Goal: Understand process/instructions: Learn how to perform a task or action

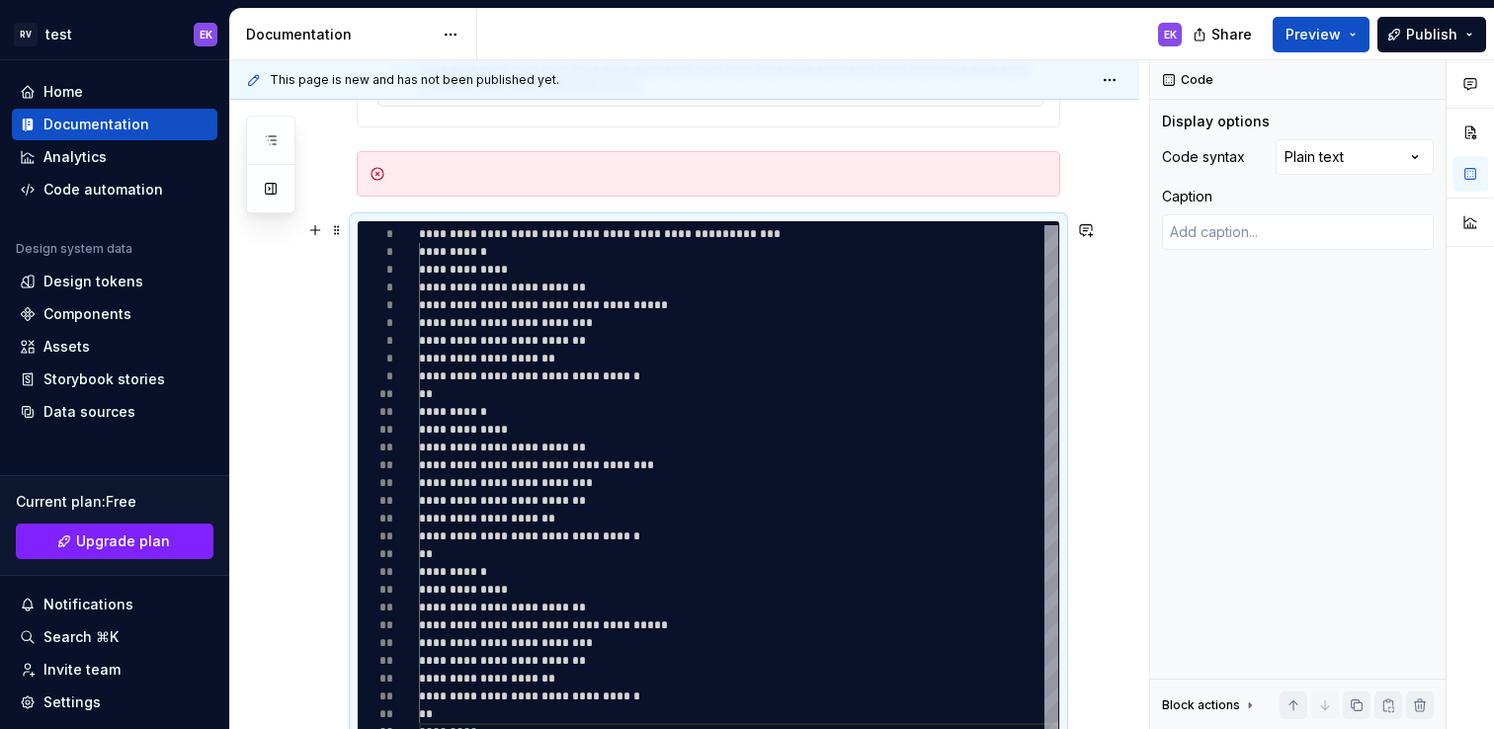
scroll to position [1653, 0]
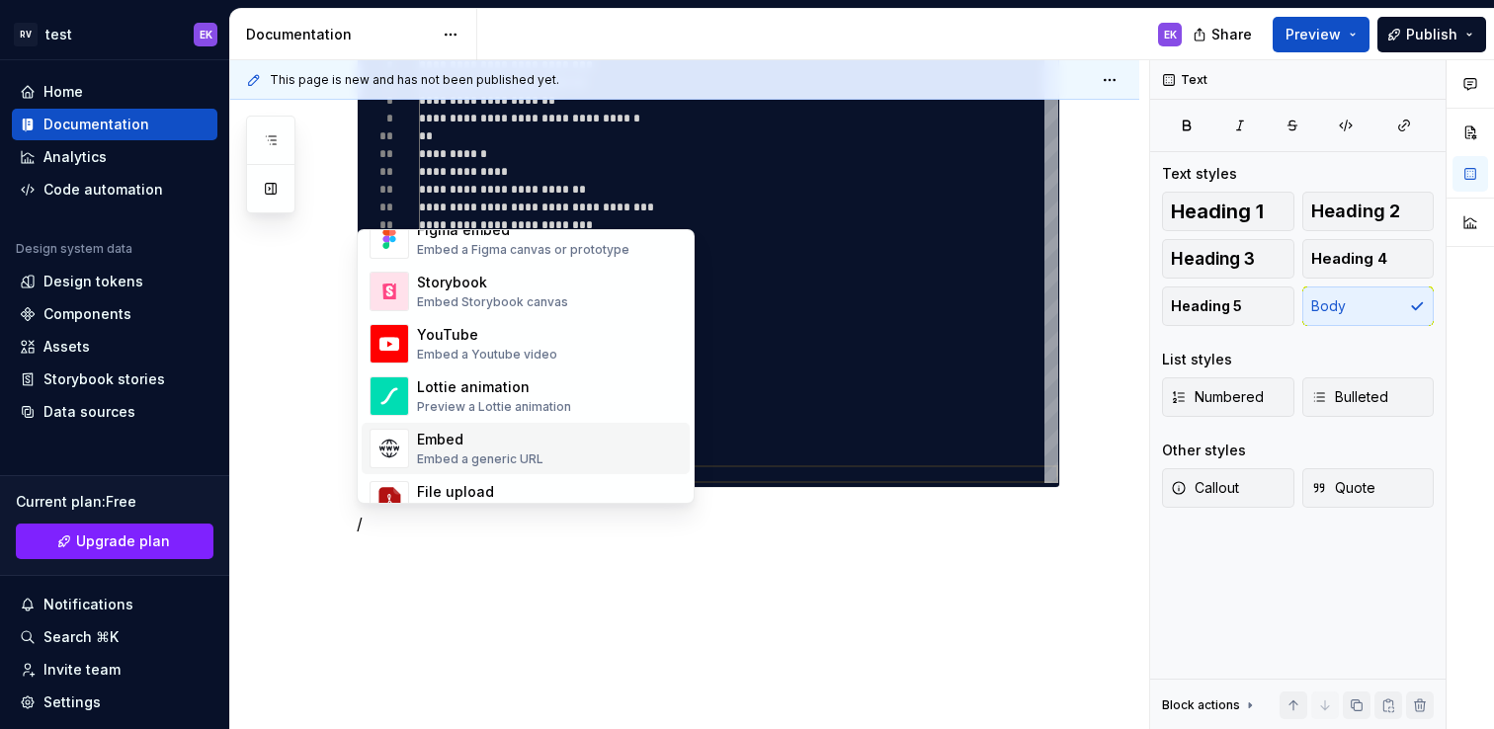
scroll to position [969, 0]
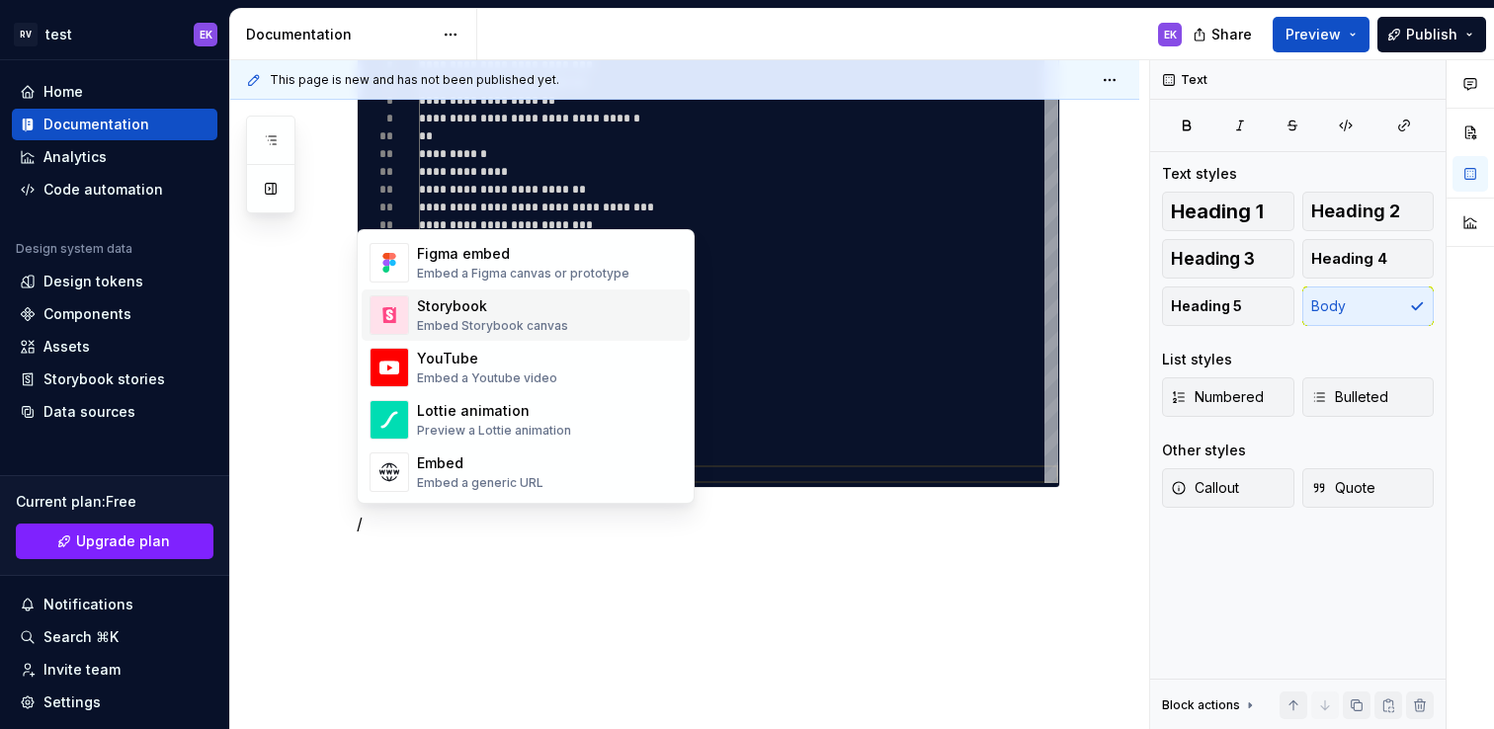
click at [593, 333] on div "Storybook Embed Storybook canvas" at bounding box center [549, 315] width 265 height 40
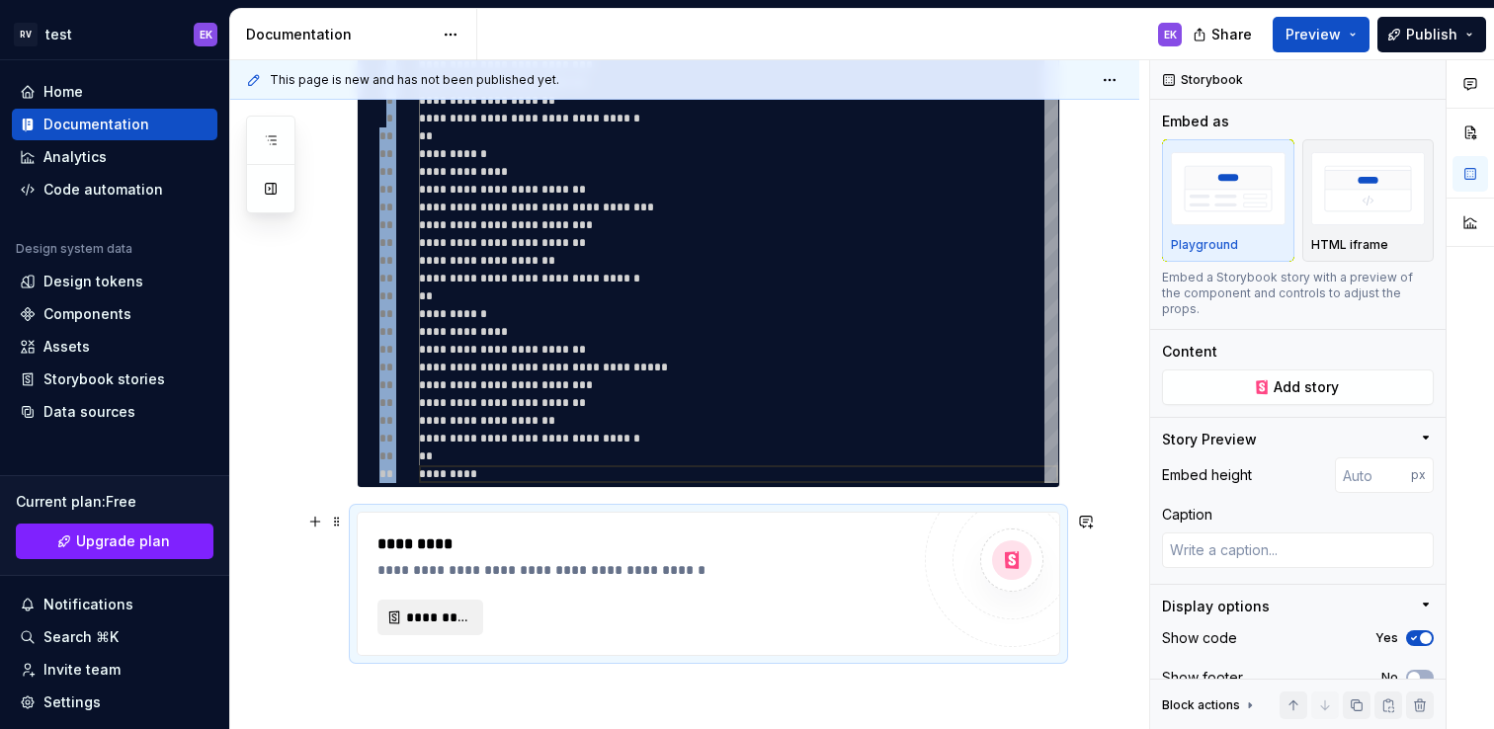
click at [457, 624] on span "*********" at bounding box center [438, 618] width 64 height 20
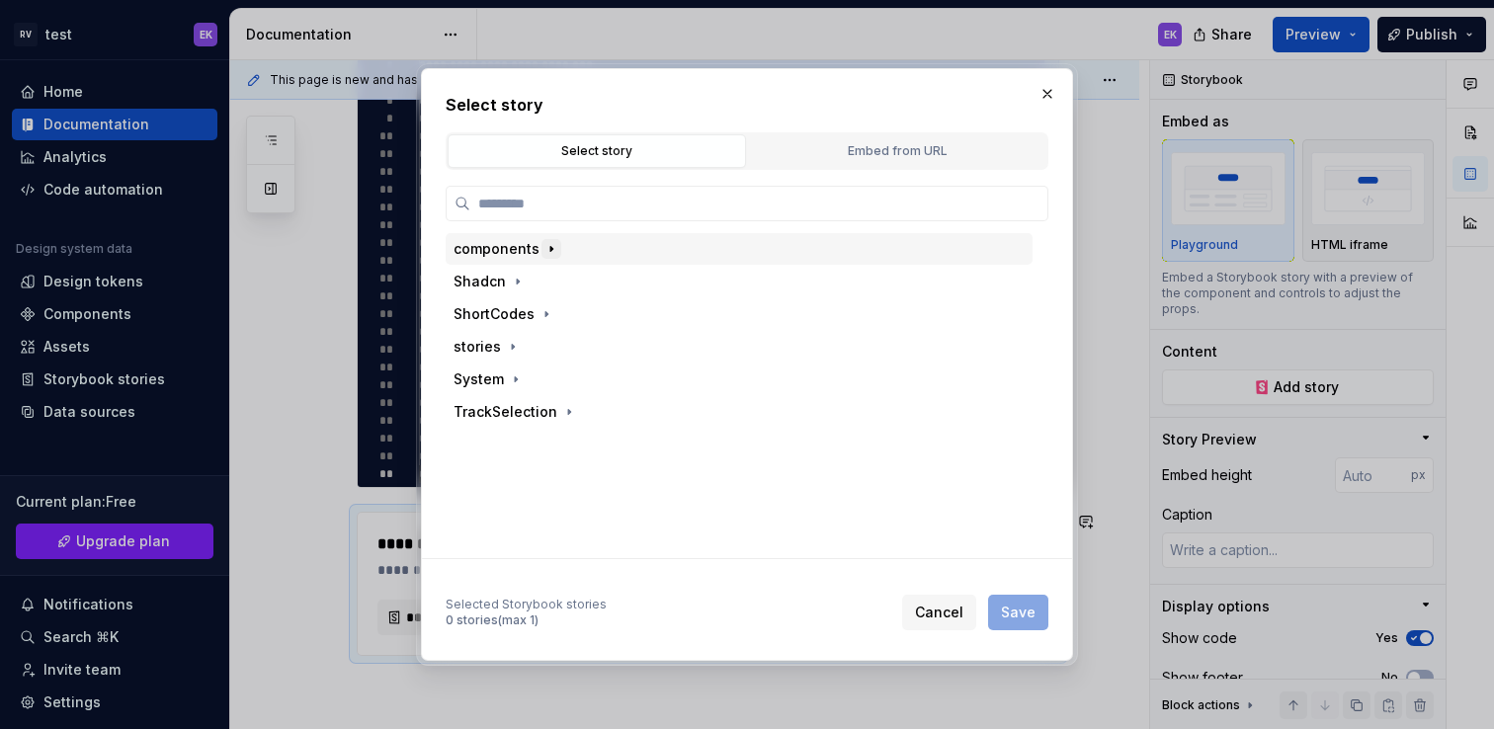
click at [549, 248] on icon "button" at bounding box center [551, 249] width 16 height 16
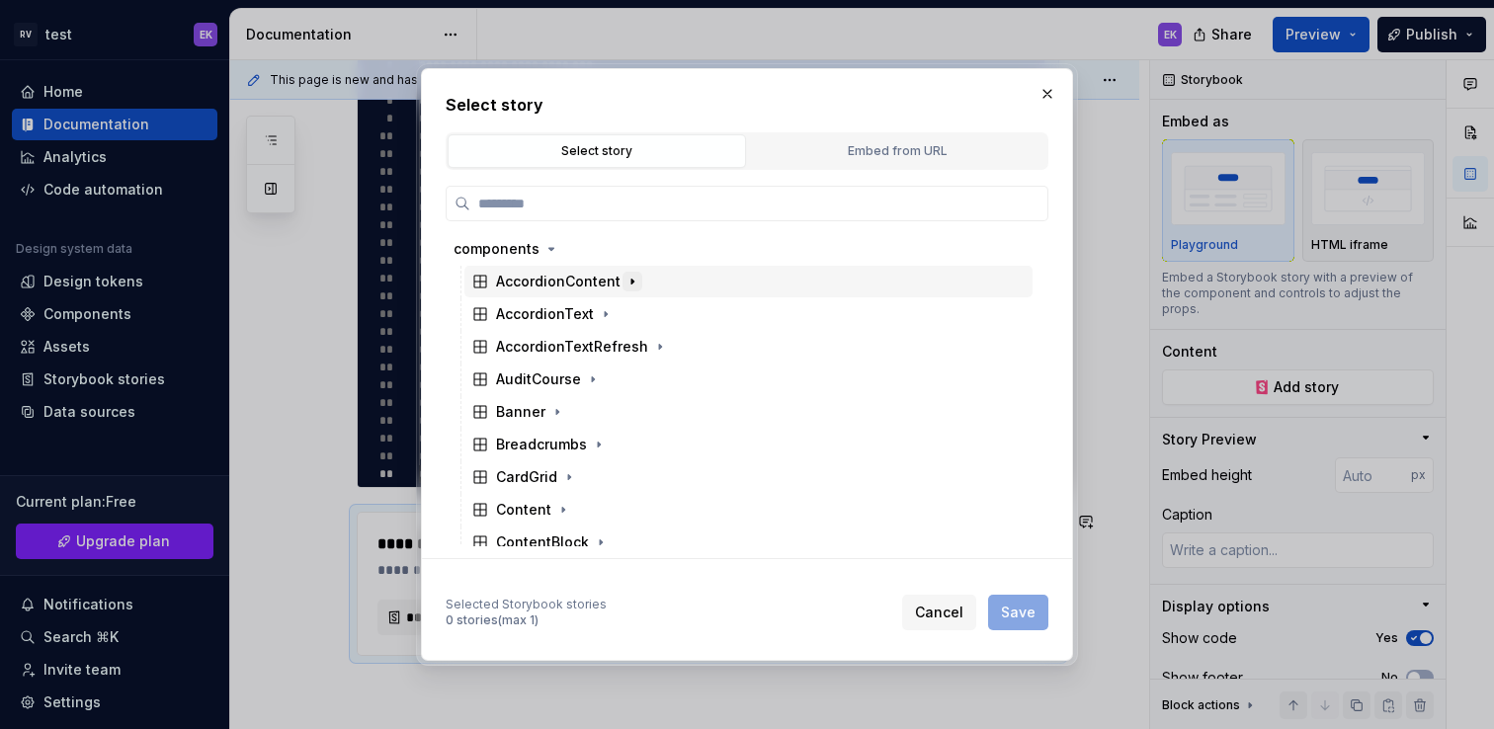
click at [633, 280] on icon "button" at bounding box center [632, 282] width 16 height 16
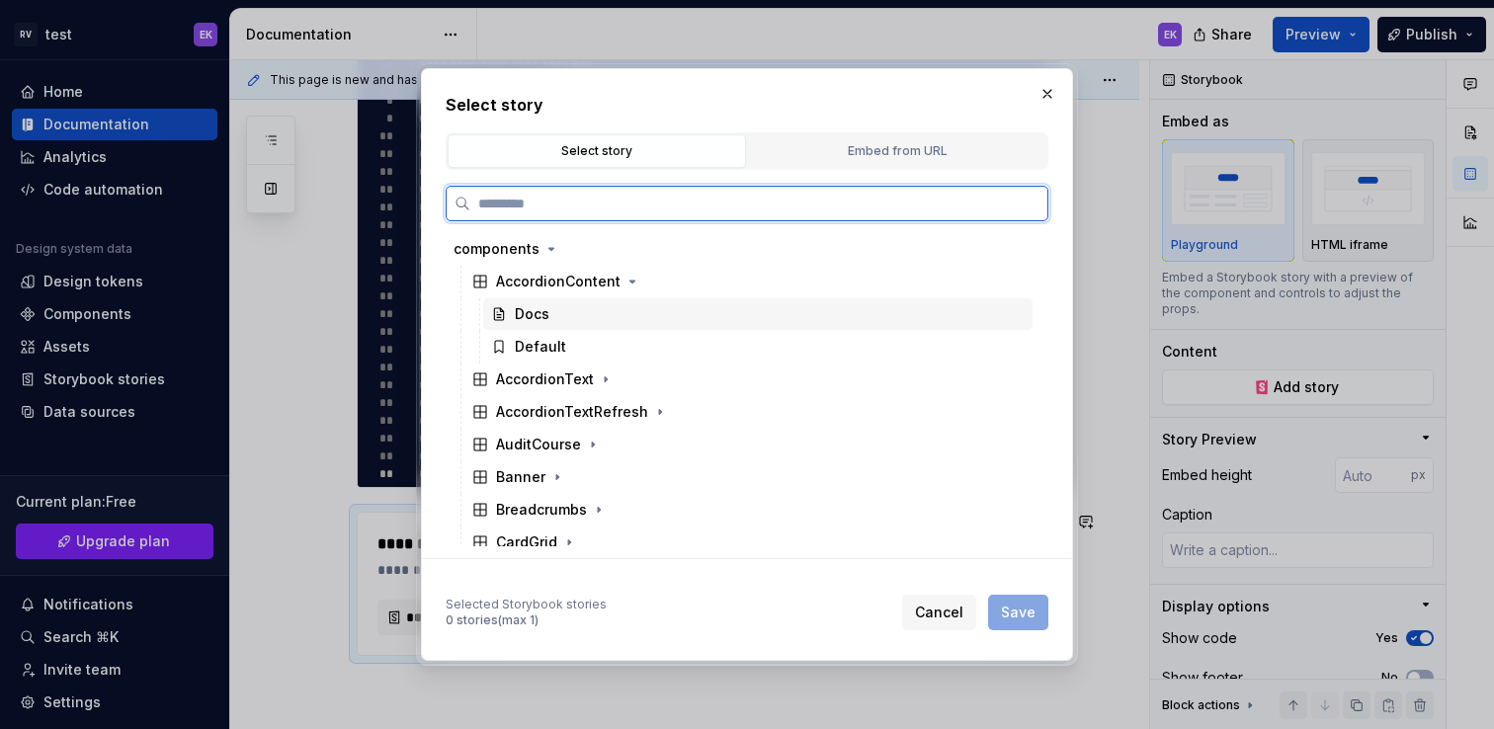
click at [530, 317] on div "Docs" at bounding box center [532, 314] width 35 height 20
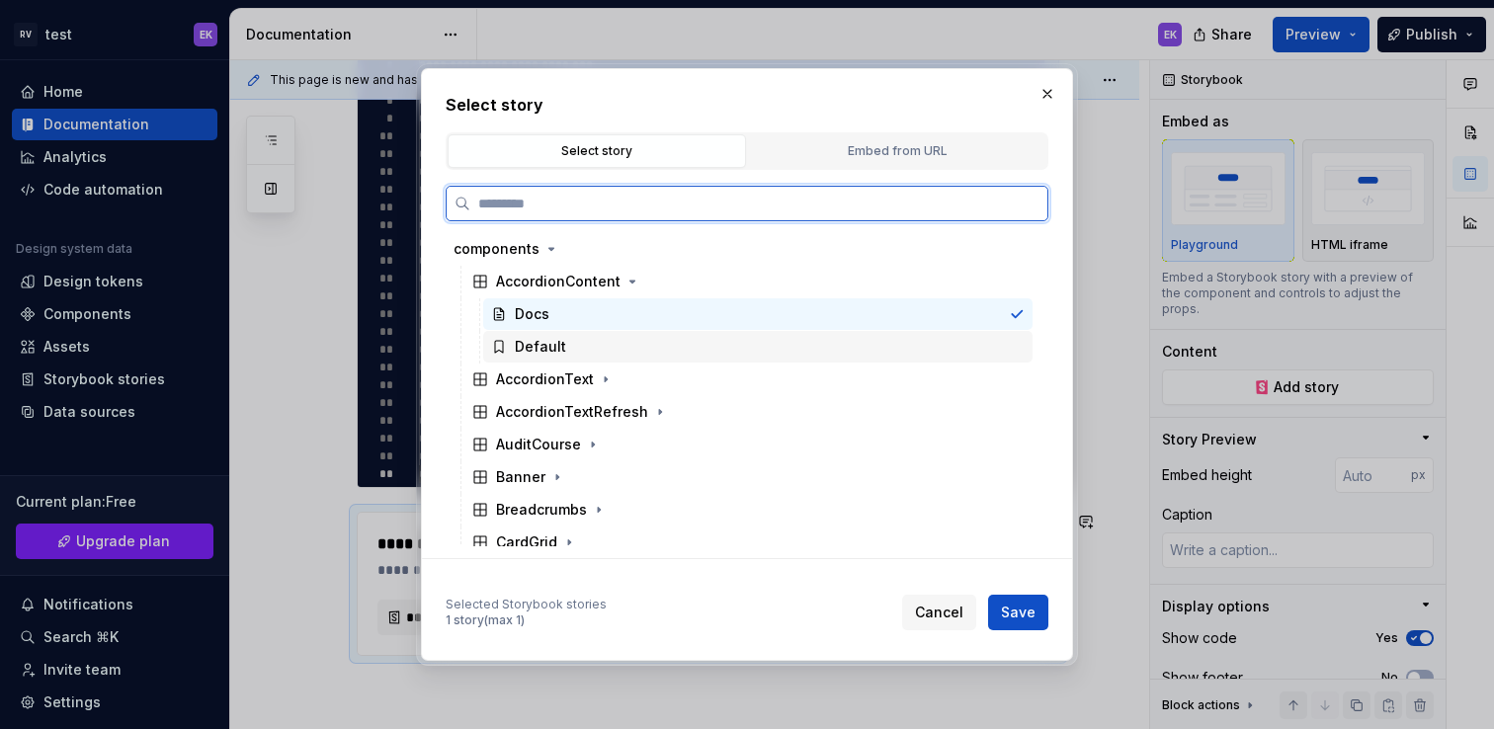
click at [546, 346] on div "Default" at bounding box center [540, 347] width 51 height 20
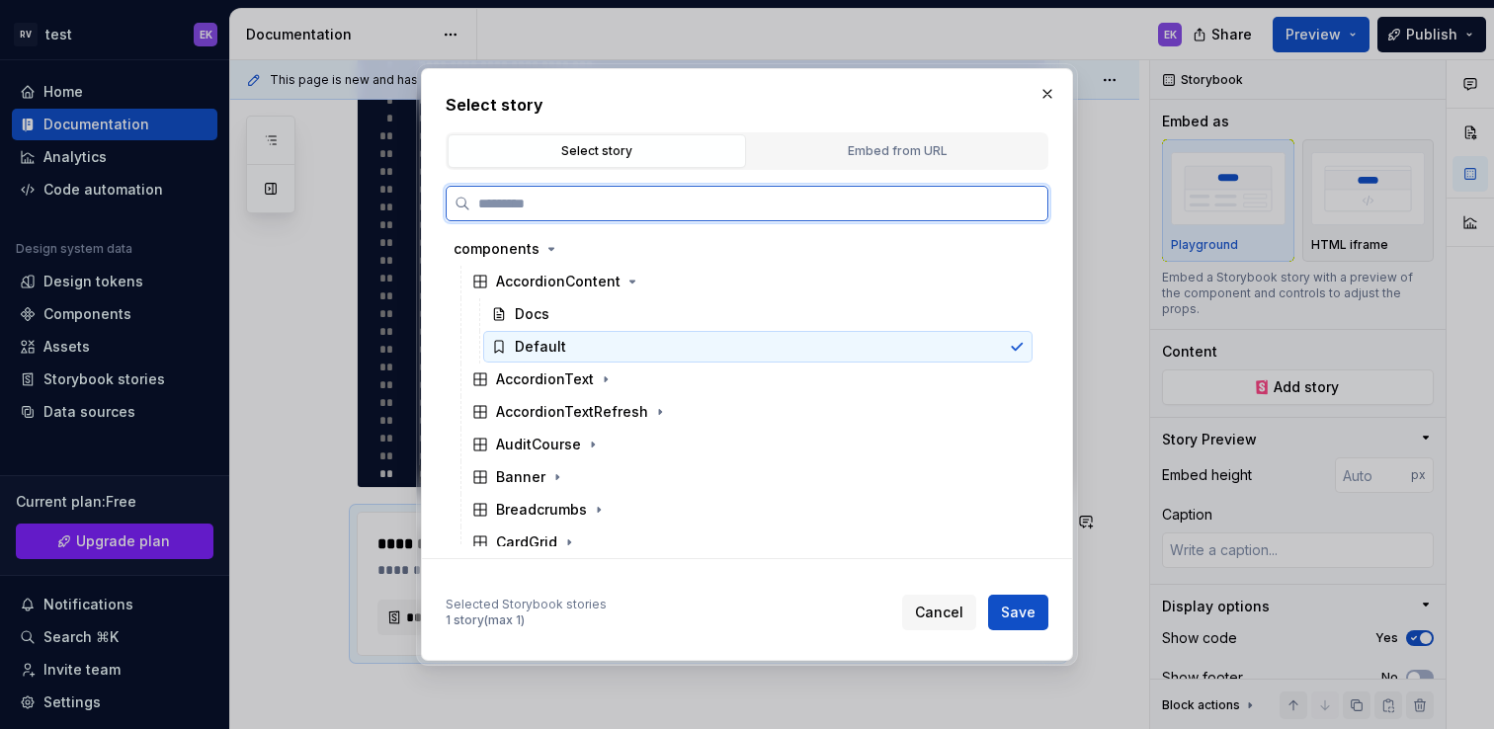
click at [546, 346] on div "Default" at bounding box center [540, 347] width 51 height 20
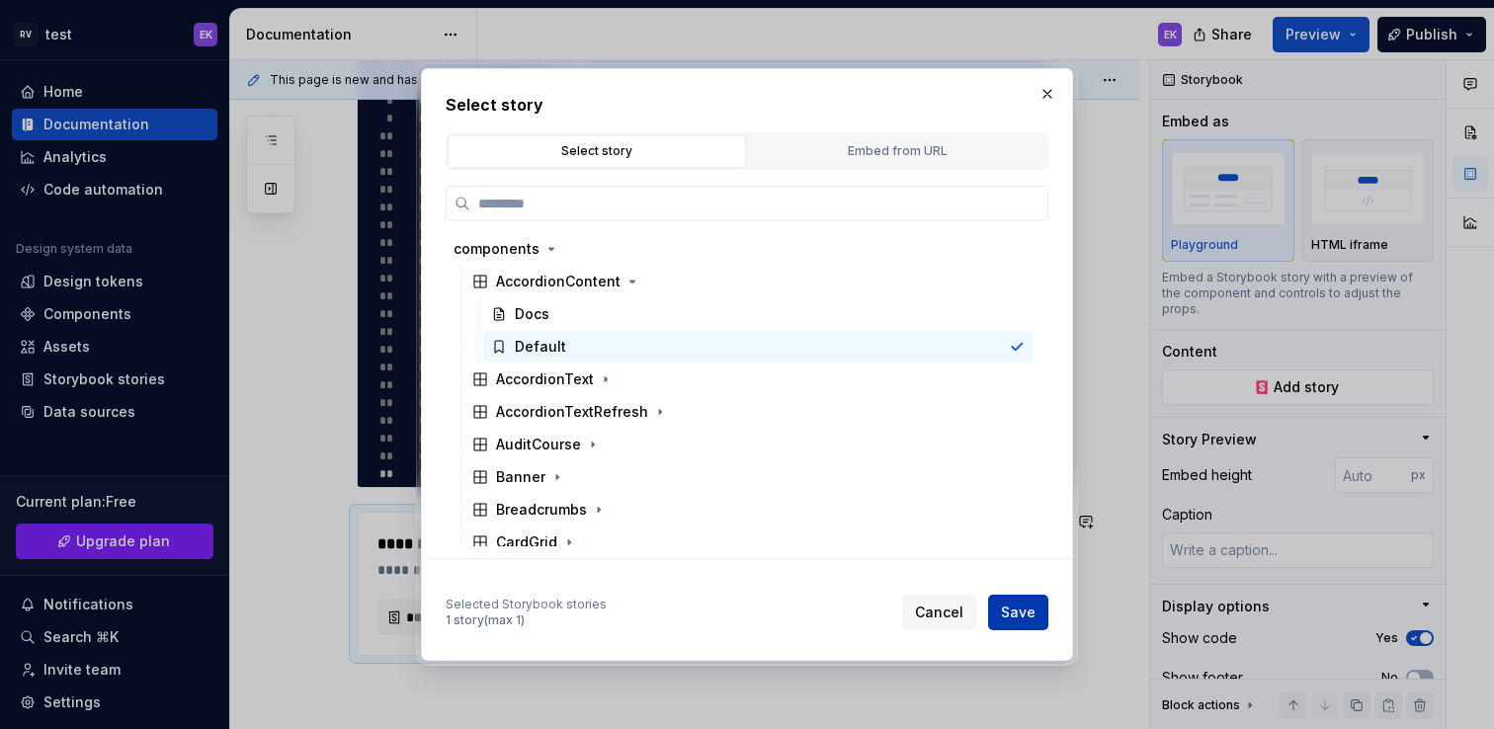
click at [1030, 619] on span "Save" at bounding box center [1018, 613] width 35 height 20
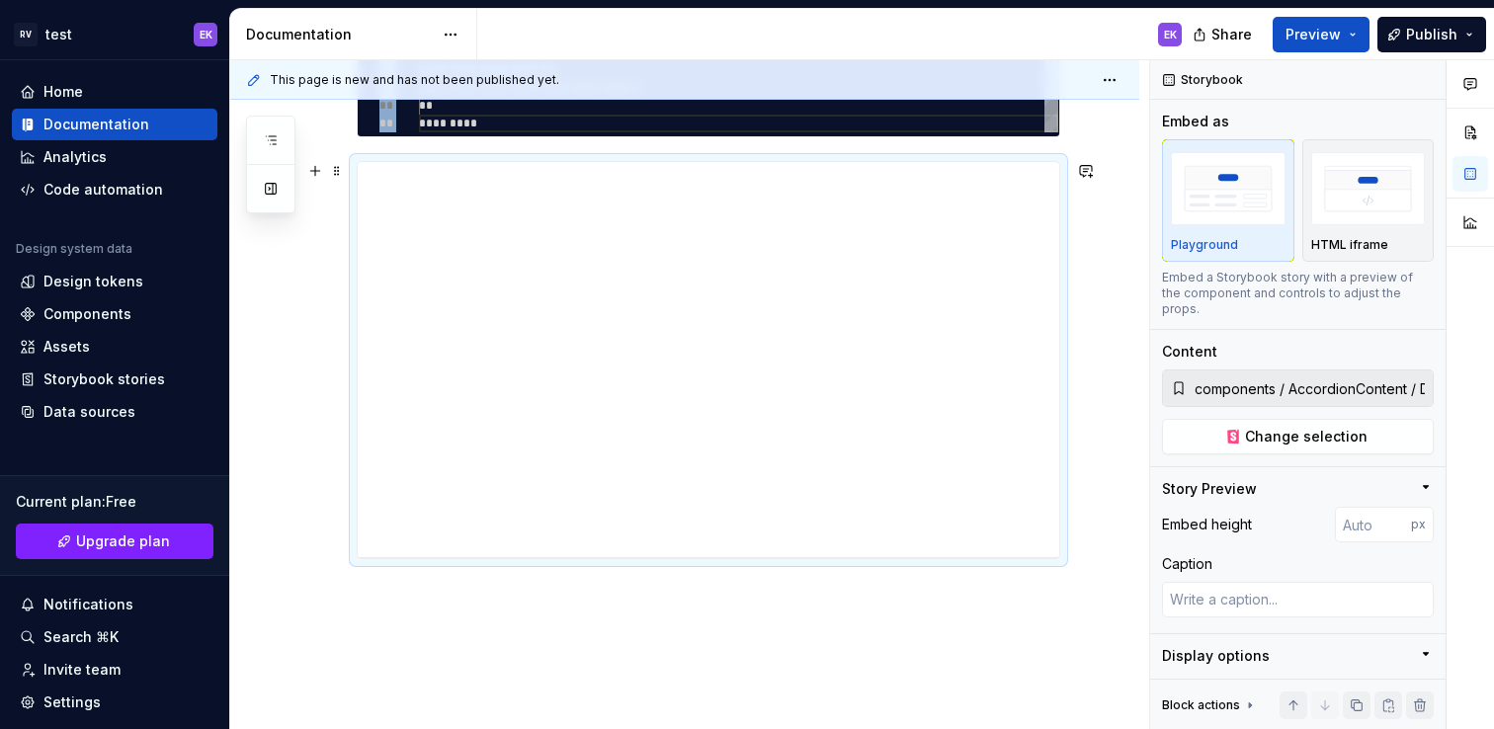
scroll to position [1959, 0]
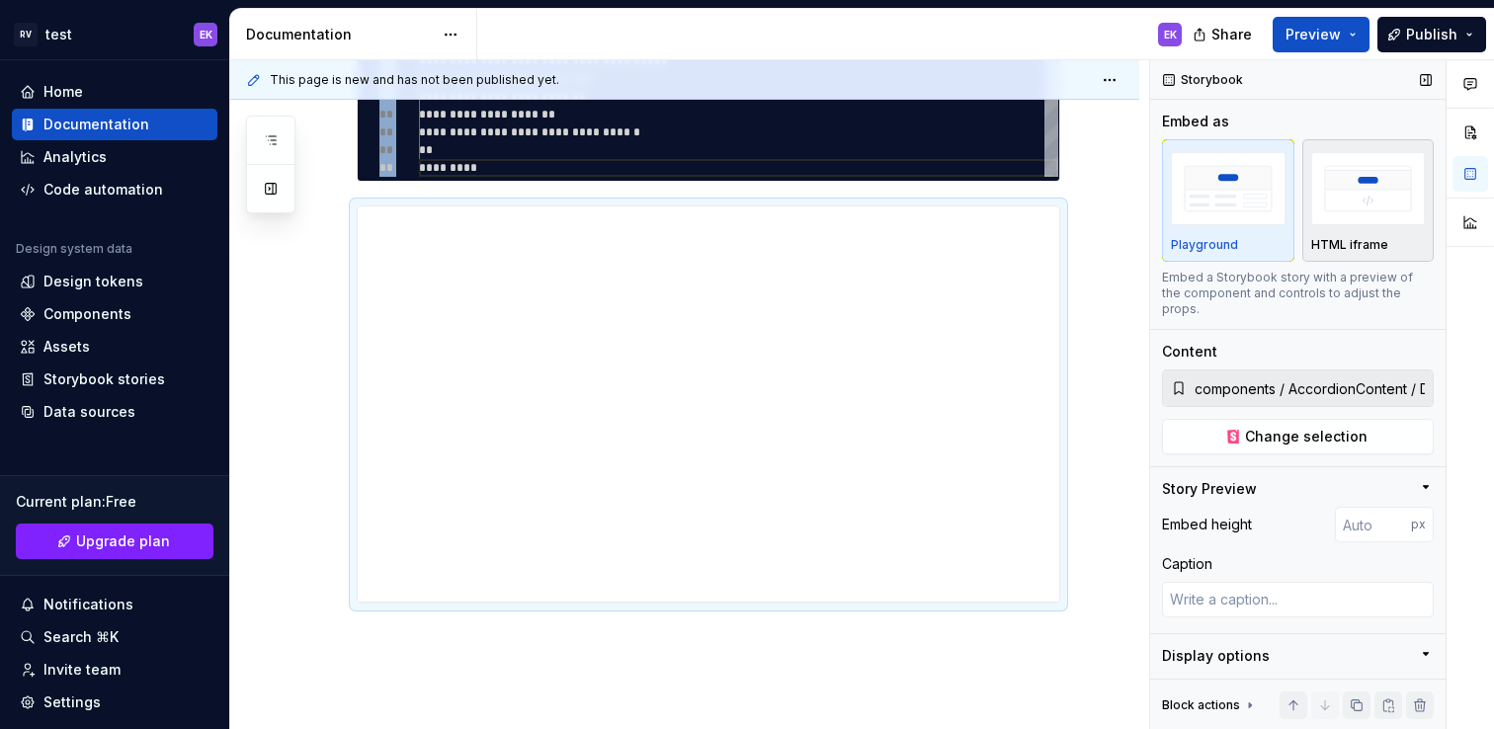
click at [1359, 247] on p "HTML iframe" at bounding box center [1349, 245] width 77 height 16
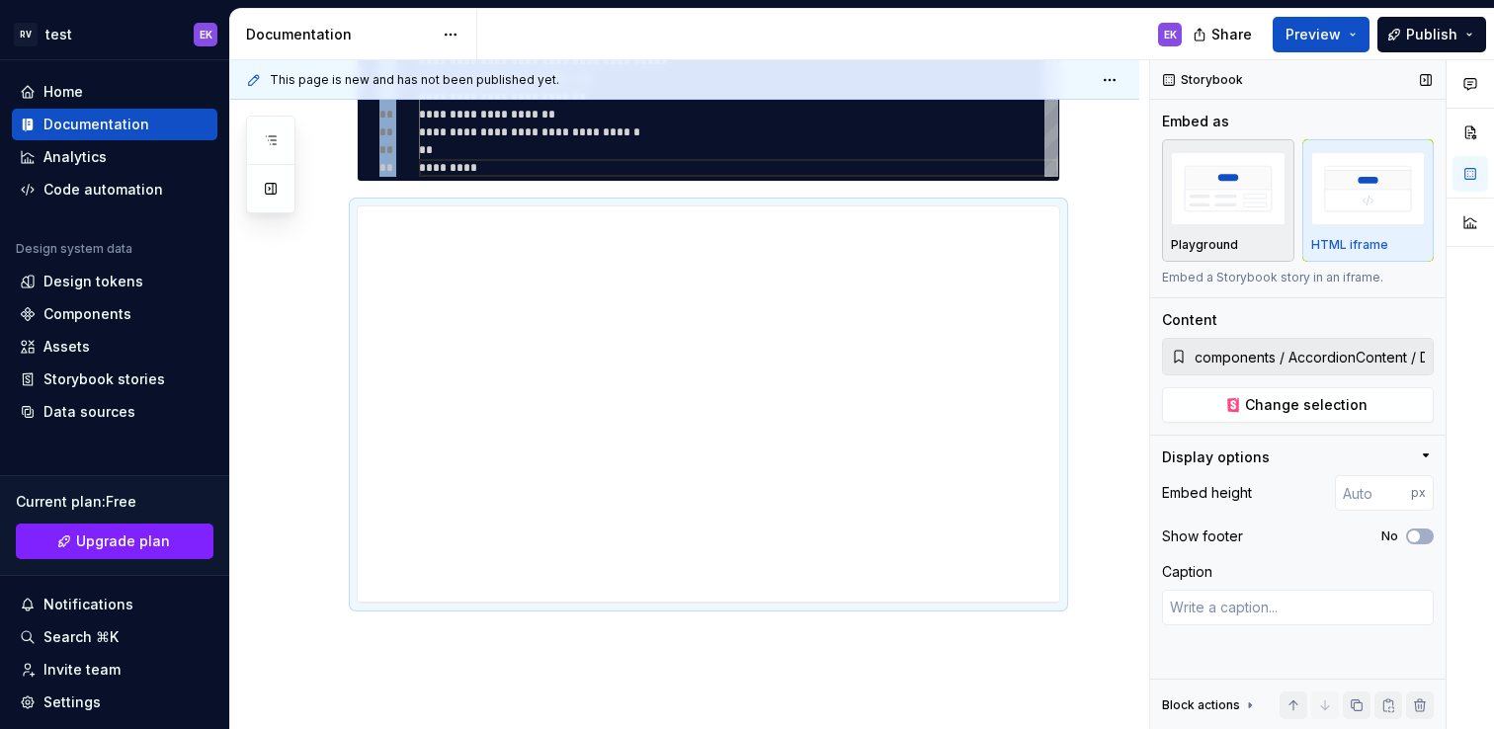
click at [1219, 250] on p "Playground" at bounding box center [1204, 245] width 67 height 16
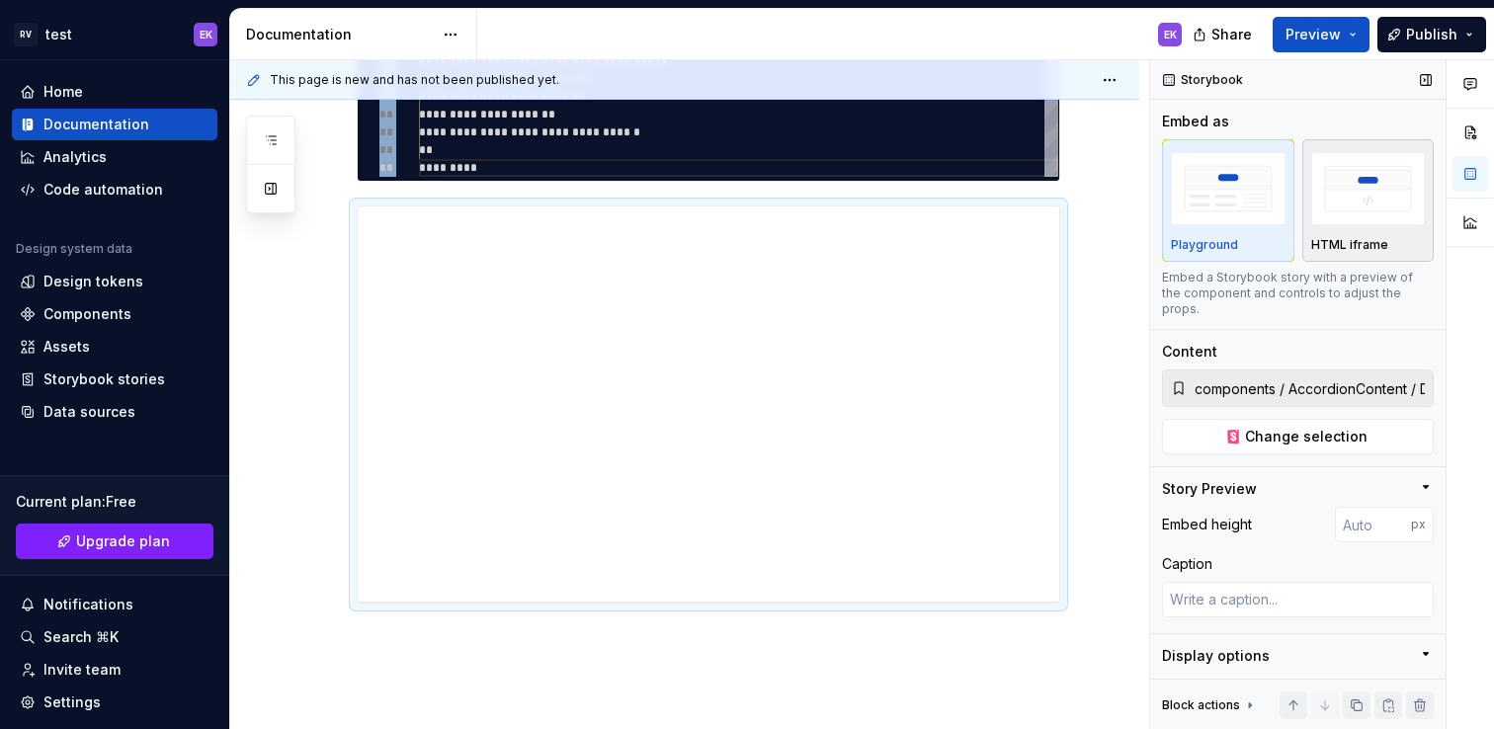
click at [1335, 247] on p "HTML iframe" at bounding box center [1349, 245] width 77 height 16
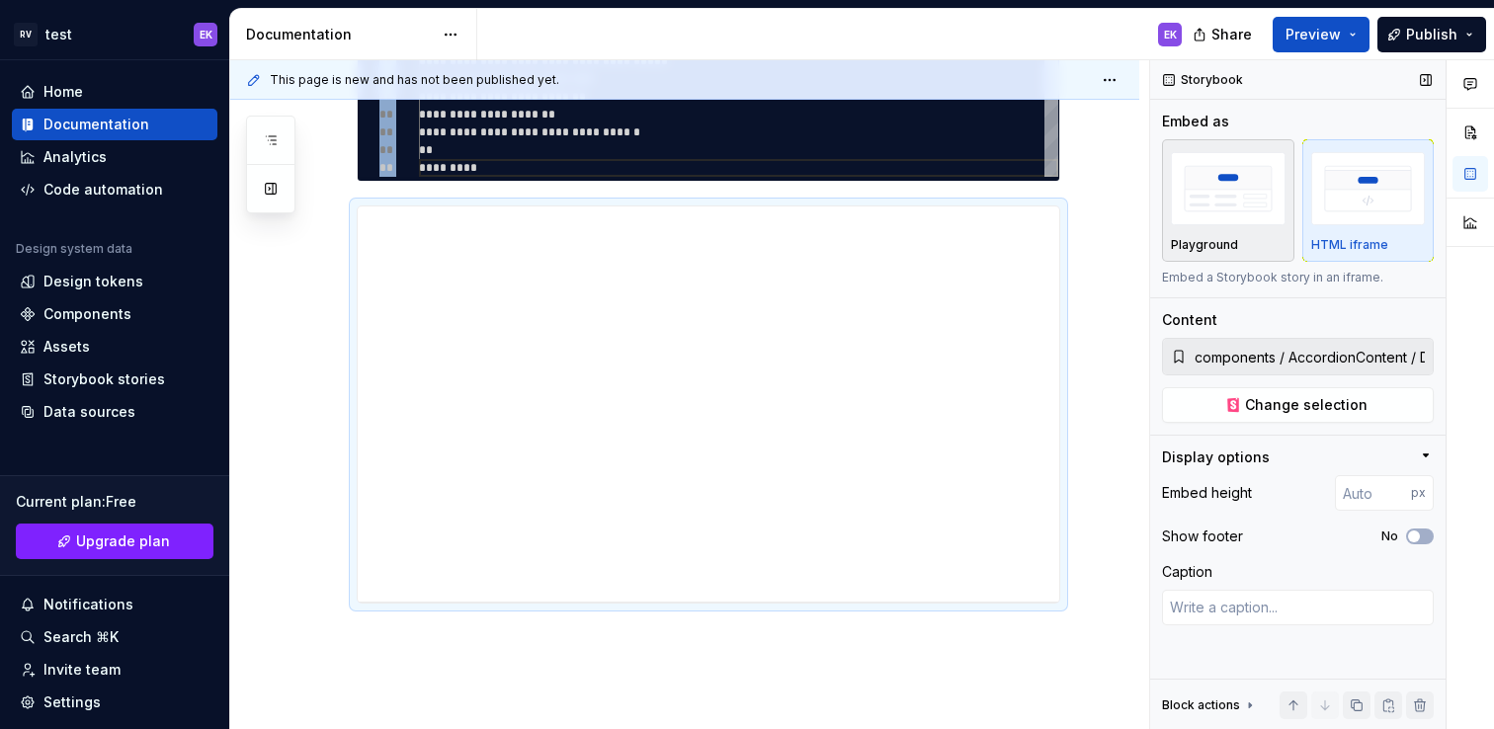
click at [1269, 240] on div "Playground" at bounding box center [1228, 245] width 115 height 16
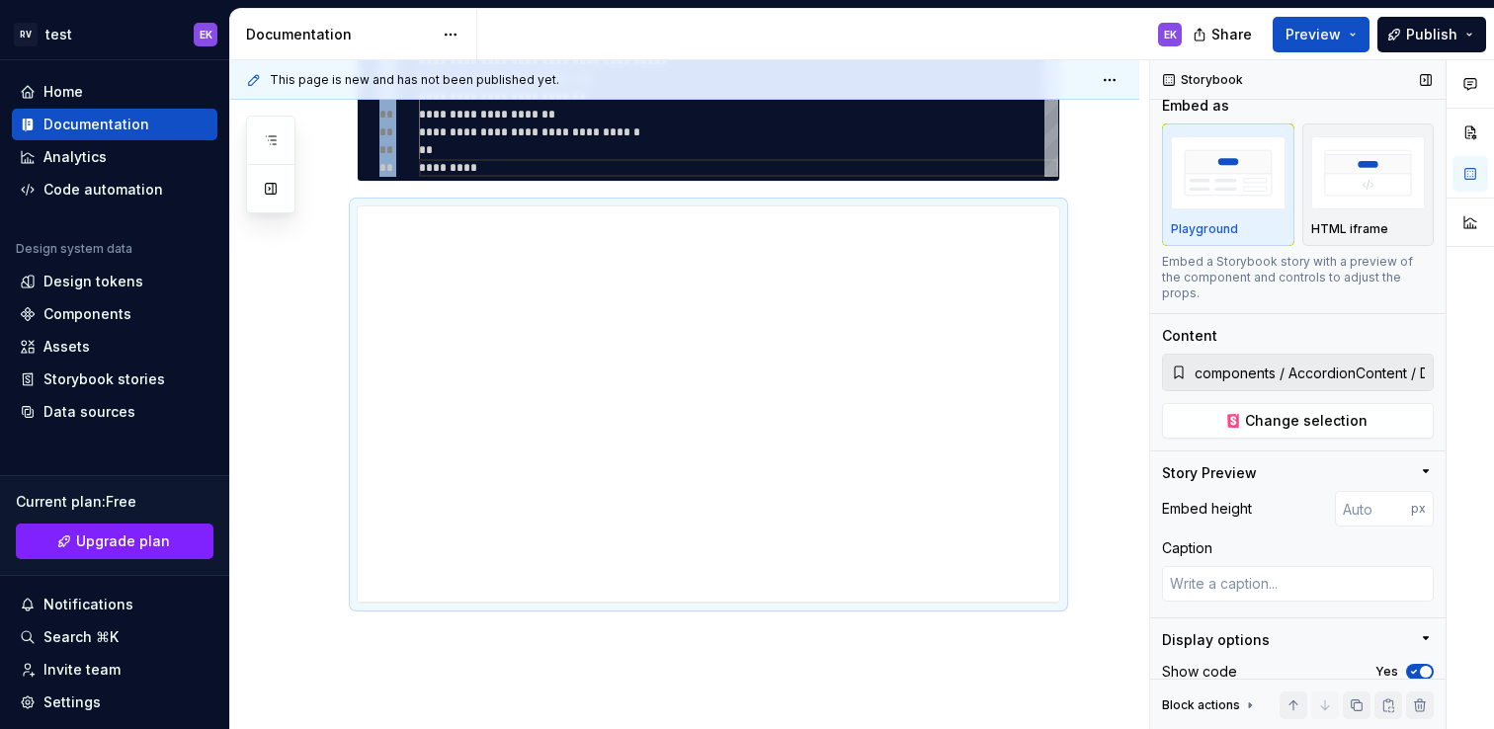
scroll to position [0, 0]
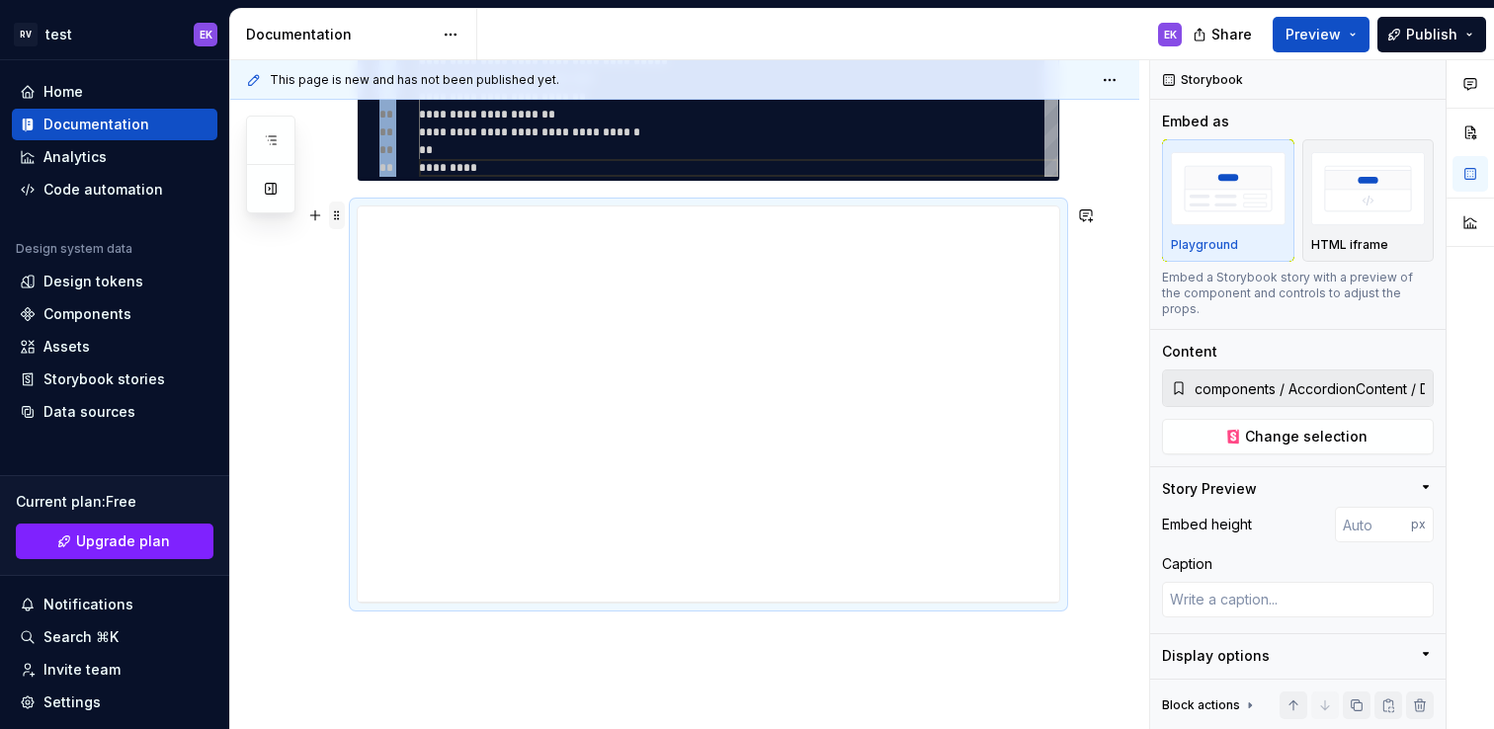
click at [342, 213] on span at bounding box center [337, 216] width 16 height 28
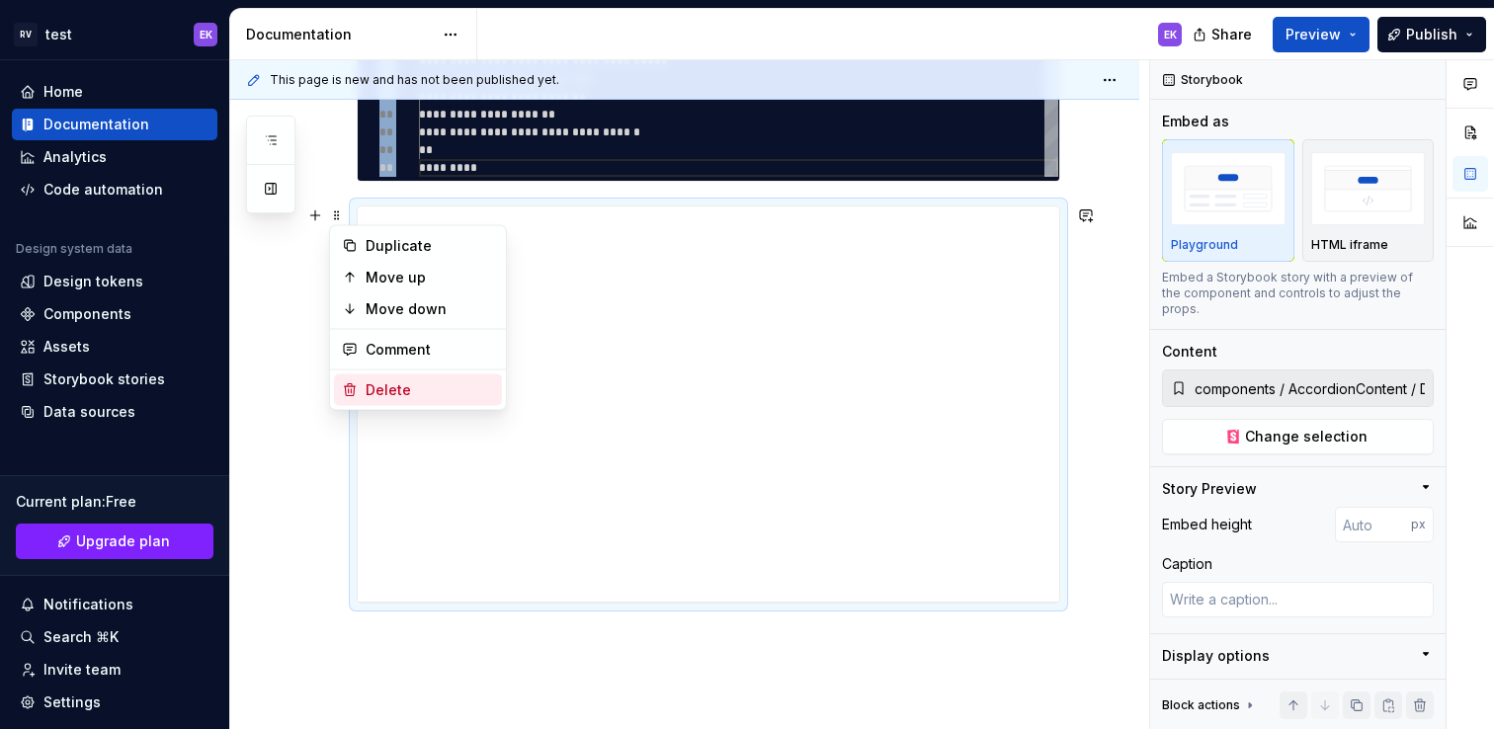
click at [428, 386] on div "Delete" at bounding box center [430, 390] width 128 height 20
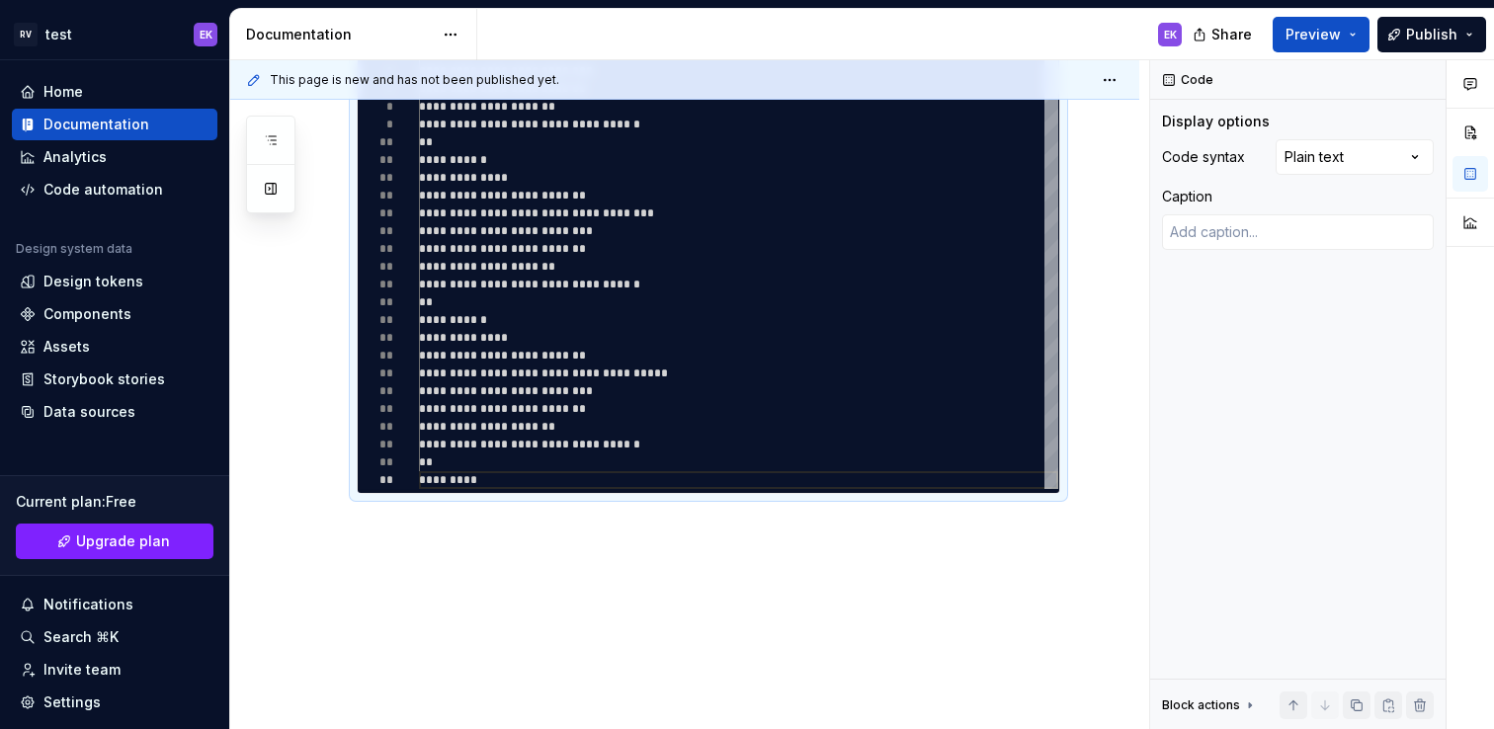
scroll to position [1653, 0]
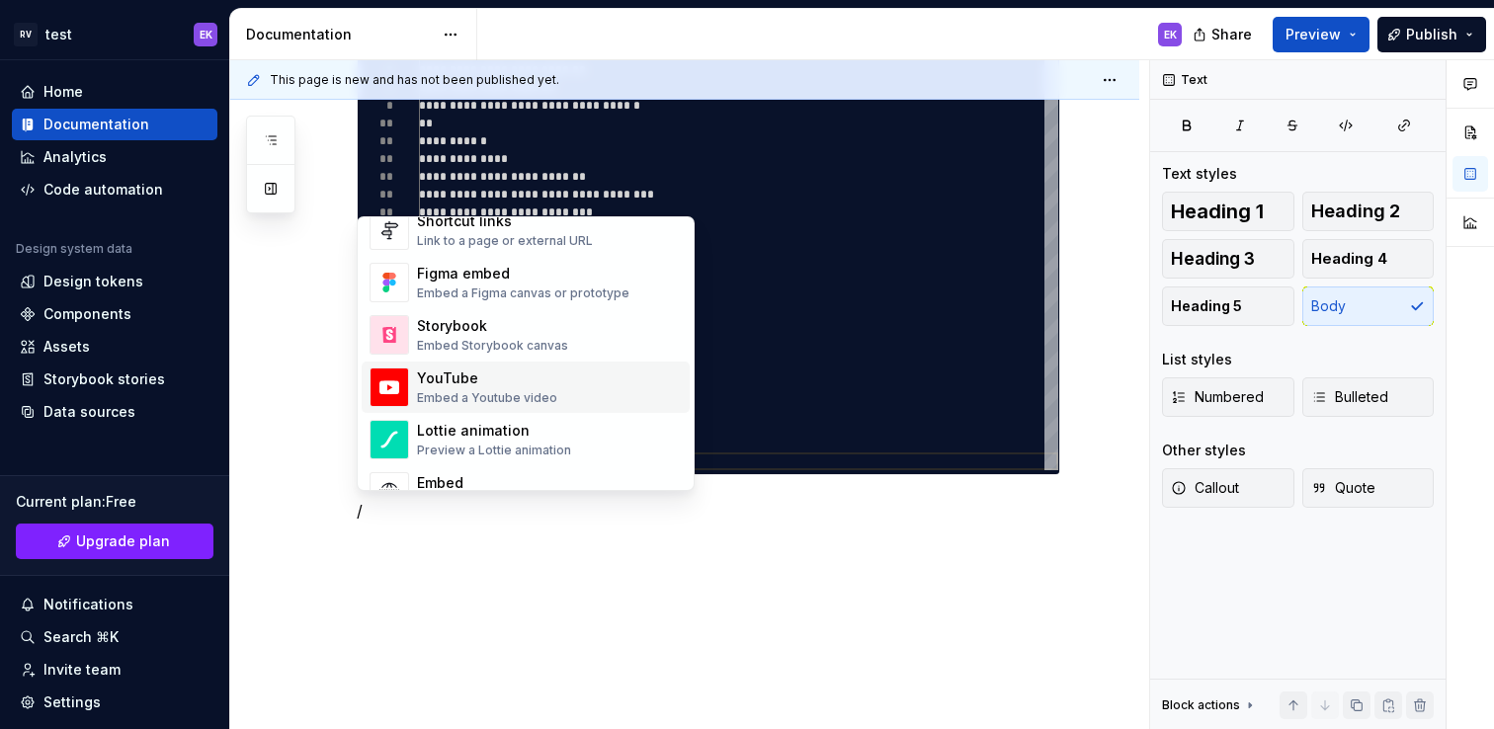
scroll to position [963, 0]
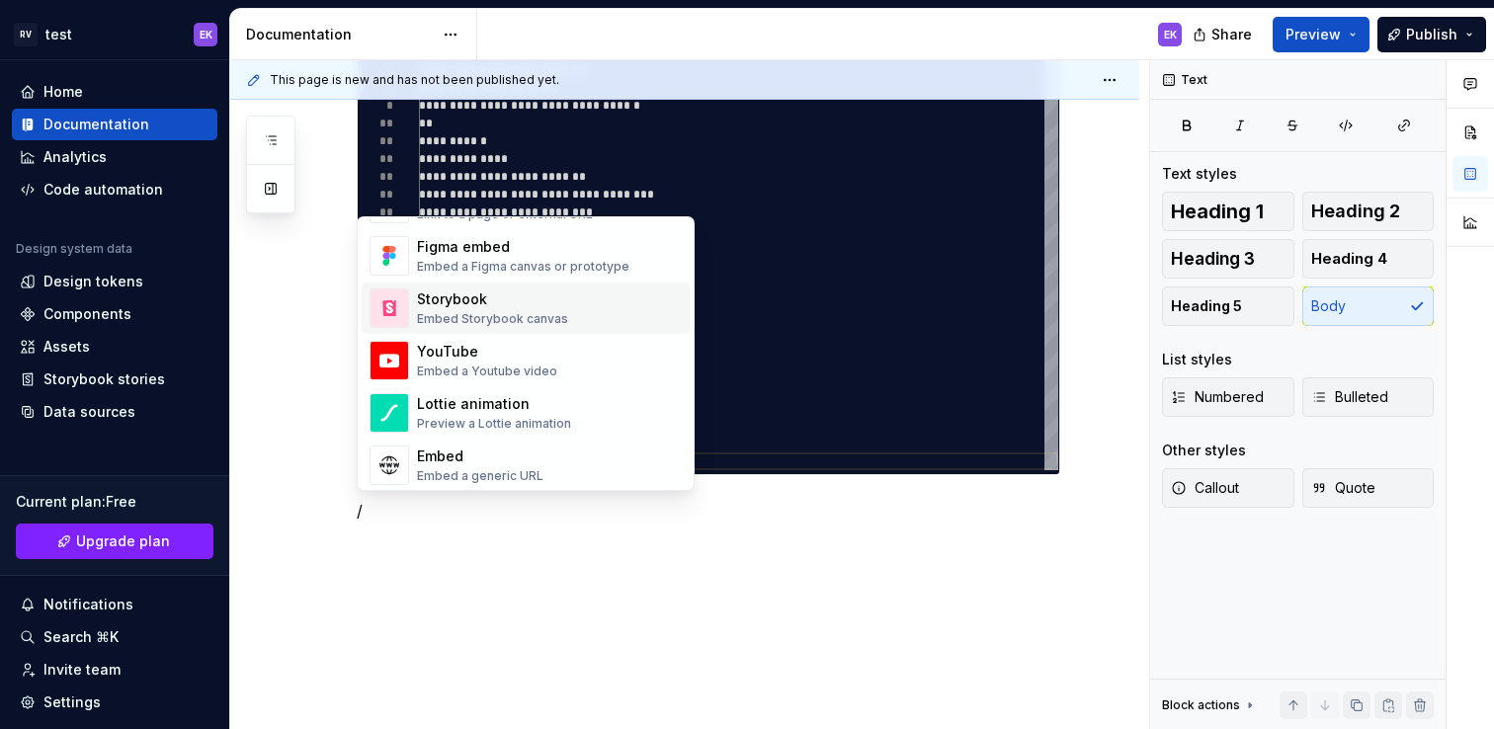
click at [540, 316] on div "Embed Storybook canvas" at bounding box center [492, 319] width 151 height 16
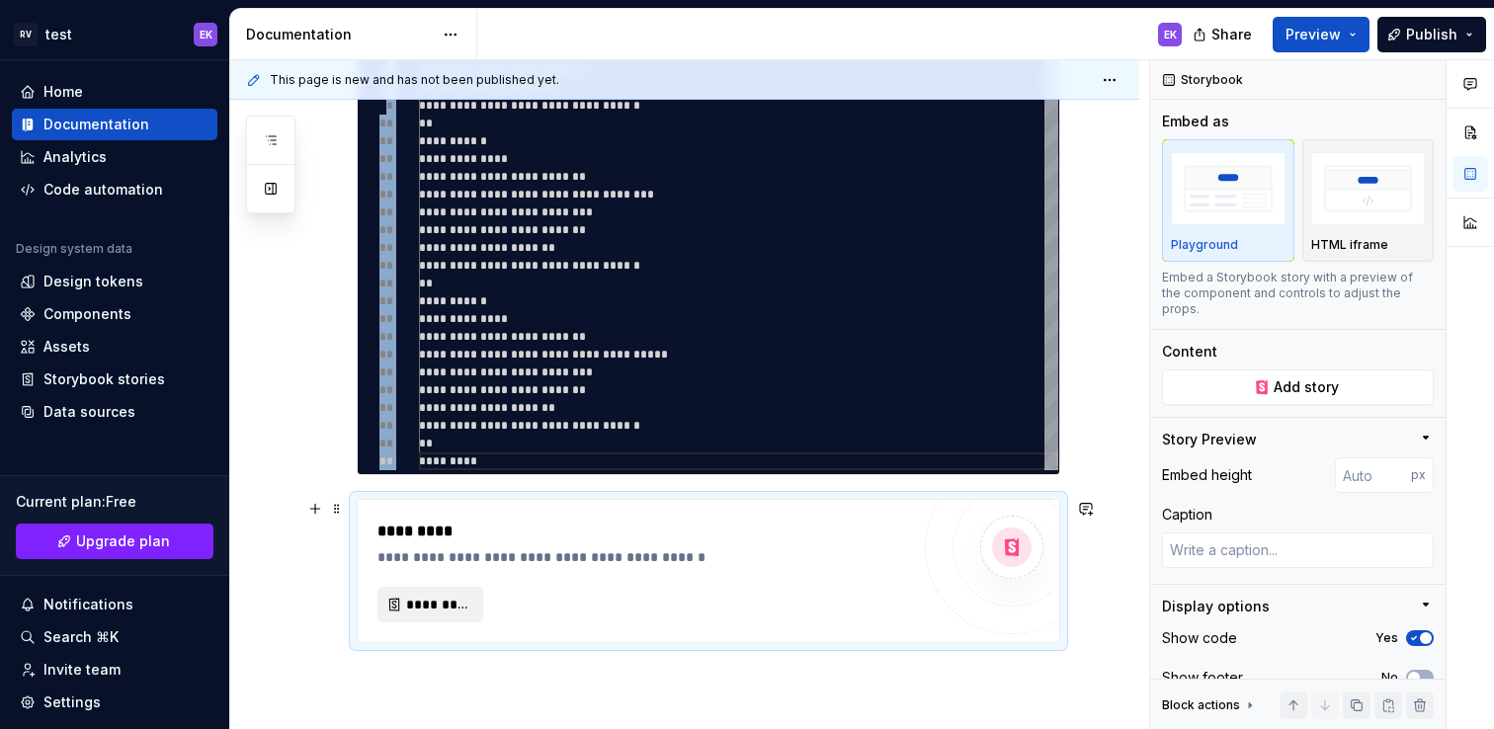
click at [453, 603] on span "*********" at bounding box center [438, 605] width 64 height 20
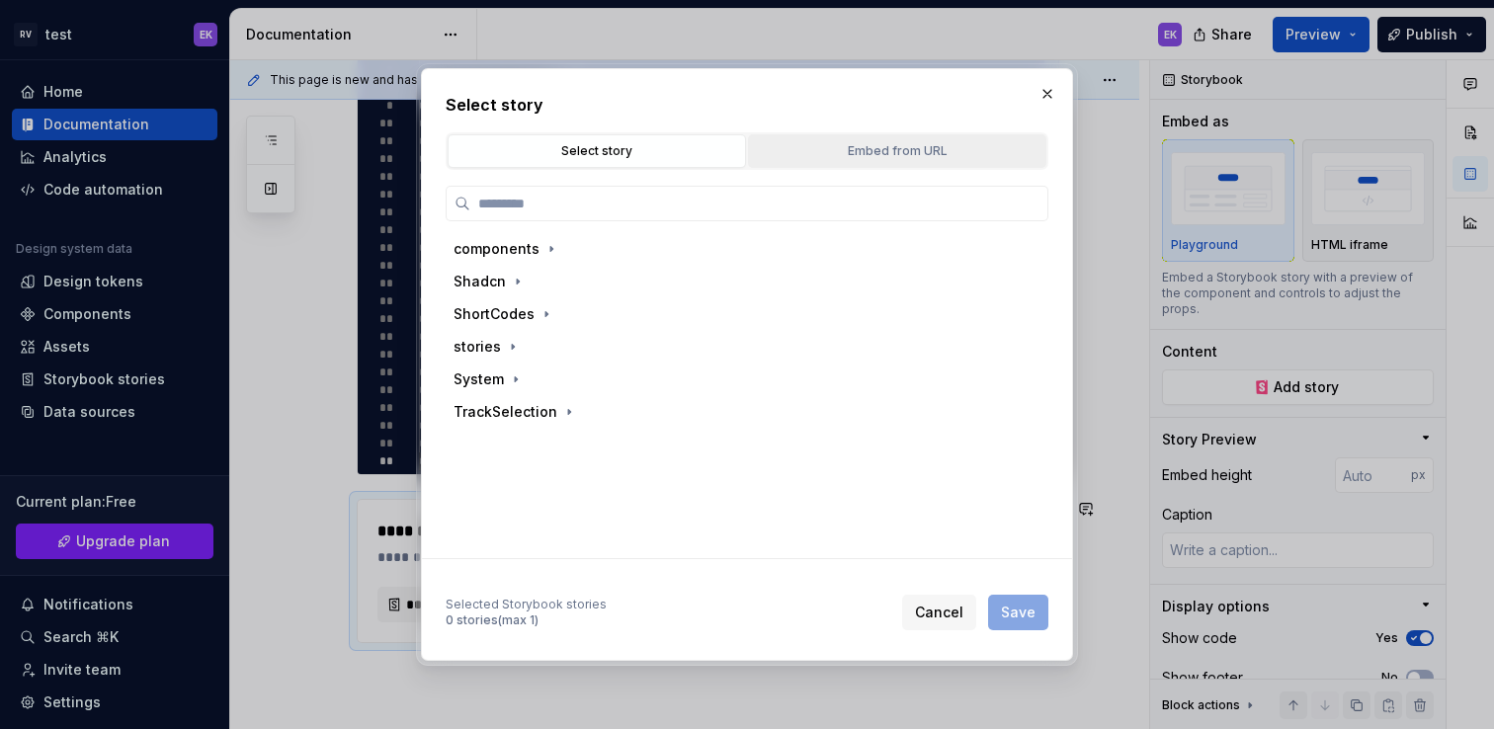
click at [847, 158] on div "Embed from URL" at bounding box center [897, 151] width 285 height 20
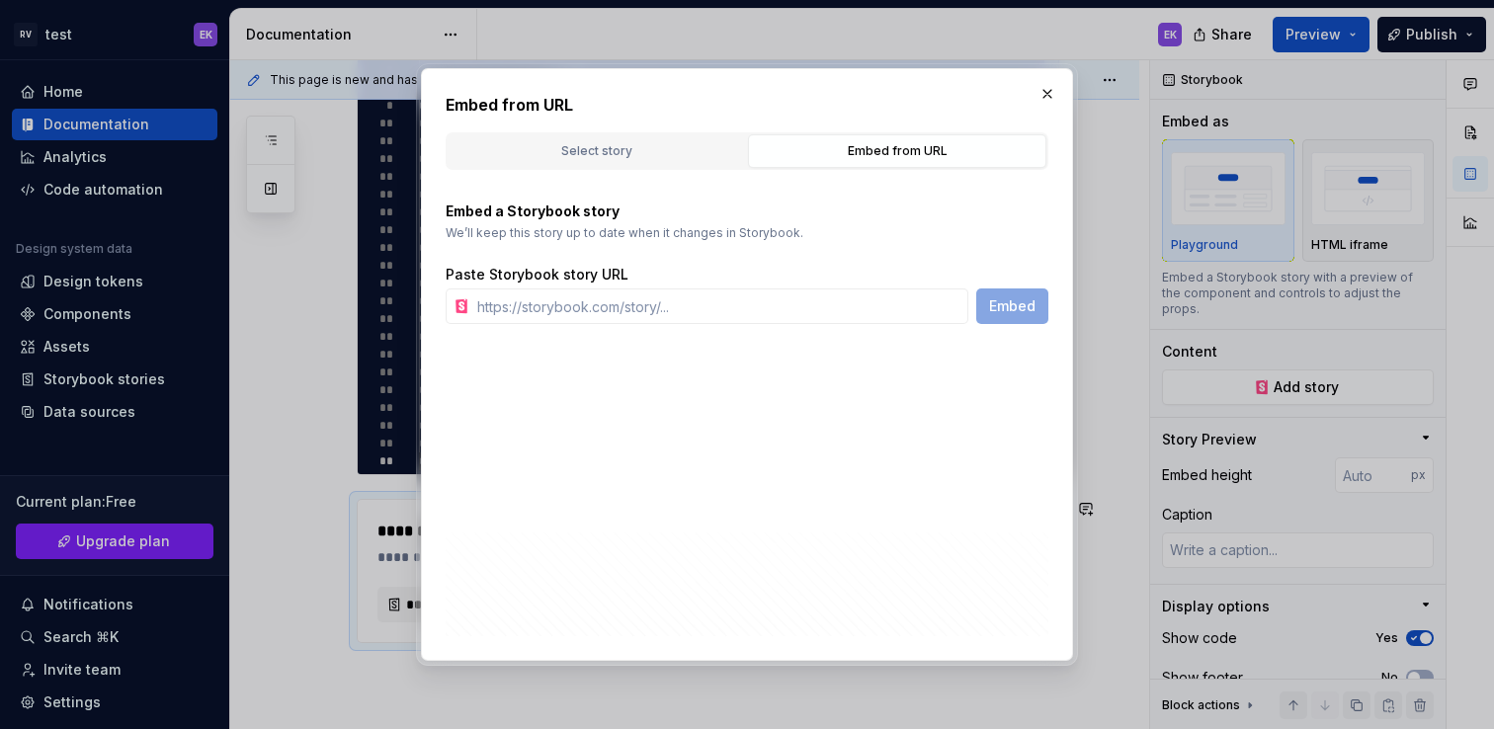
type textarea "*"
click at [593, 314] on input "text" at bounding box center [718, 307] width 499 height 36
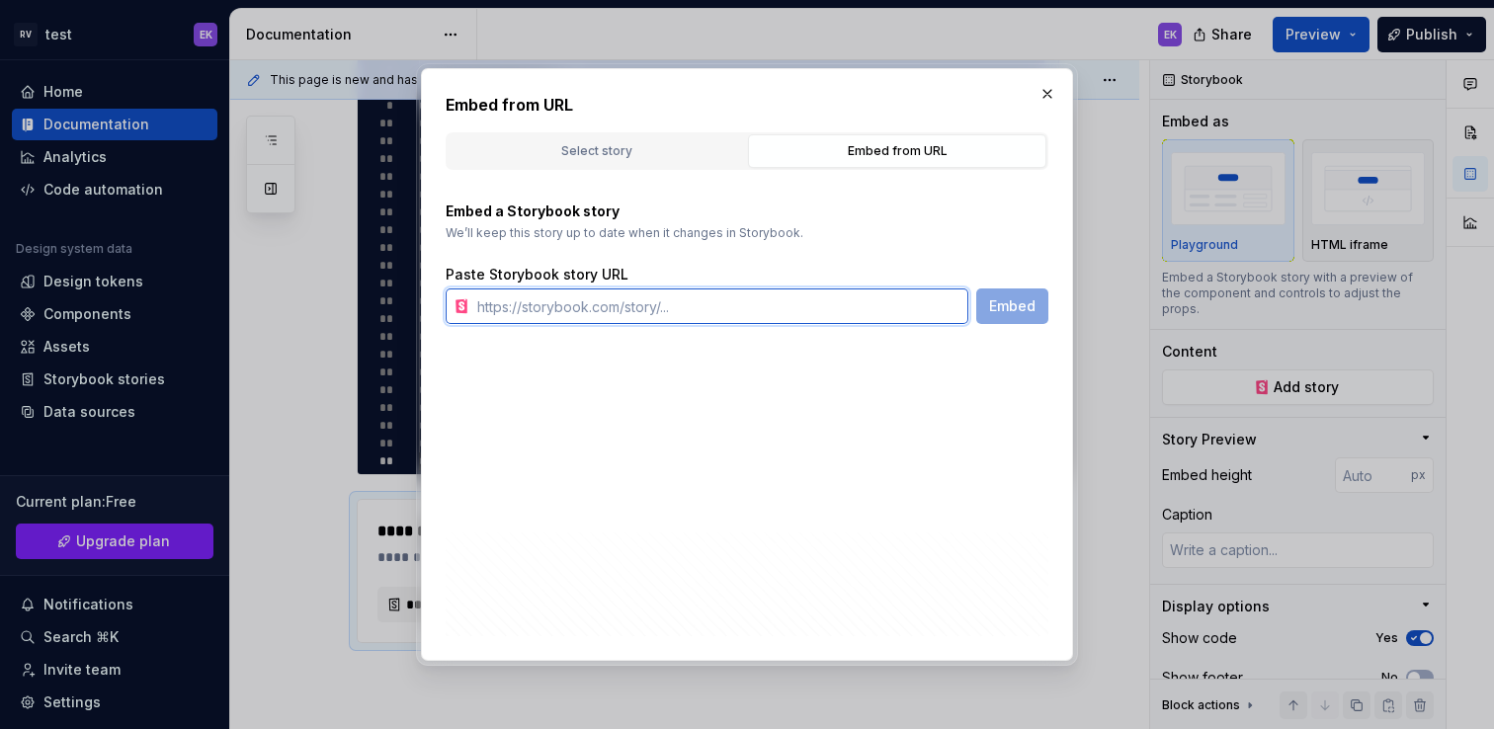
paste input "[URL][DOMAIN_NAME]"
type input "[URL][DOMAIN_NAME]"
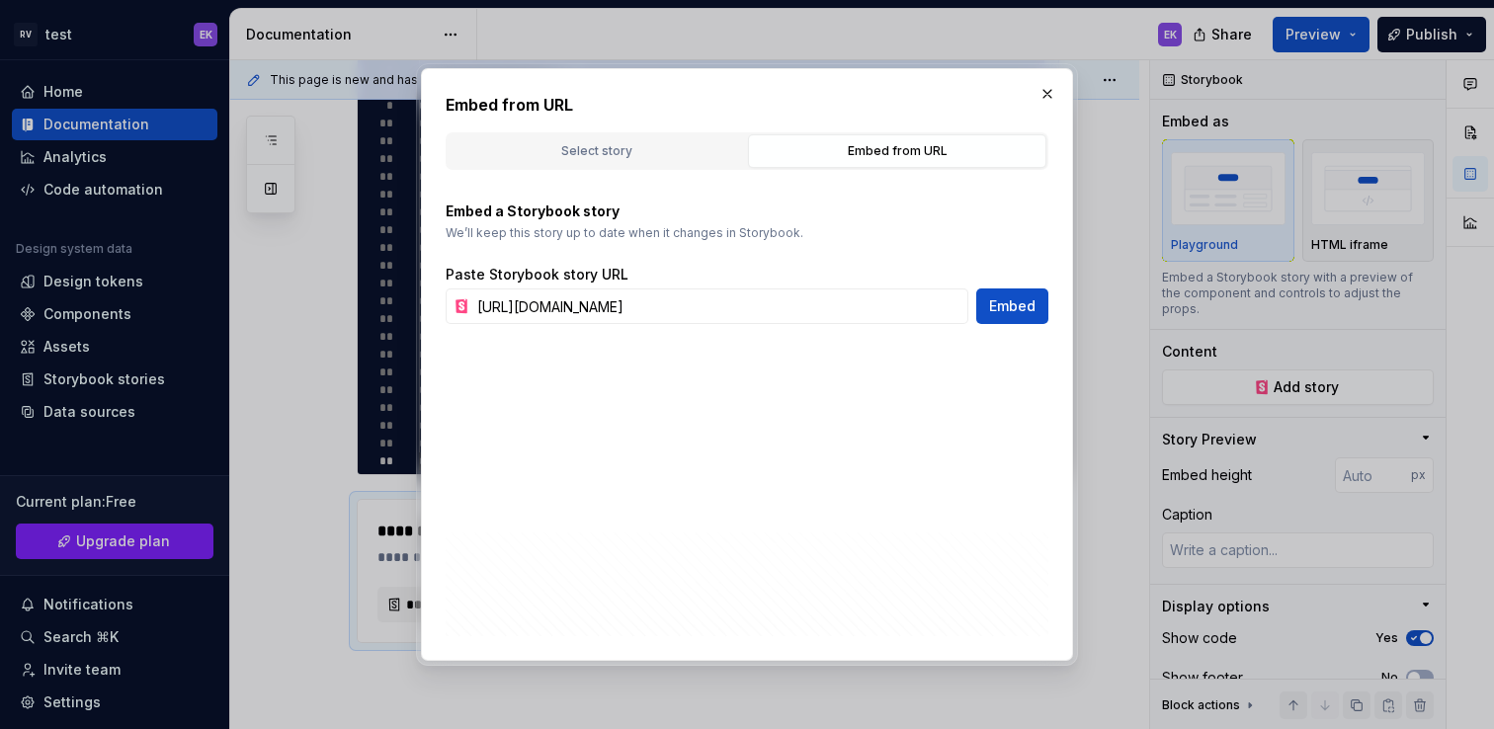
scroll to position [0, 0]
click at [1020, 287] on div "Paste Storybook story URL [URL][DOMAIN_NAME] Embed" at bounding box center [747, 294] width 603 height 59
click at [1028, 306] on span "Embed" at bounding box center [1012, 306] width 46 height 20
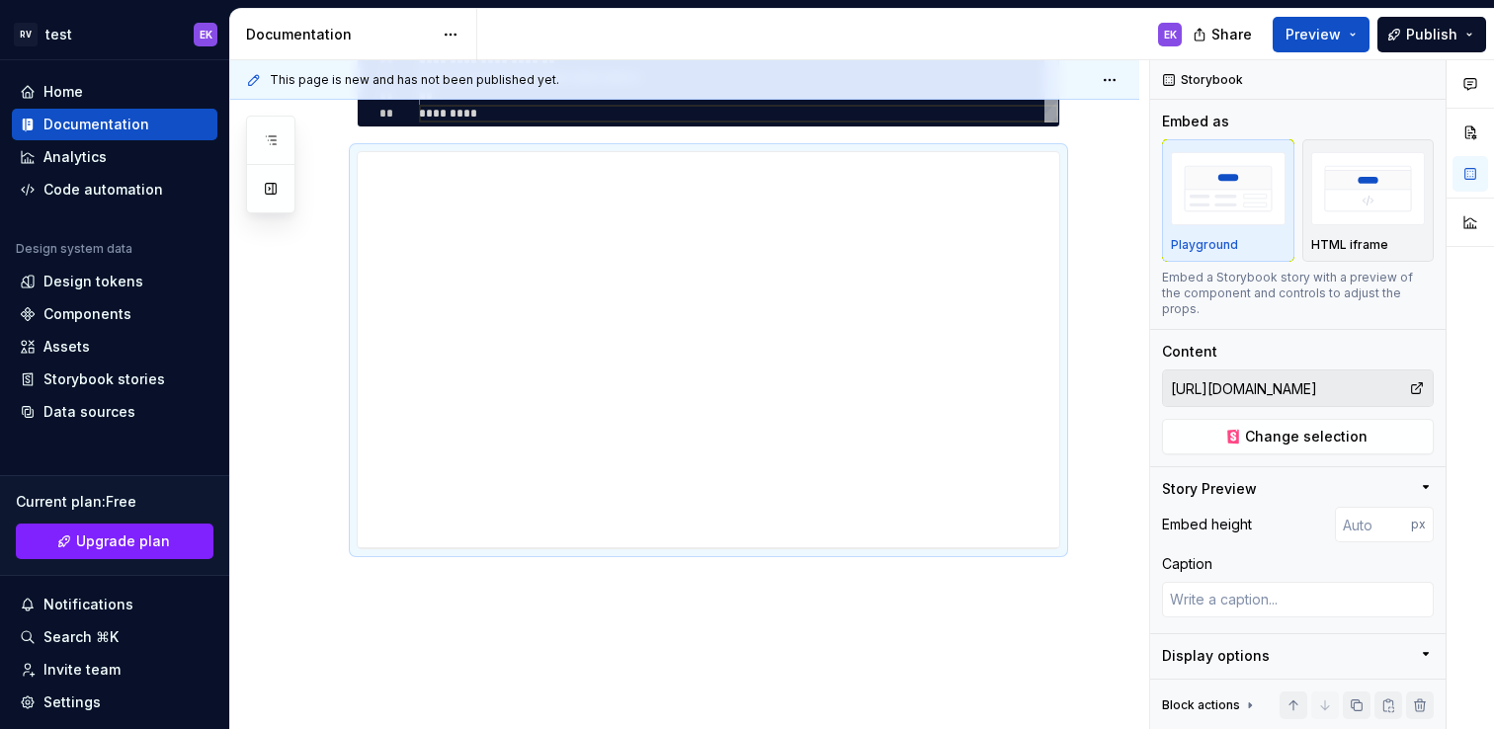
click at [1352, 36] on button "Preview" at bounding box center [1321, 35] width 97 height 36
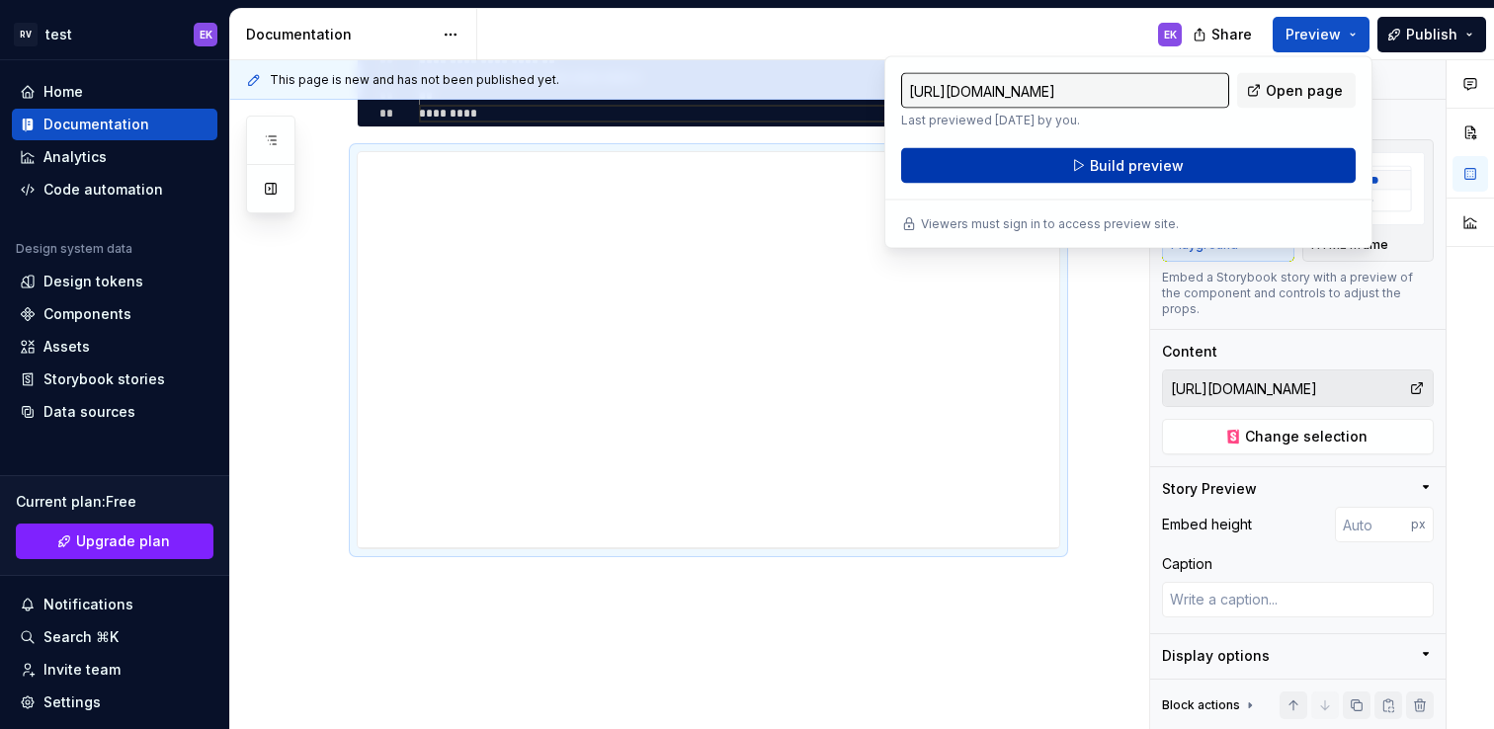
click at [1239, 164] on button "Build preview" at bounding box center [1128, 166] width 455 height 36
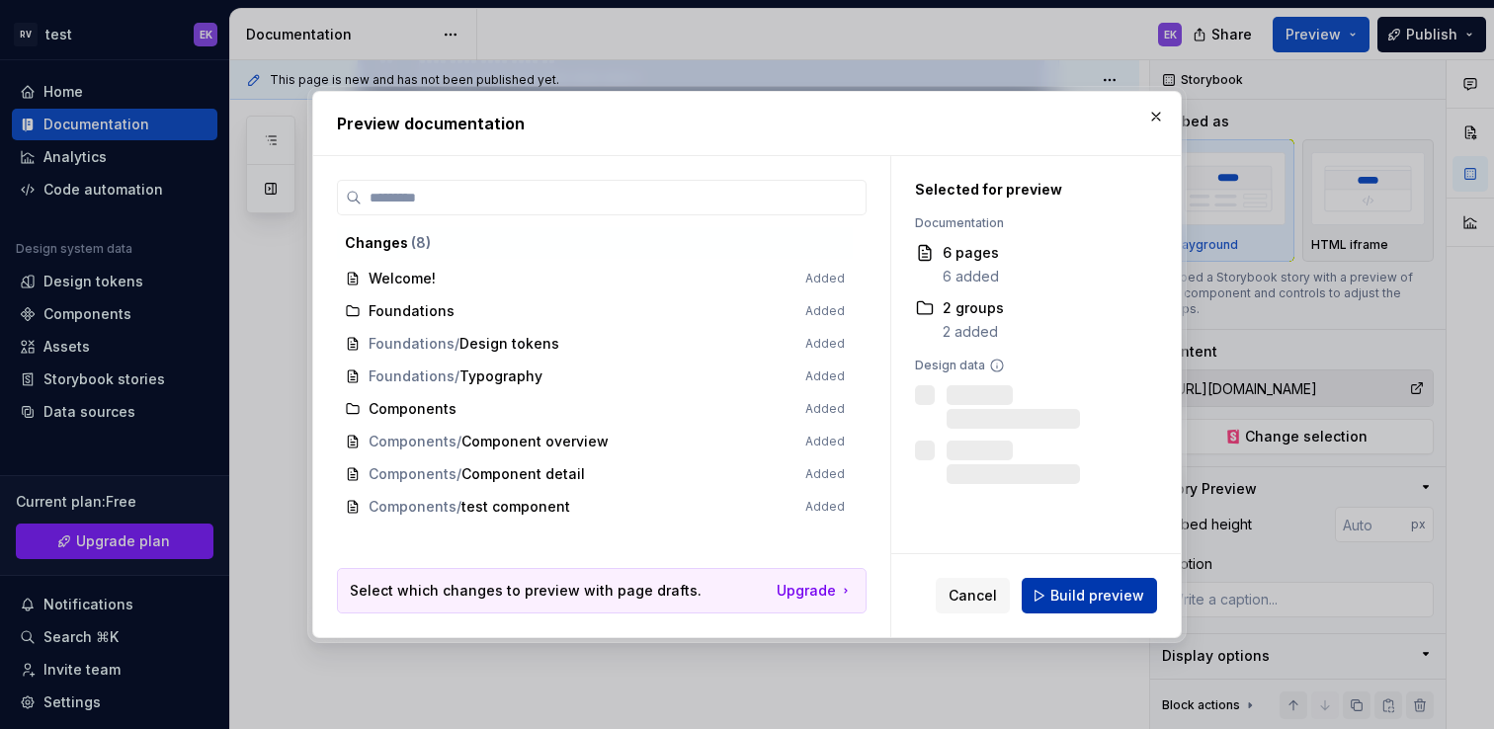
click at [1089, 594] on span "Build preview" at bounding box center [1097, 596] width 94 height 20
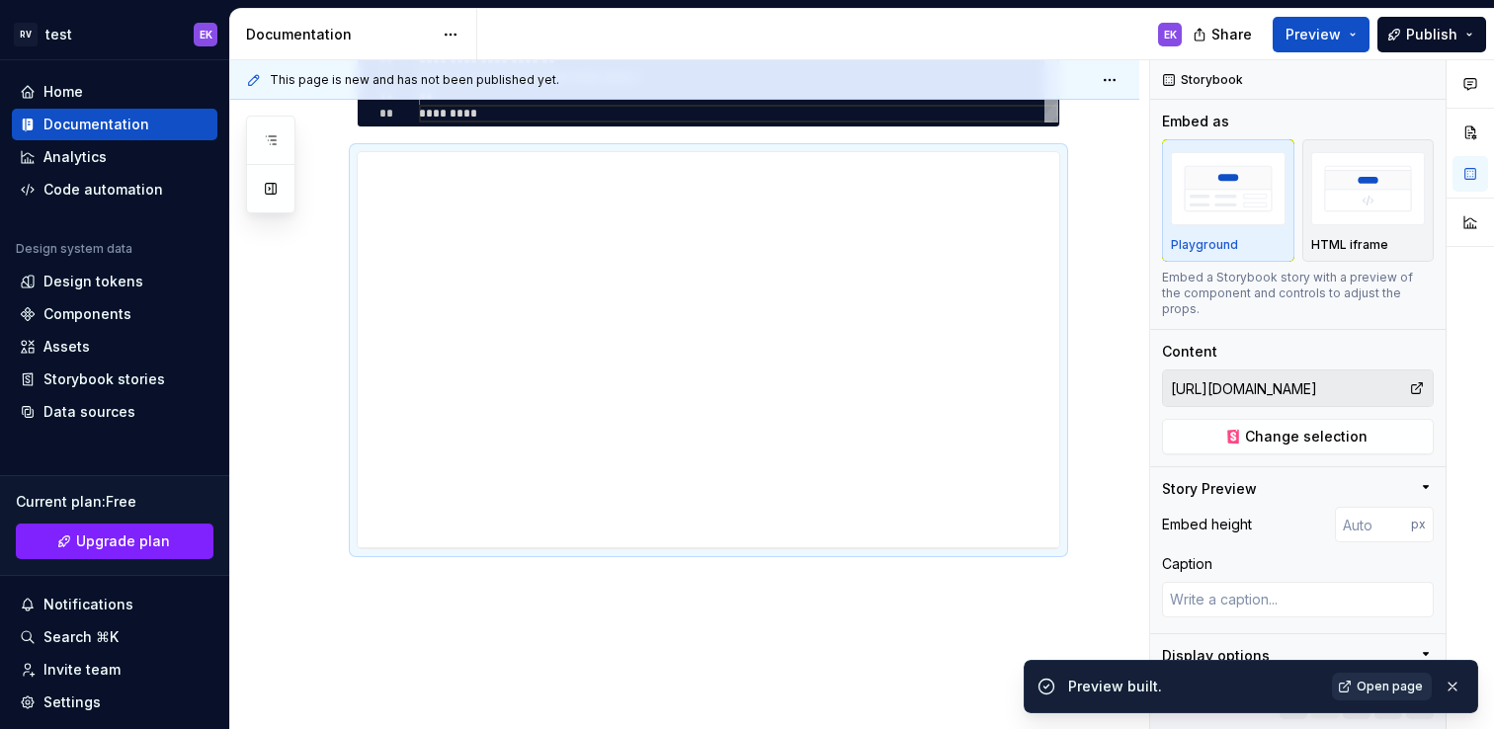
click at [1376, 692] on span "Open page" at bounding box center [1390, 687] width 66 height 16
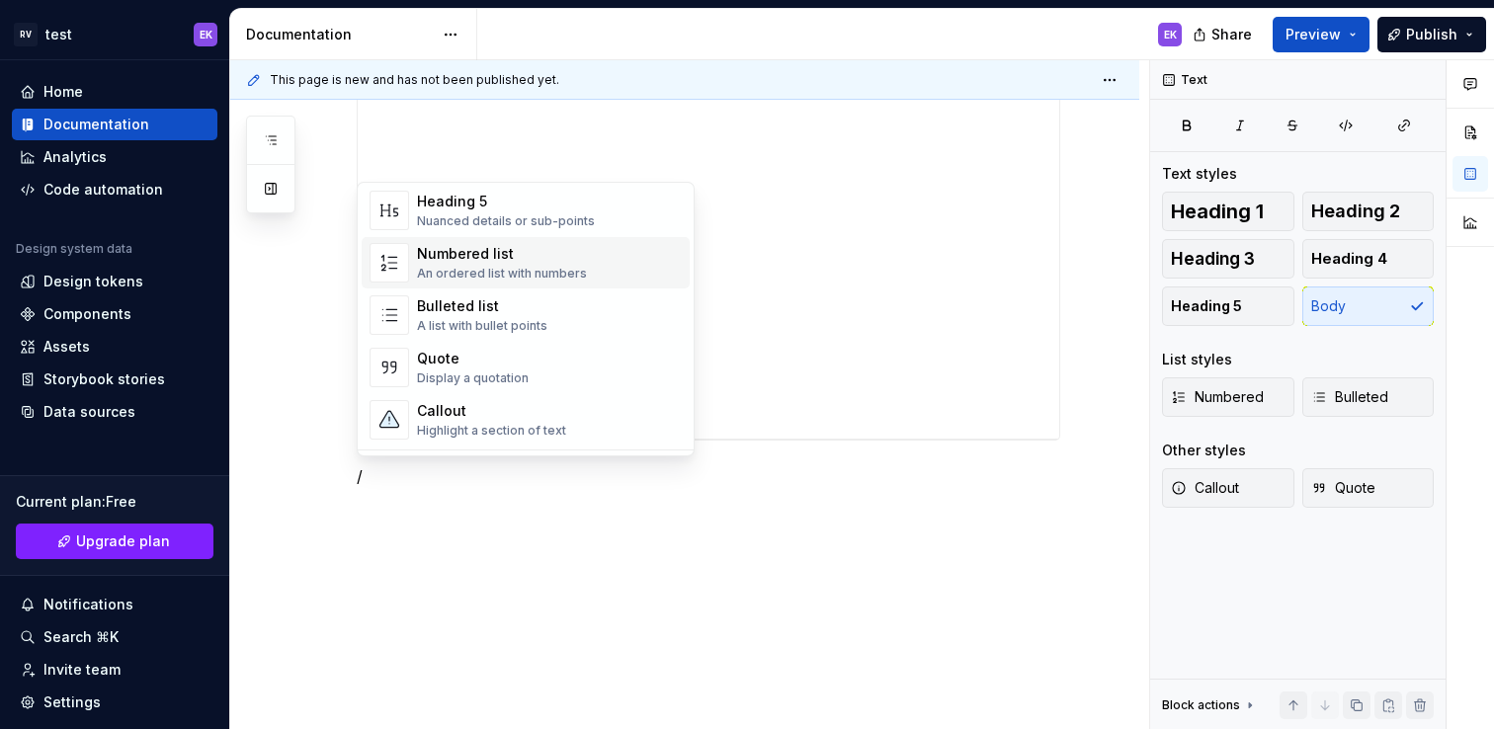
scroll to position [354, 0]
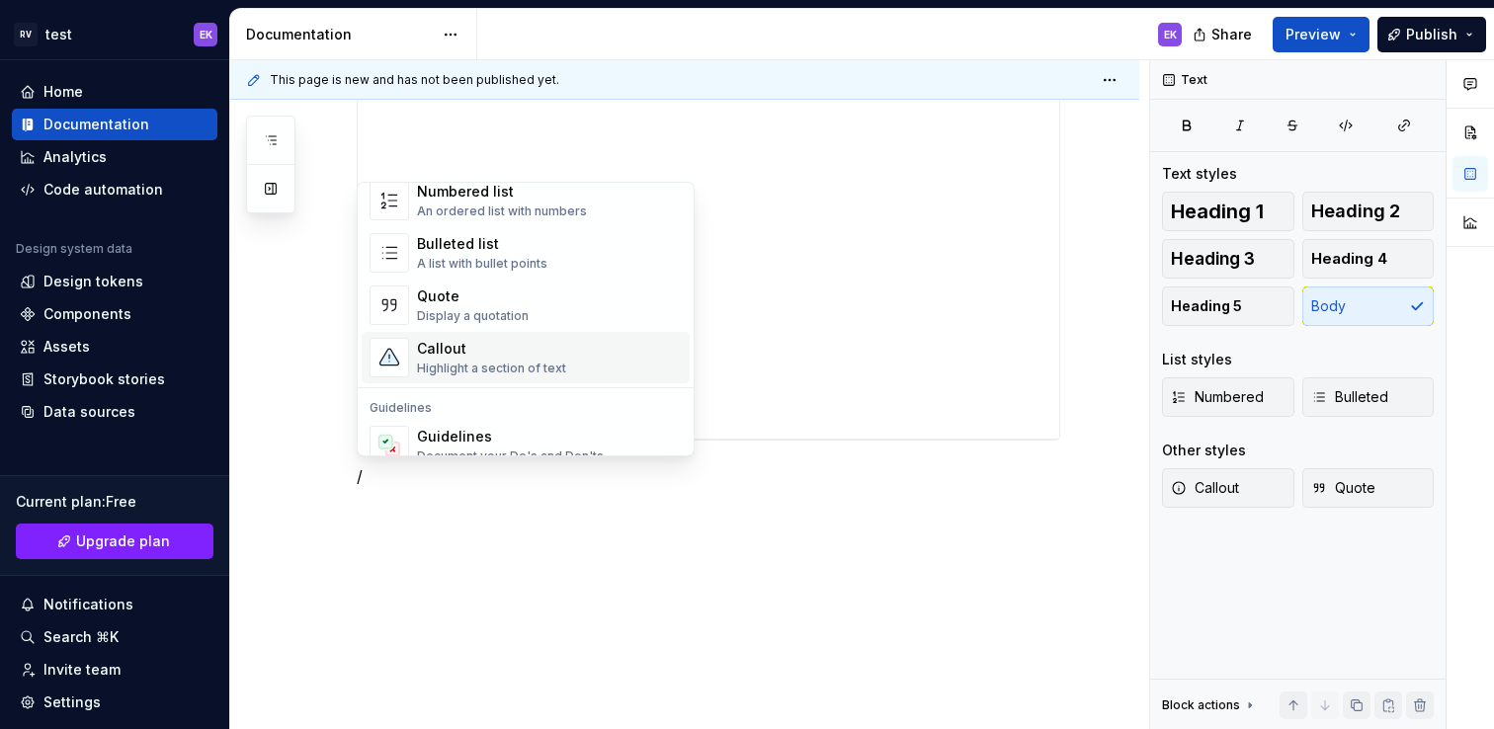
click at [597, 346] on div "Callout Highlight a section of text" at bounding box center [549, 358] width 265 height 40
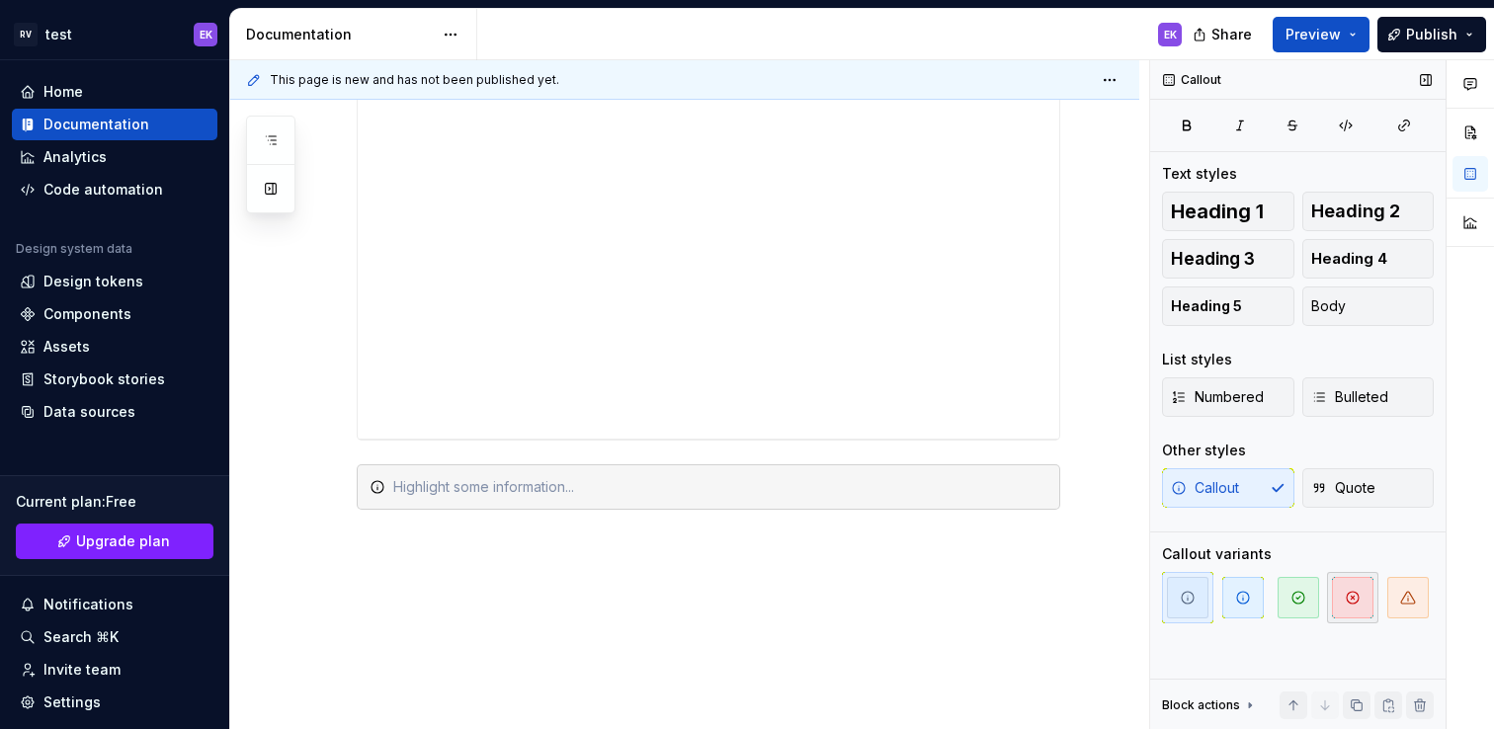
click at [1357, 609] on span "button" at bounding box center [1353, 598] width 42 height 42
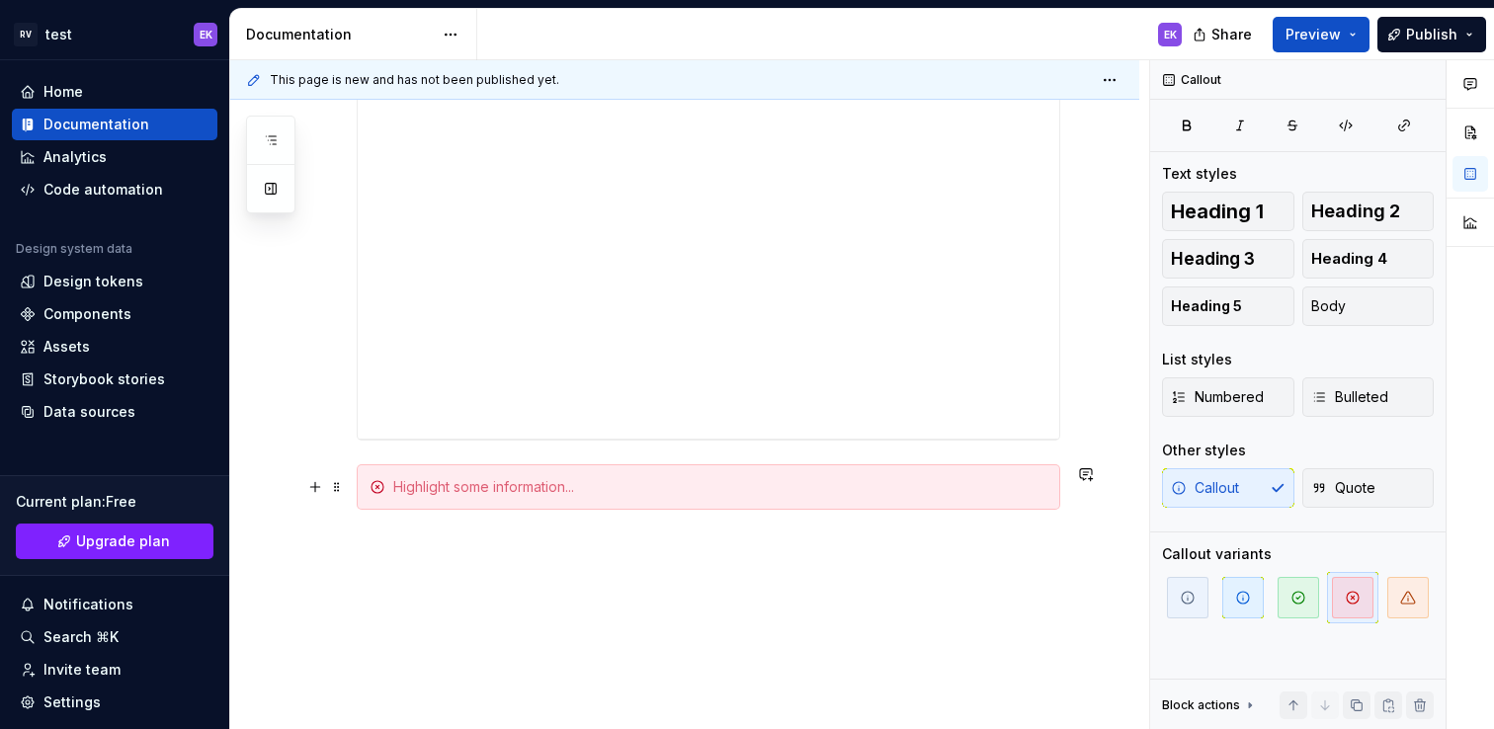
click at [332, 494] on span at bounding box center [337, 487] width 16 height 28
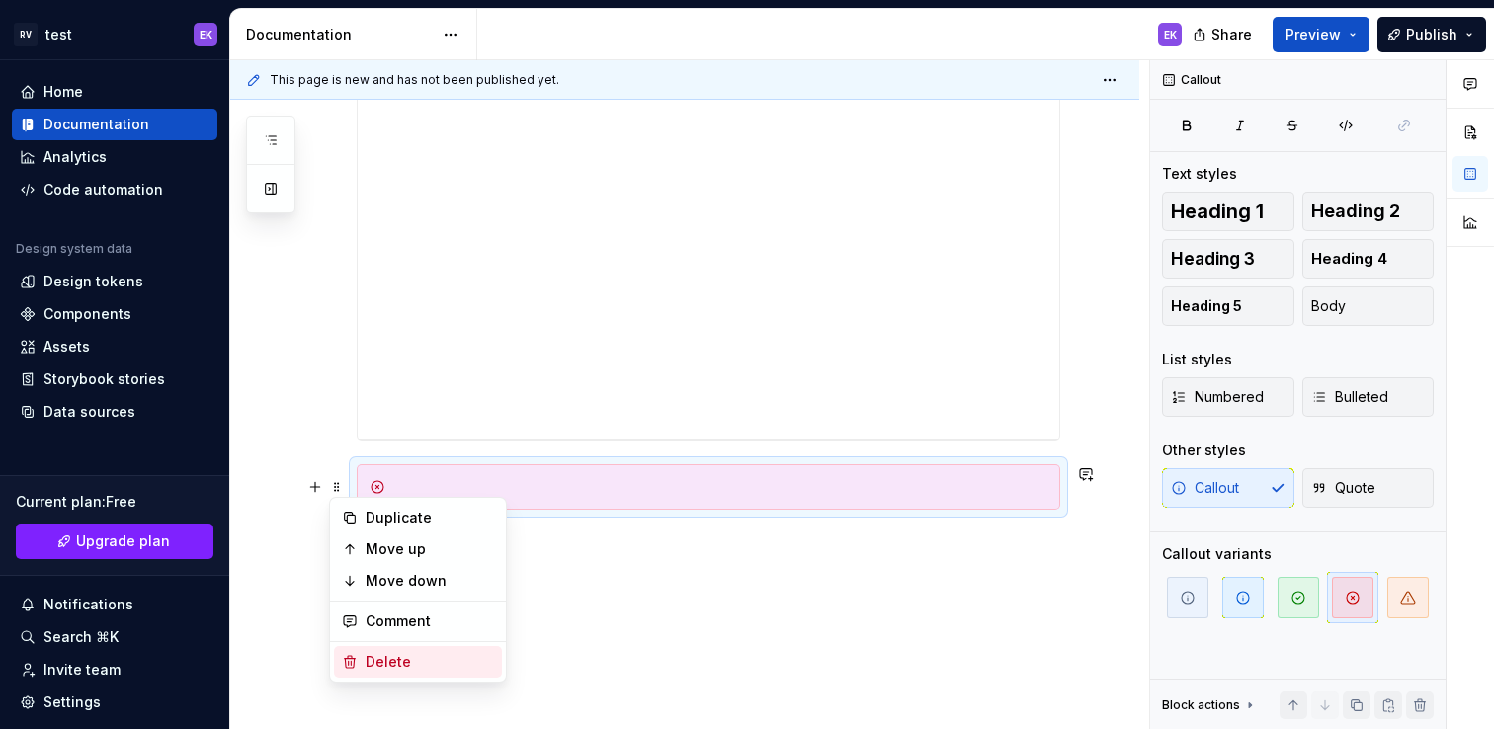
click at [427, 673] on div "Delete" at bounding box center [418, 662] width 168 height 32
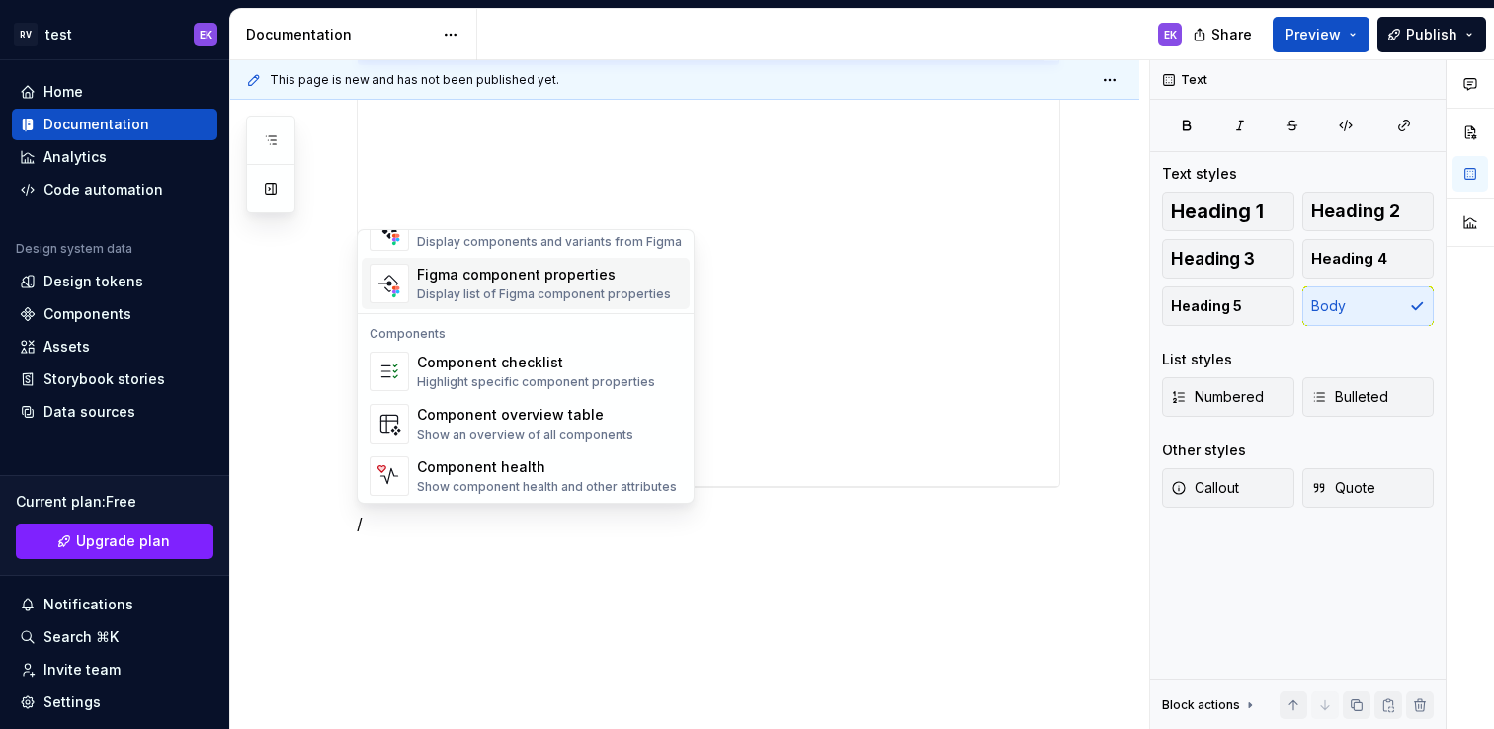
scroll to position [1967, 0]
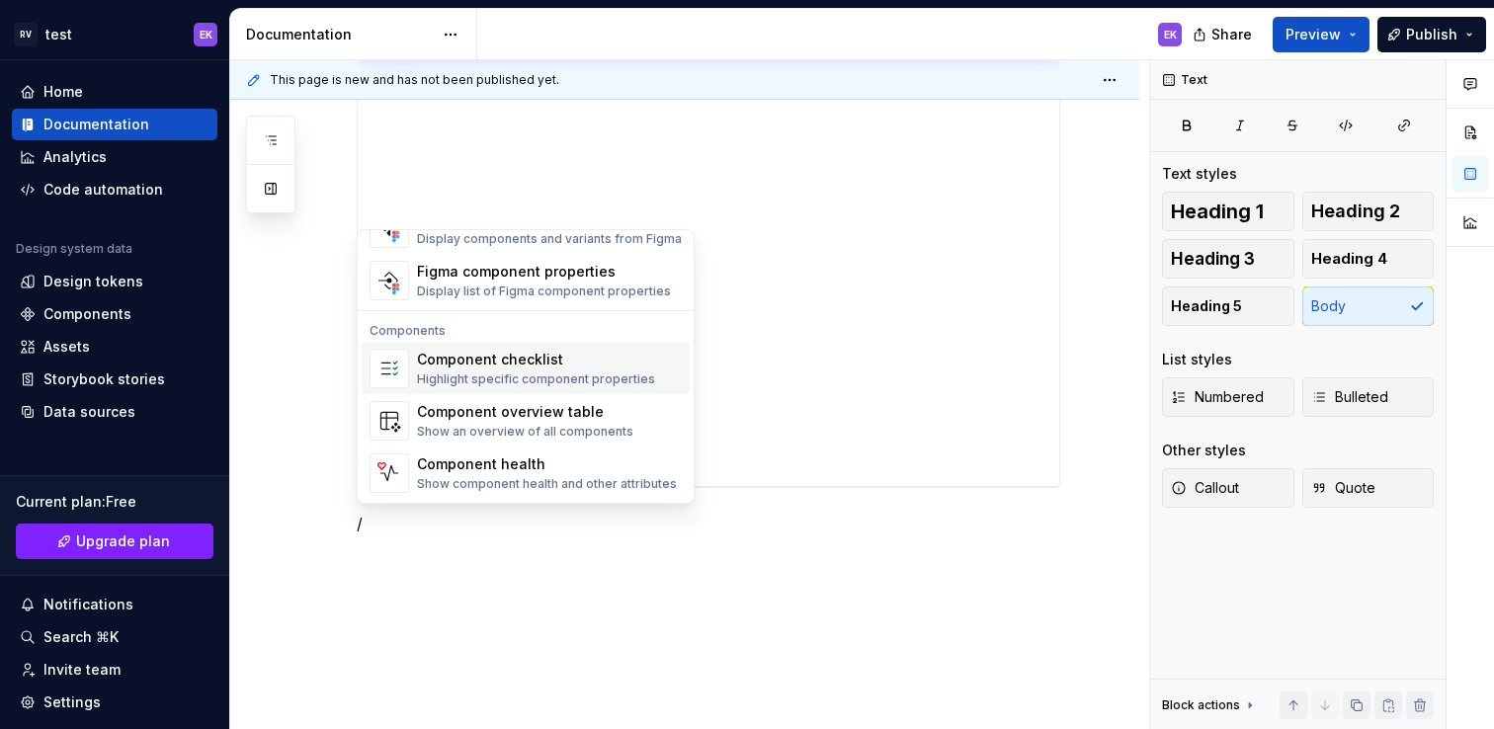
click at [535, 368] on div "Component checklist" at bounding box center [536, 360] width 238 height 20
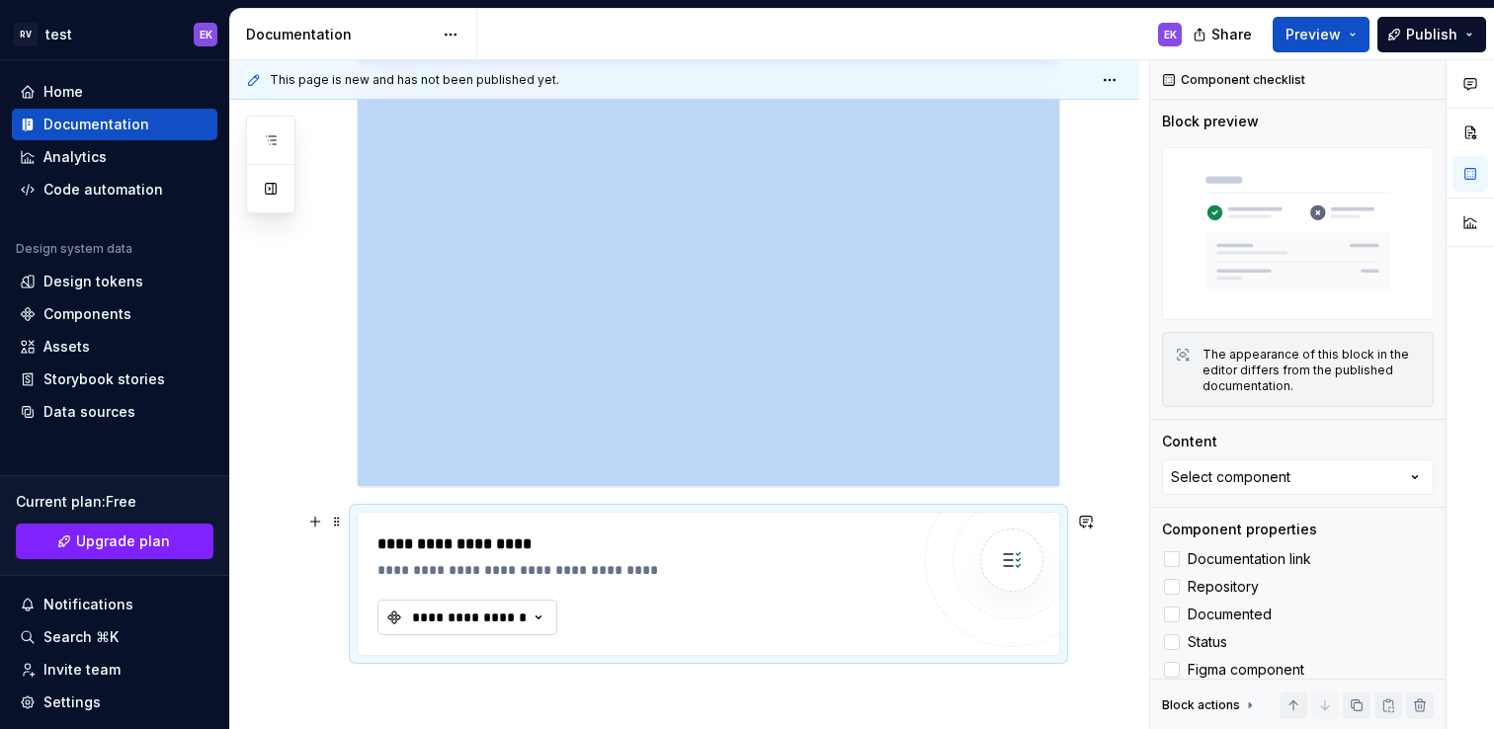
click at [540, 619] on icon "button" at bounding box center [539, 618] width 20 height 20
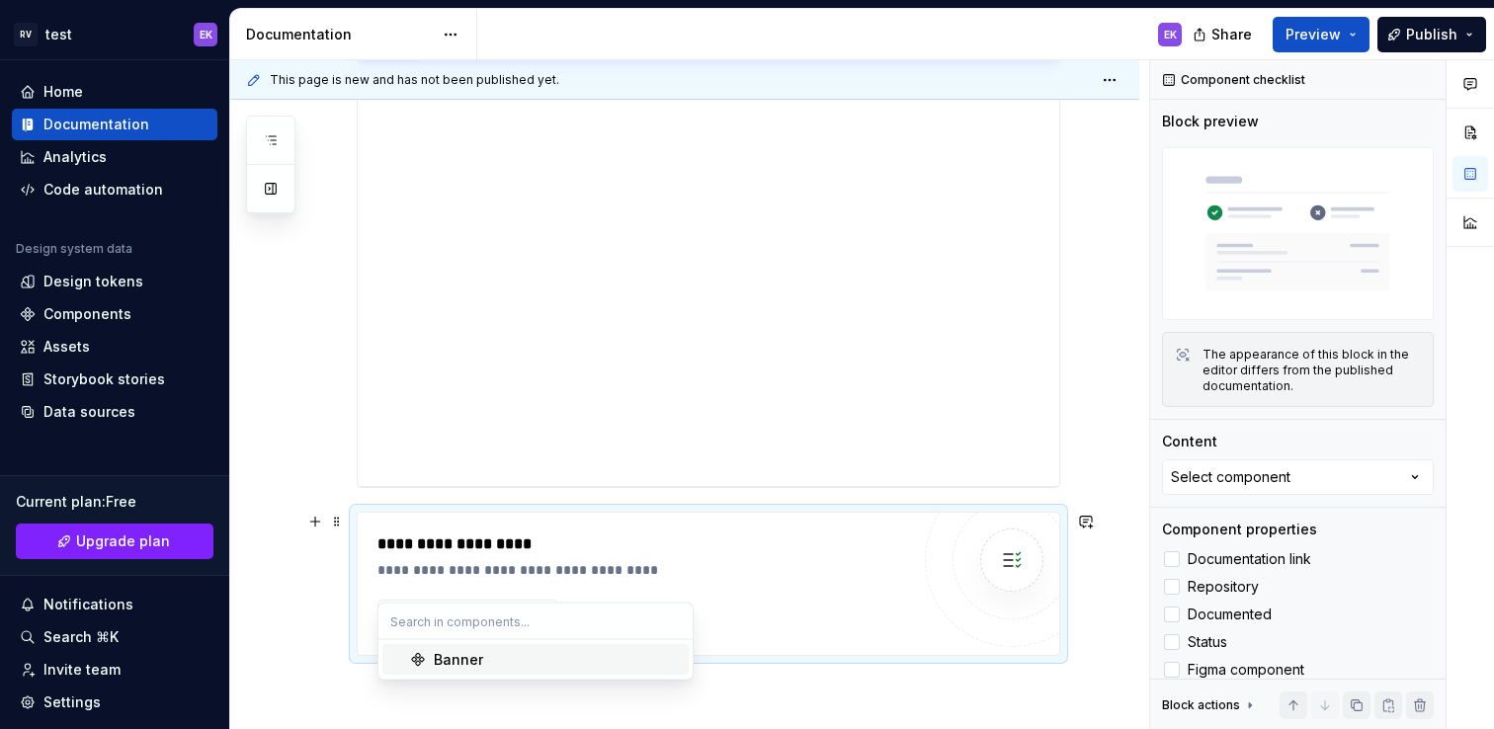
scroll to position [2243, 0]
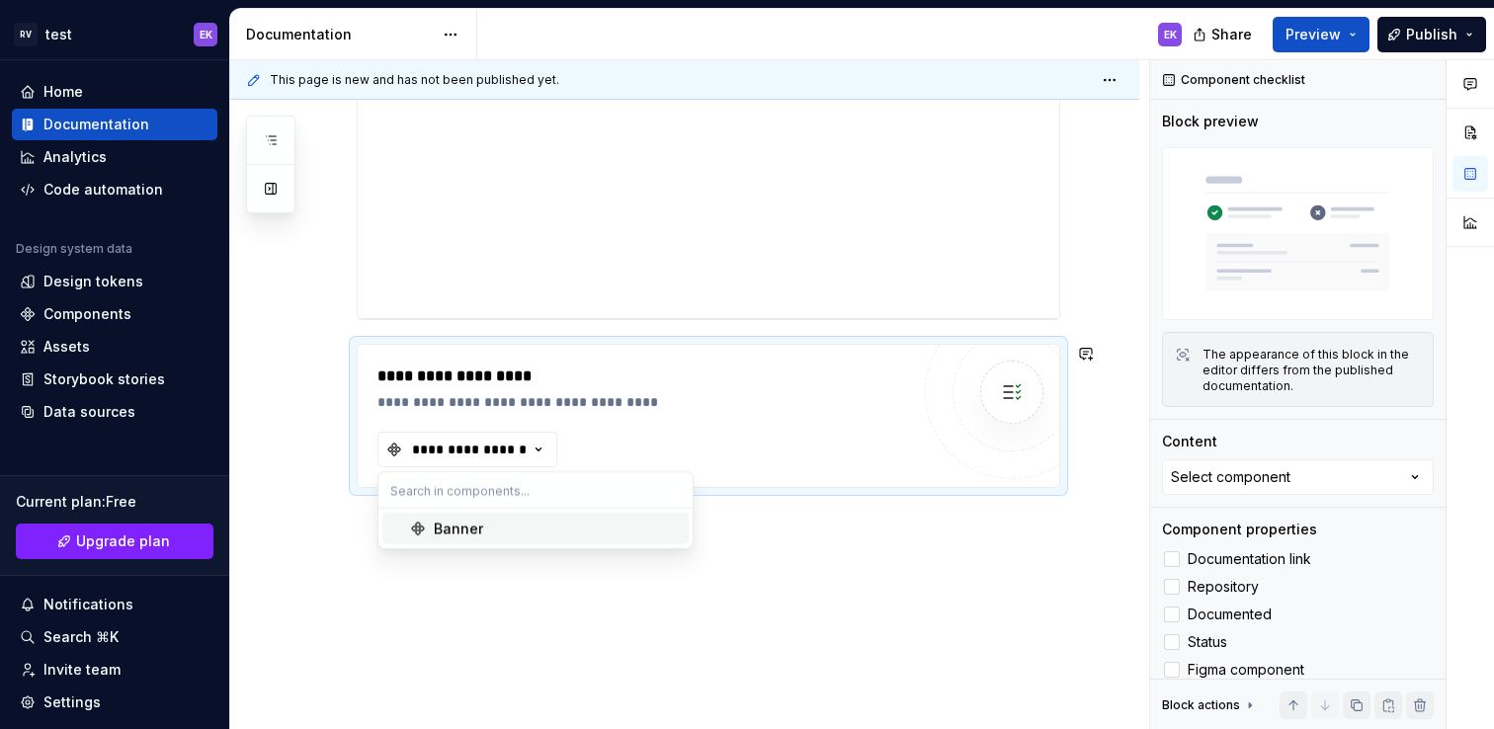
click at [522, 536] on div "Banner" at bounding box center [557, 529] width 247 height 20
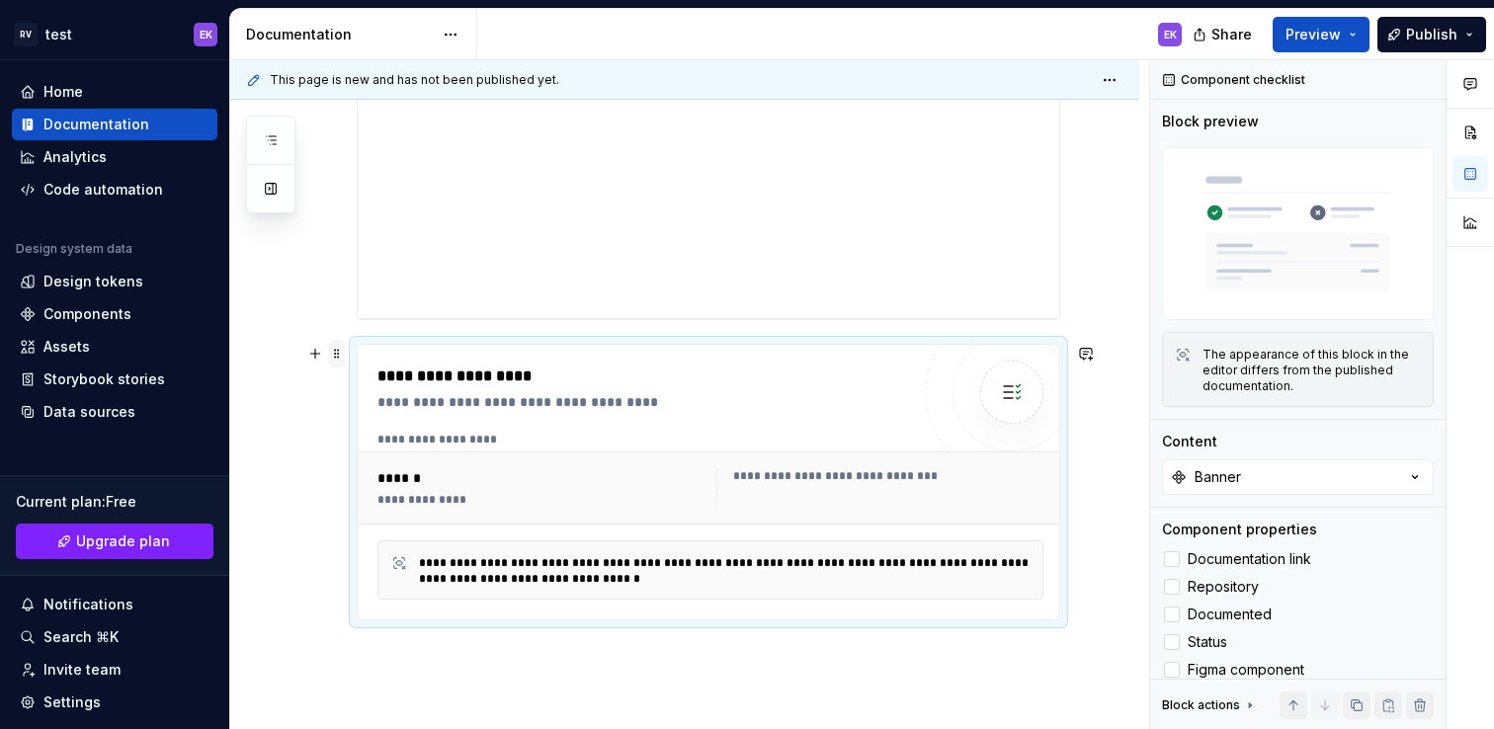
click at [338, 351] on span at bounding box center [337, 354] width 16 height 28
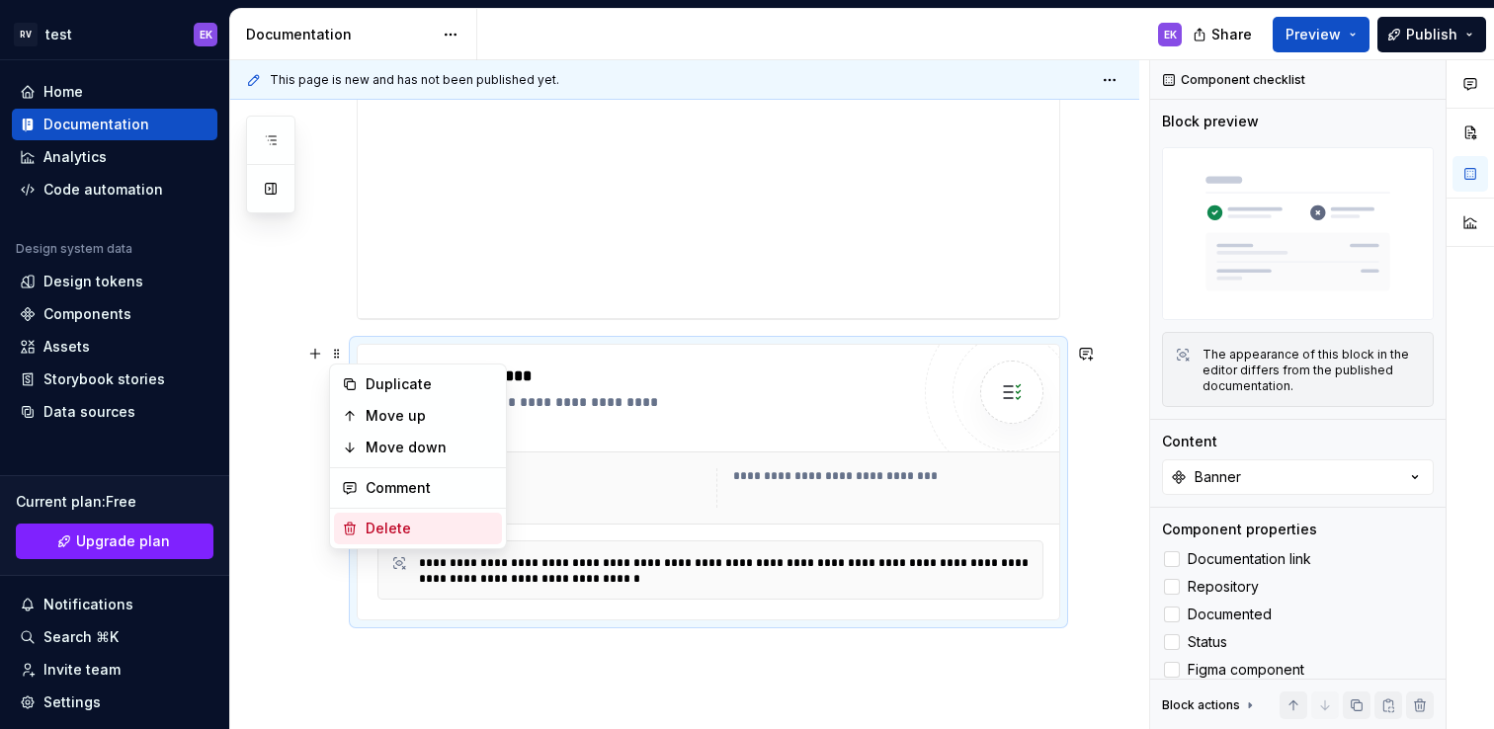
click at [405, 533] on div "Delete" at bounding box center [430, 529] width 128 height 20
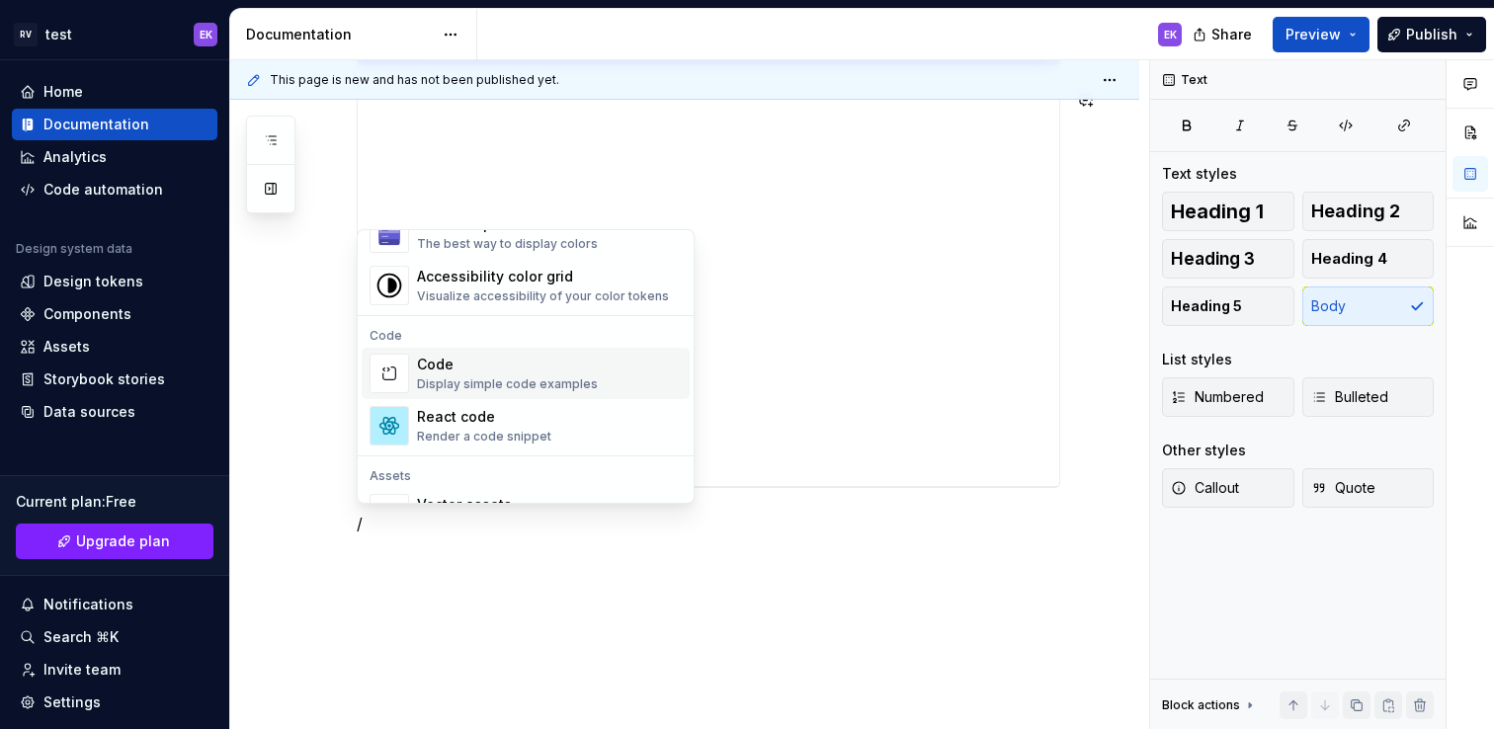
scroll to position [1544, 0]
click at [593, 382] on div "Code Display simple code examples" at bounding box center [549, 371] width 265 height 40
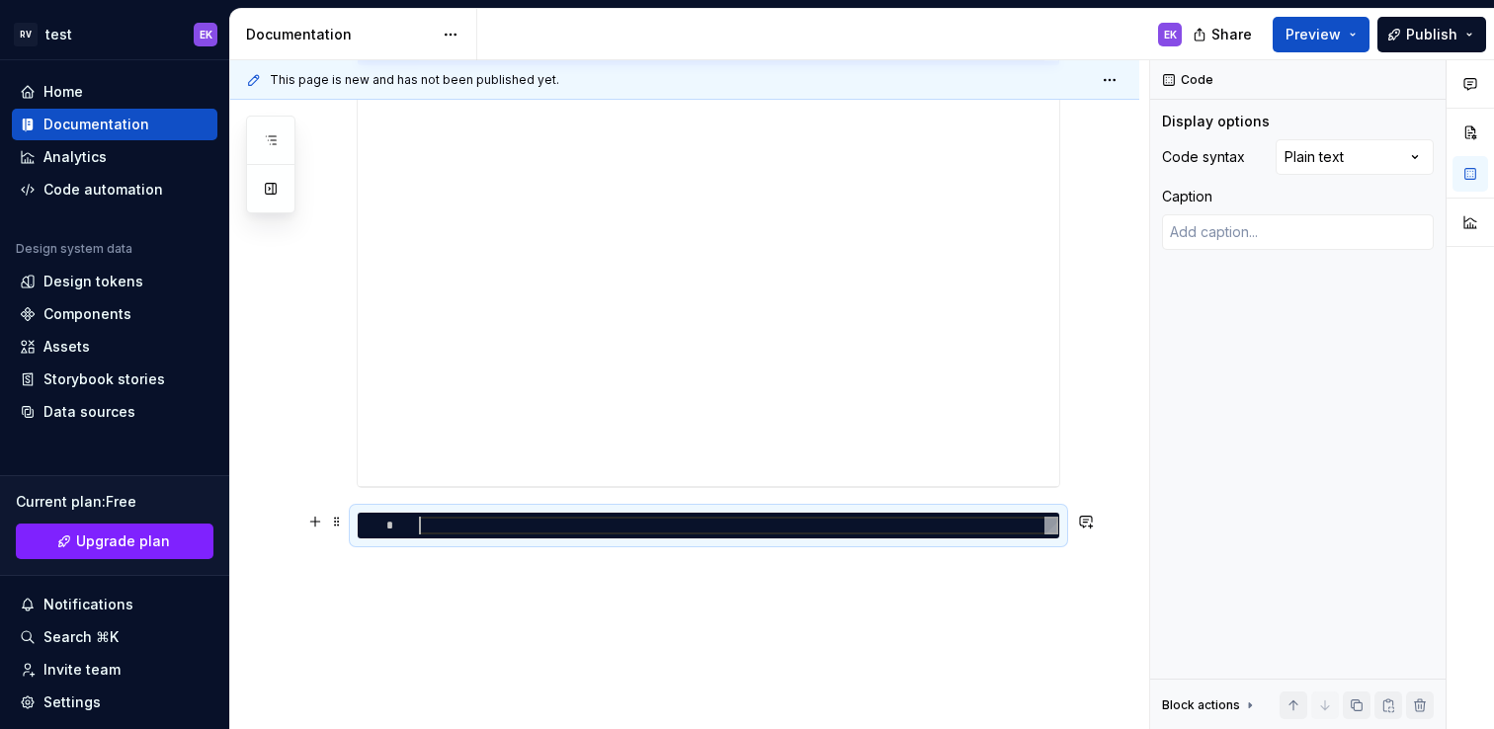
click at [334, 526] on span at bounding box center [337, 522] width 16 height 28
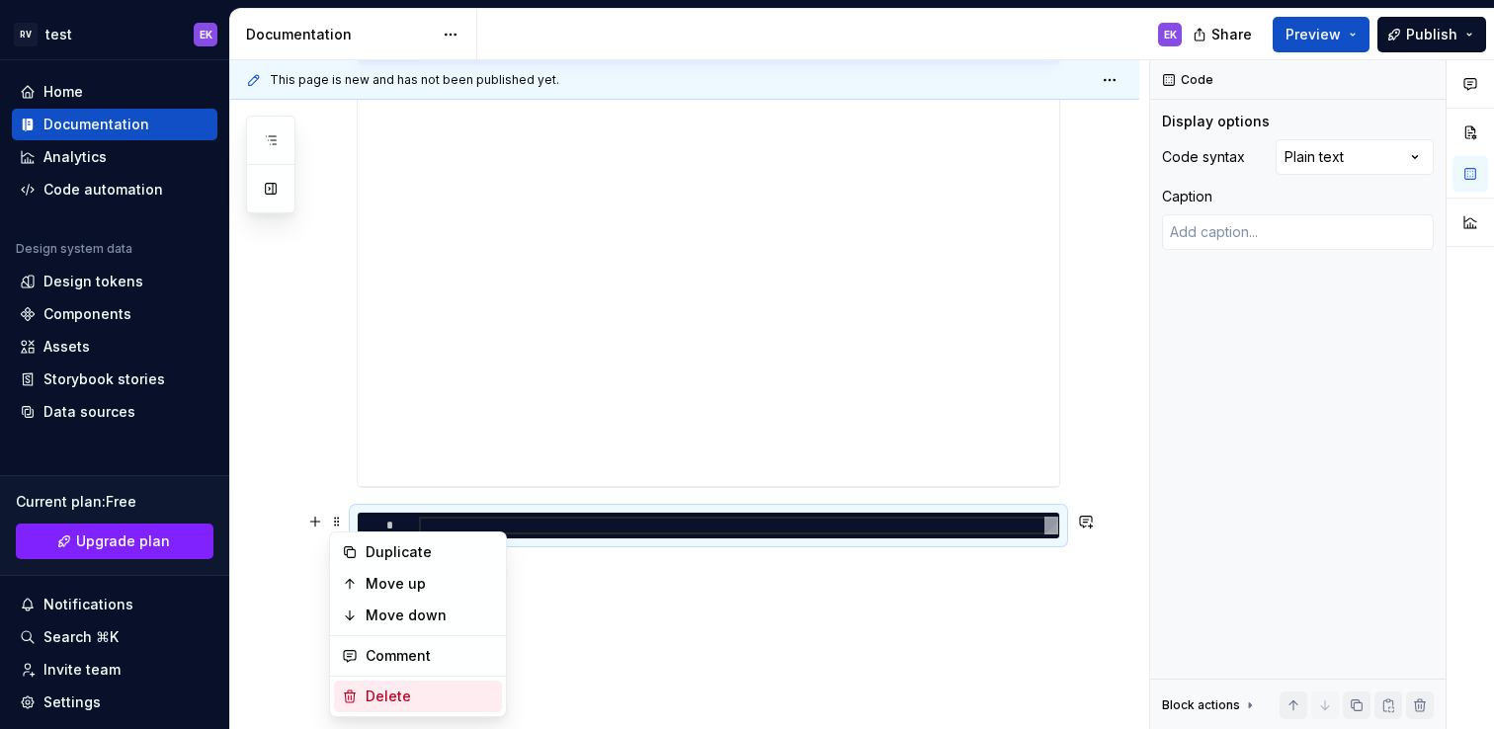
click at [434, 697] on div "Delete" at bounding box center [430, 697] width 128 height 20
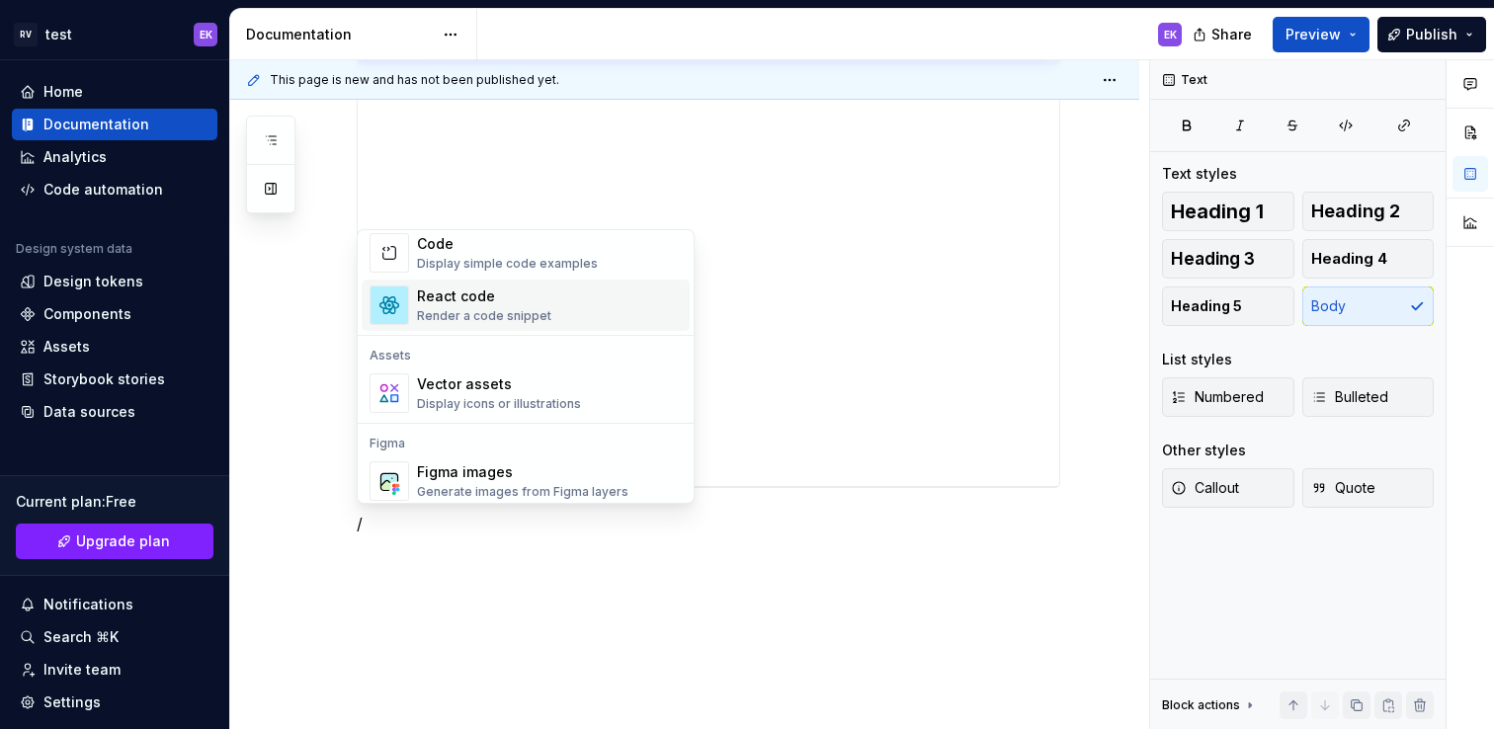
scroll to position [1663, 0]
click at [569, 400] on div "Display icons or illustrations" at bounding box center [499, 403] width 164 height 16
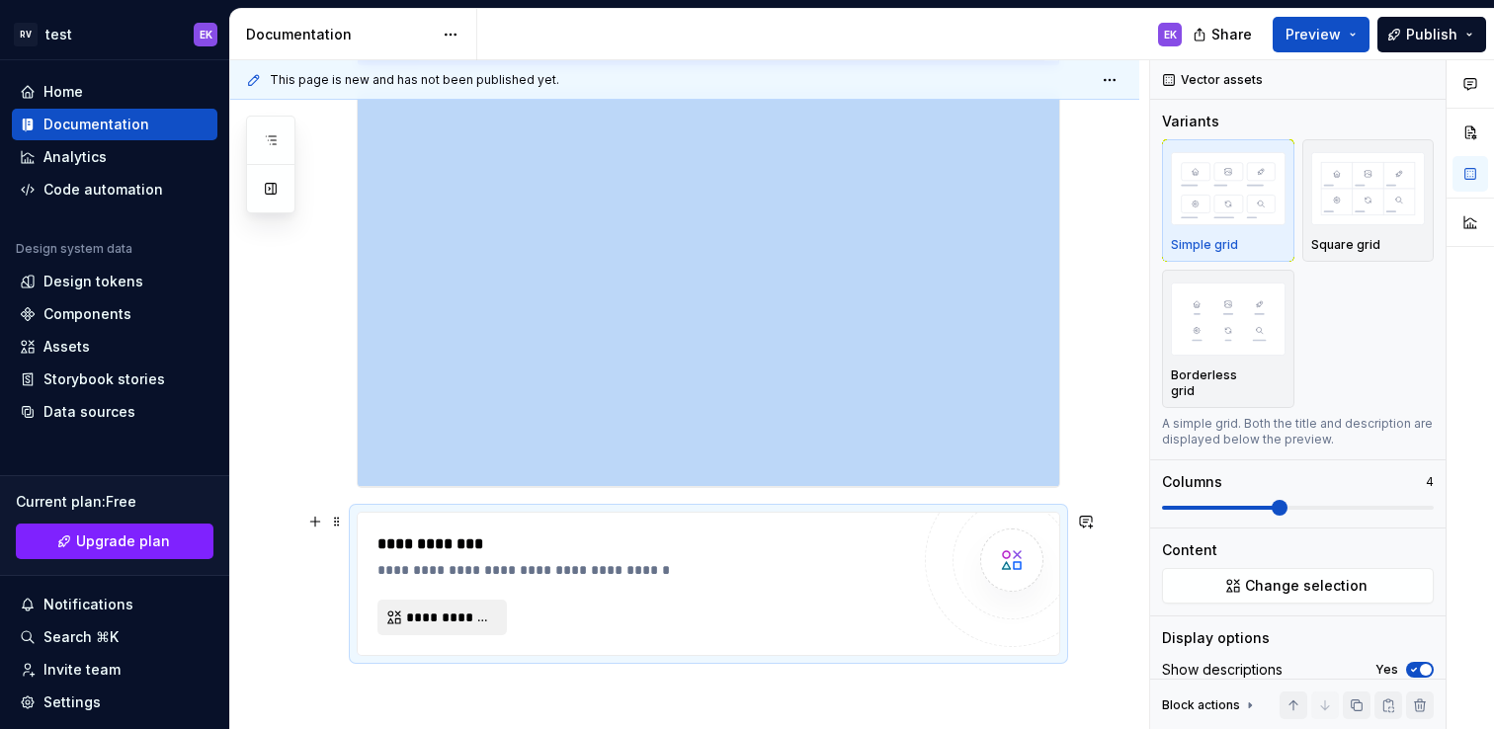
click at [465, 613] on span "**********" at bounding box center [450, 618] width 88 height 20
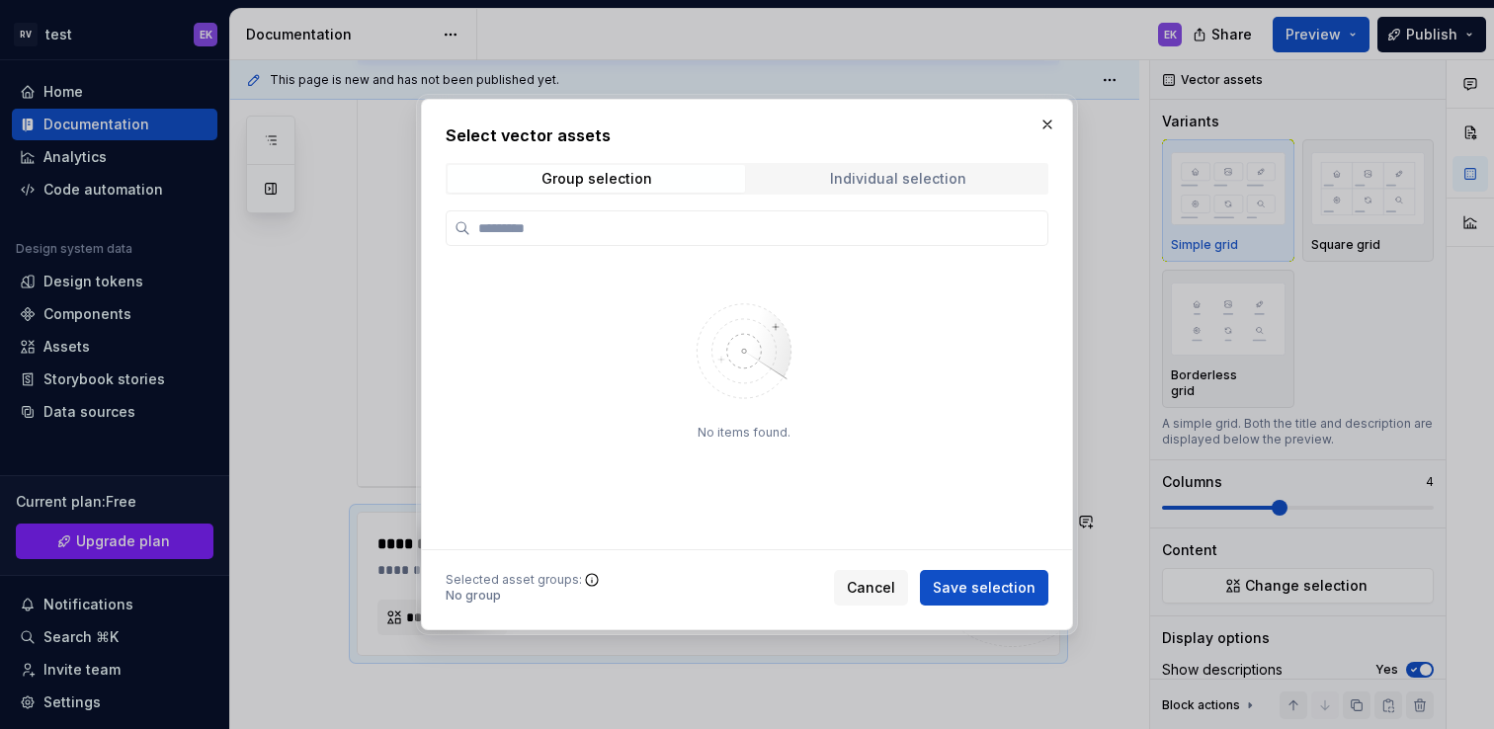
click at [865, 180] on div "Individual selection" at bounding box center [898, 179] width 136 height 16
click at [680, 186] on span "Group selection" at bounding box center [596, 179] width 297 height 28
click at [1047, 122] on button "button" at bounding box center [1048, 125] width 28 height 28
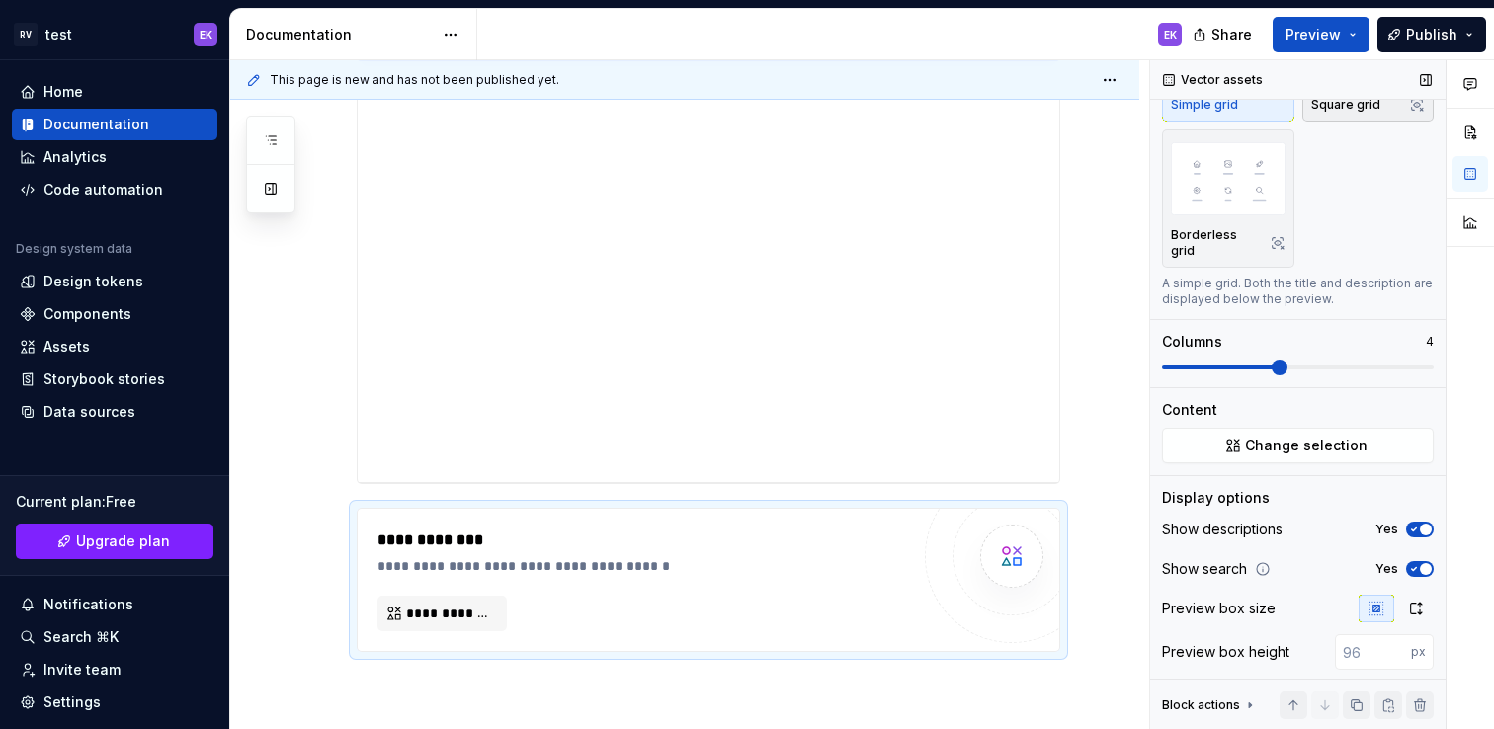
scroll to position [0, 0]
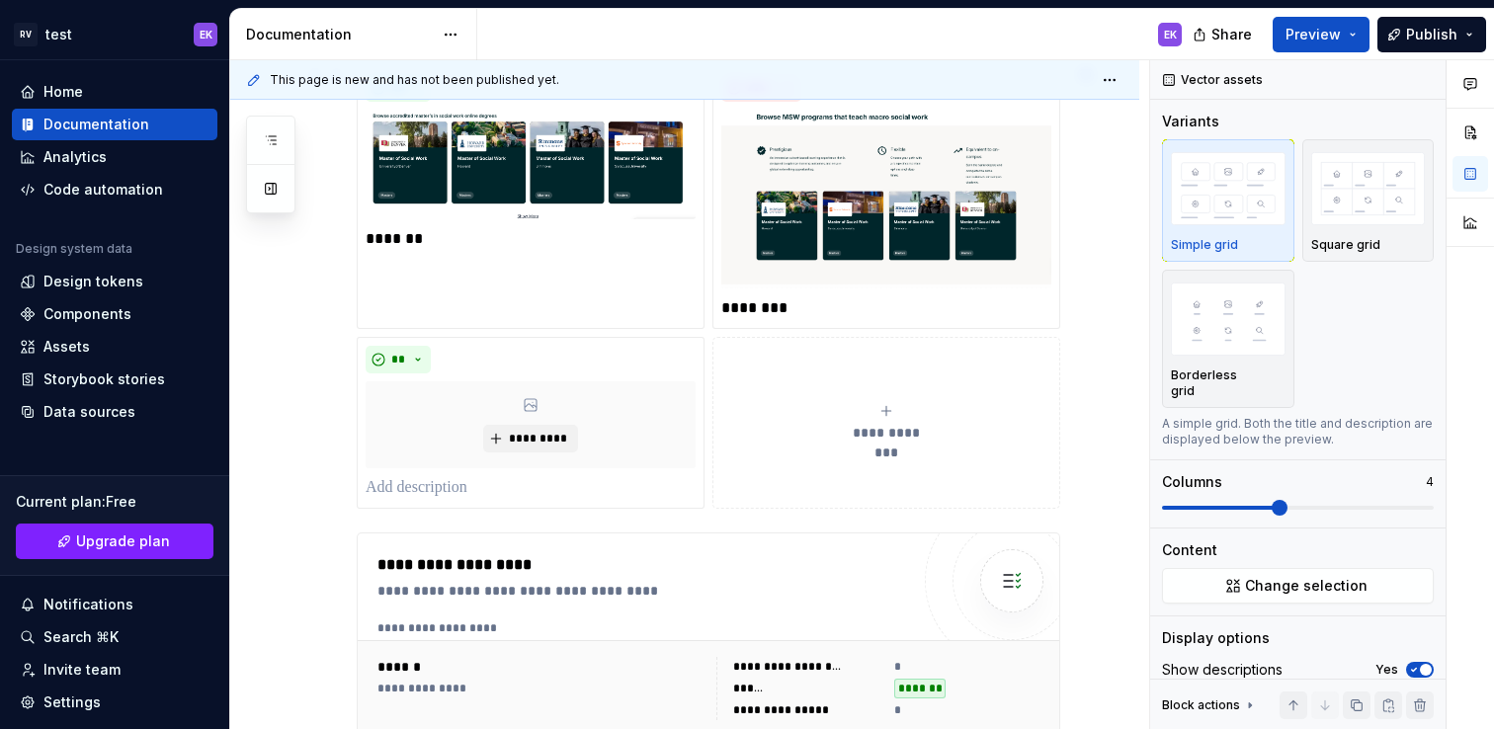
scroll to position [372, 0]
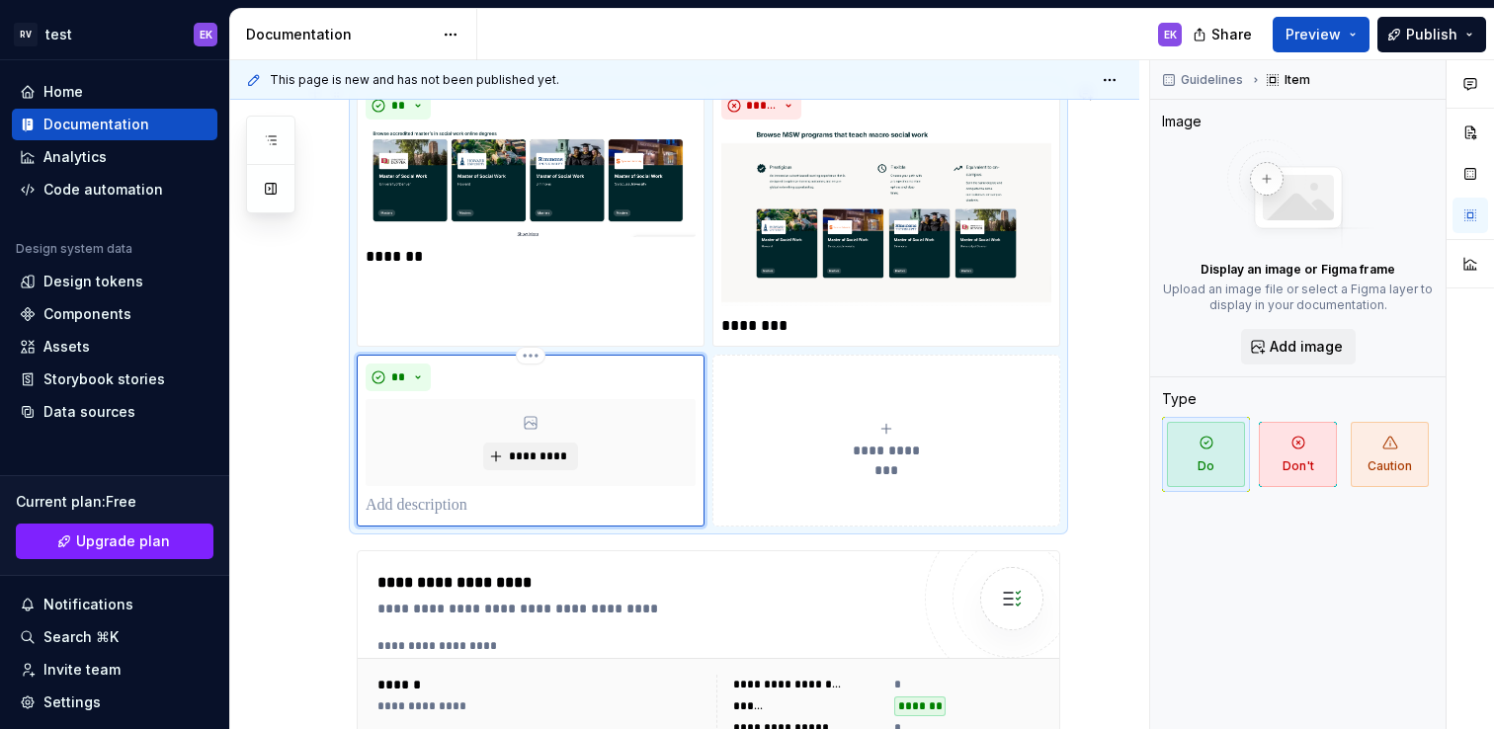
click at [567, 373] on div "**" at bounding box center [531, 378] width 330 height 28
click at [712, 341] on div "***** ********" at bounding box center [886, 215] width 348 height 264
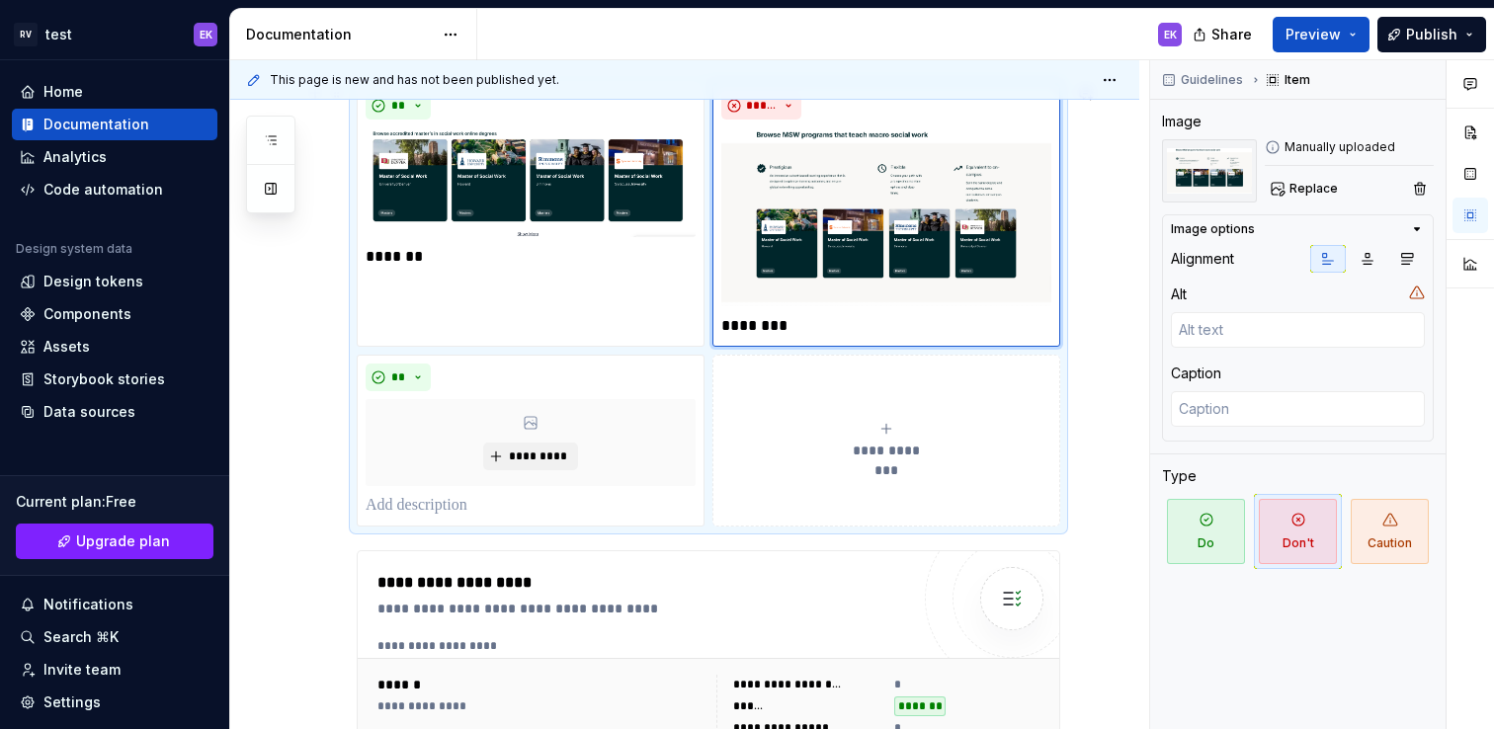
click at [707, 346] on div "**********" at bounding box center [709, 305] width 704 height 444
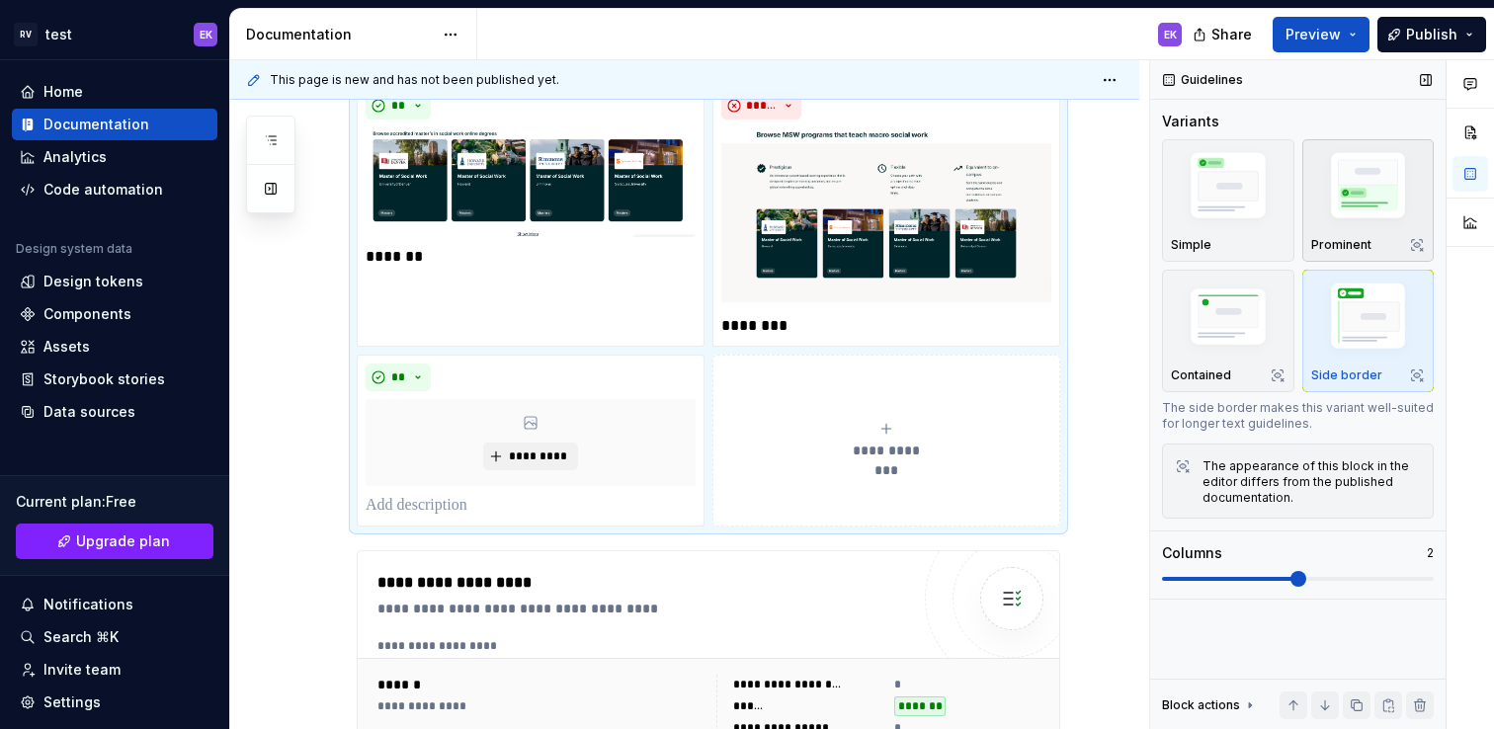
click at [1371, 219] on img "button" at bounding box center [1368, 189] width 115 height 86
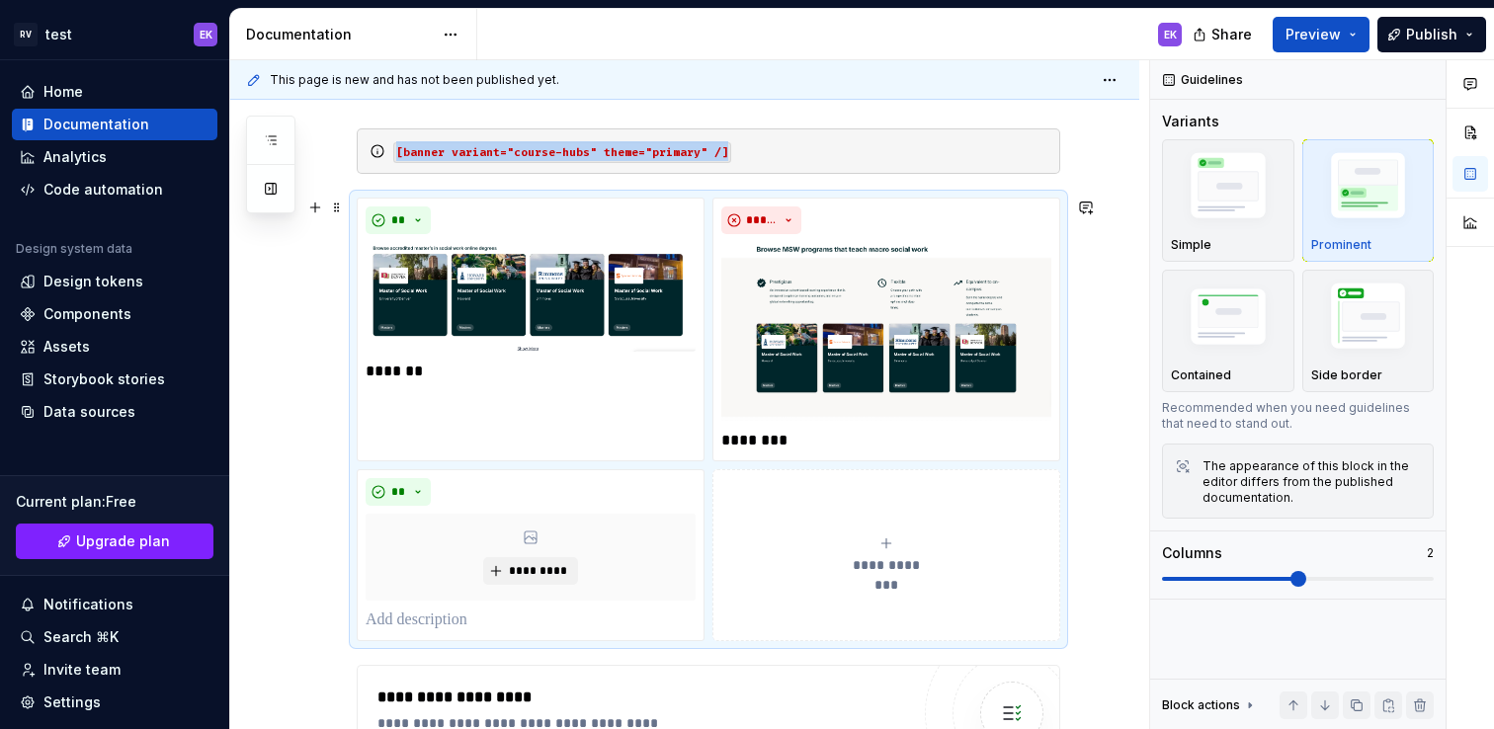
scroll to position [224, 0]
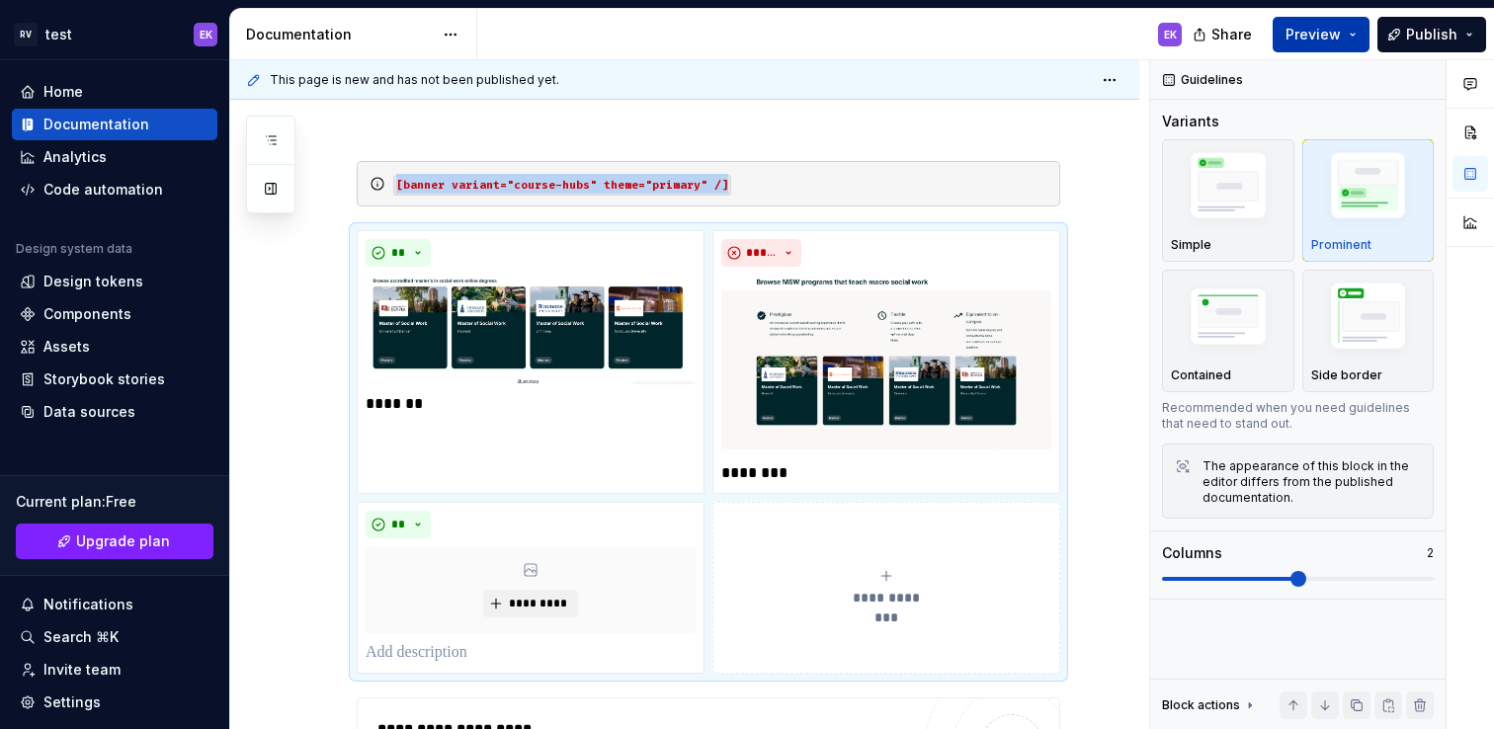
click at [1354, 33] on button "Preview" at bounding box center [1321, 35] width 97 height 36
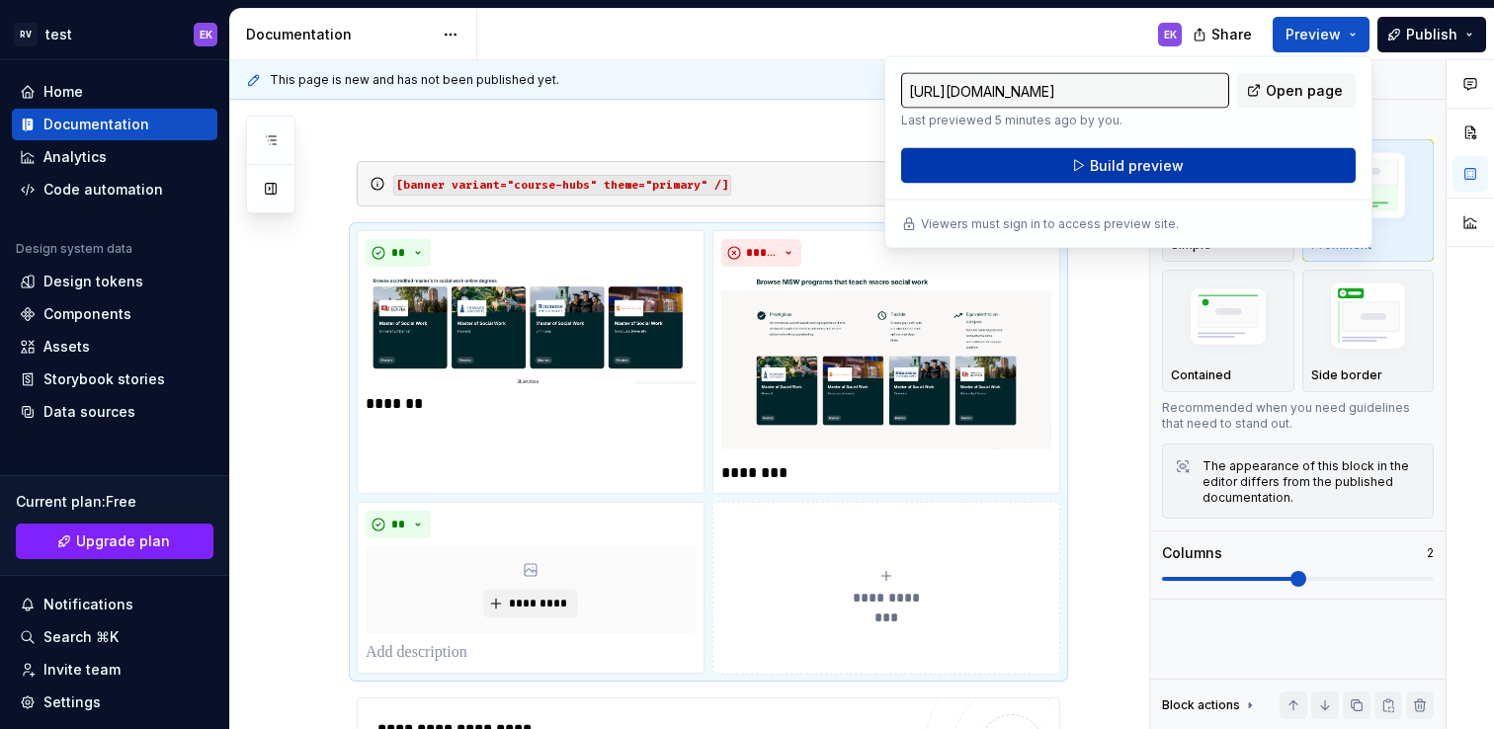
click at [1189, 172] on button "Build preview" at bounding box center [1128, 166] width 455 height 36
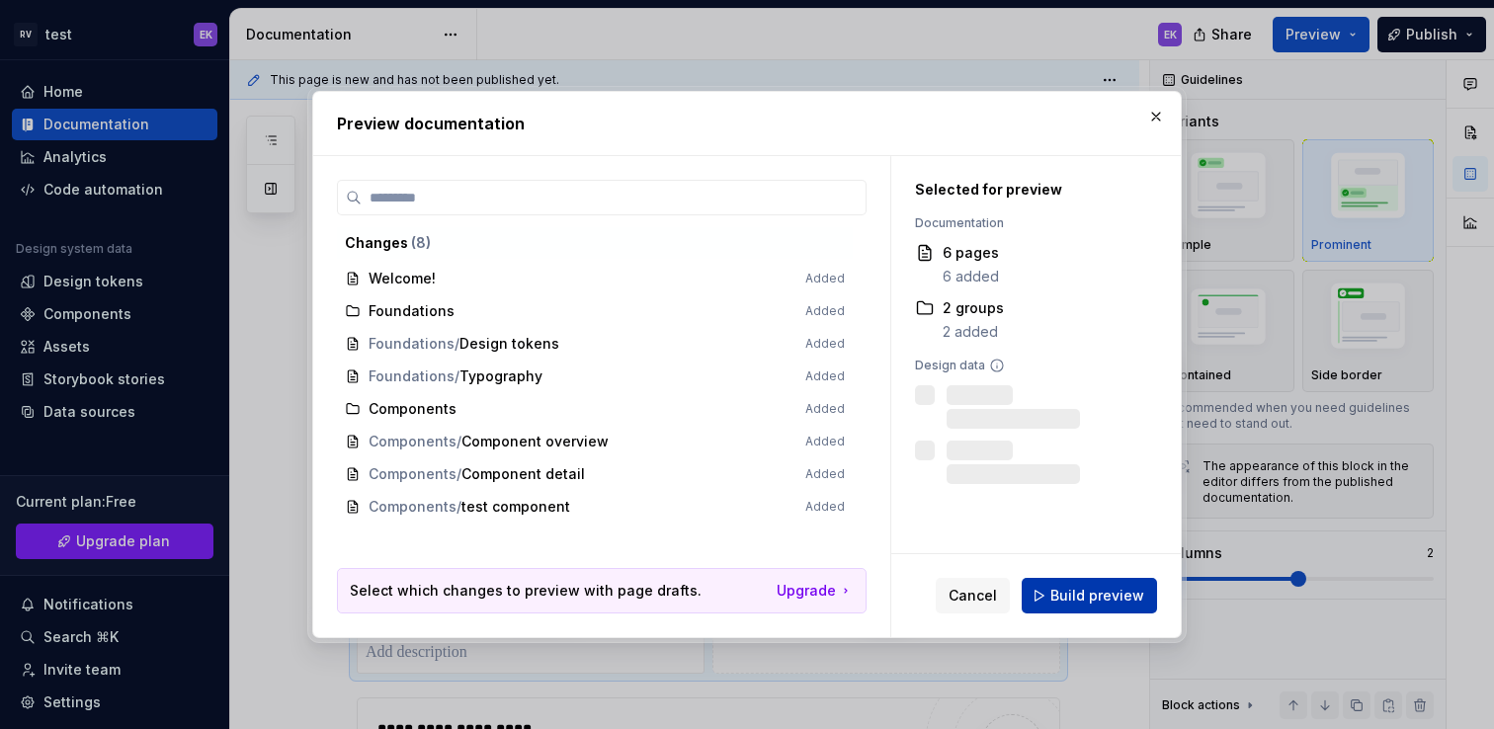
click at [1090, 605] on span "Build preview" at bounding box center [1097, 596] width 94 height 20
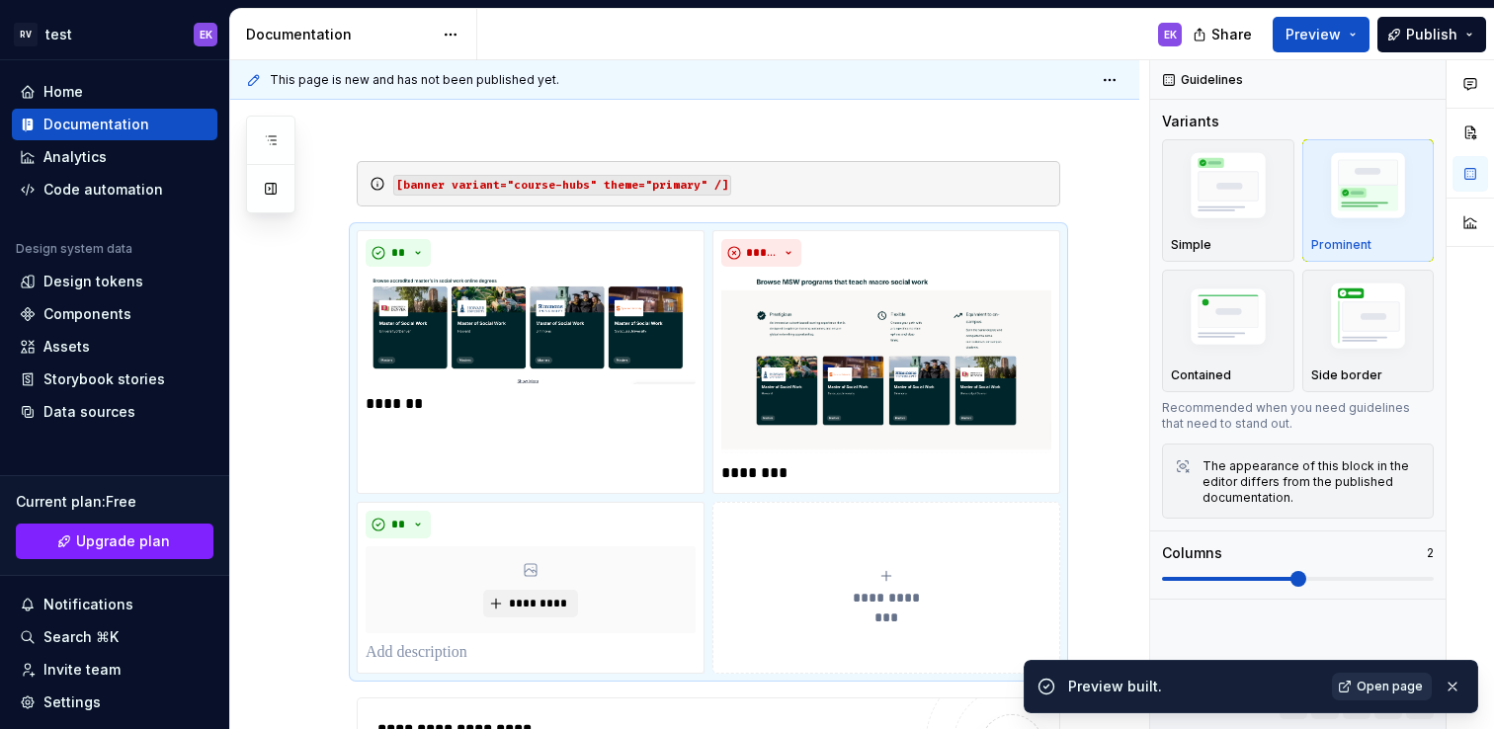
click at [1371, 685] on span "Open page" at bounding box center [1390, 687] width 66 height 16
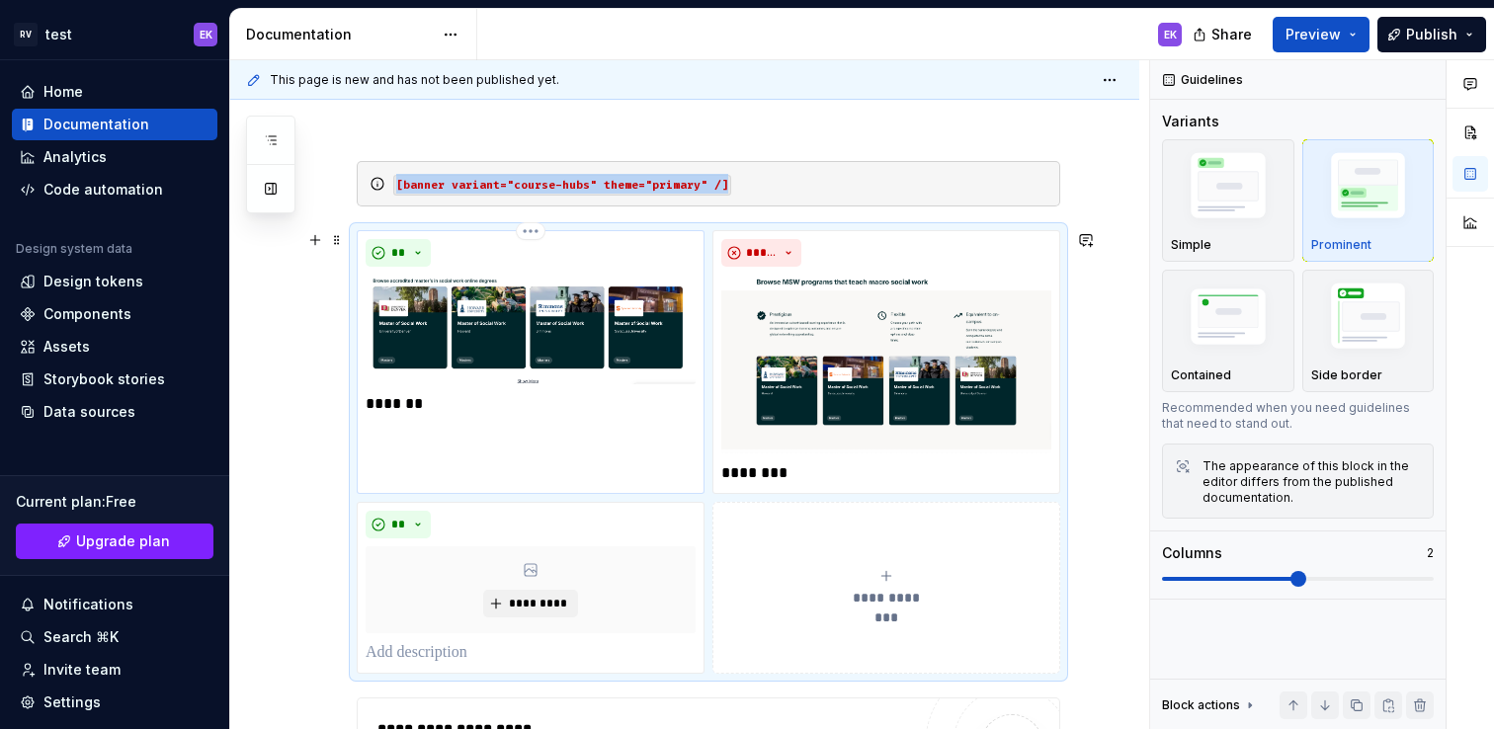
click at [529, 441] on div "** *******" at bounding box center [531, 362] width 348 height 264
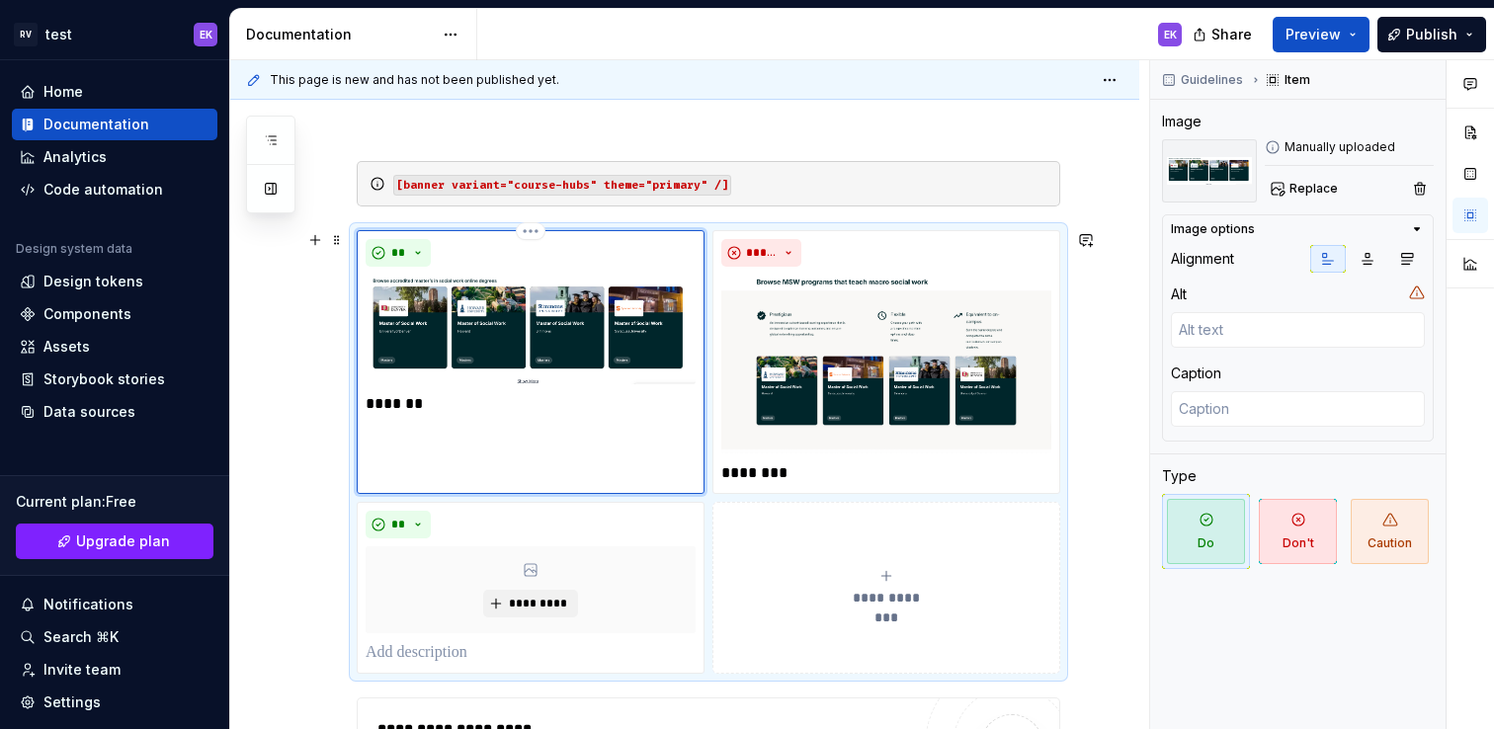
click at [414, 404] on p "*******" at bounding box center [531, 404] width 330 height 24
click at [466, 360] on img at bounding box center [531, 330] width 330 height 110
click at [902, 348] on img at bounding box center [886, 364] width 330 height 179
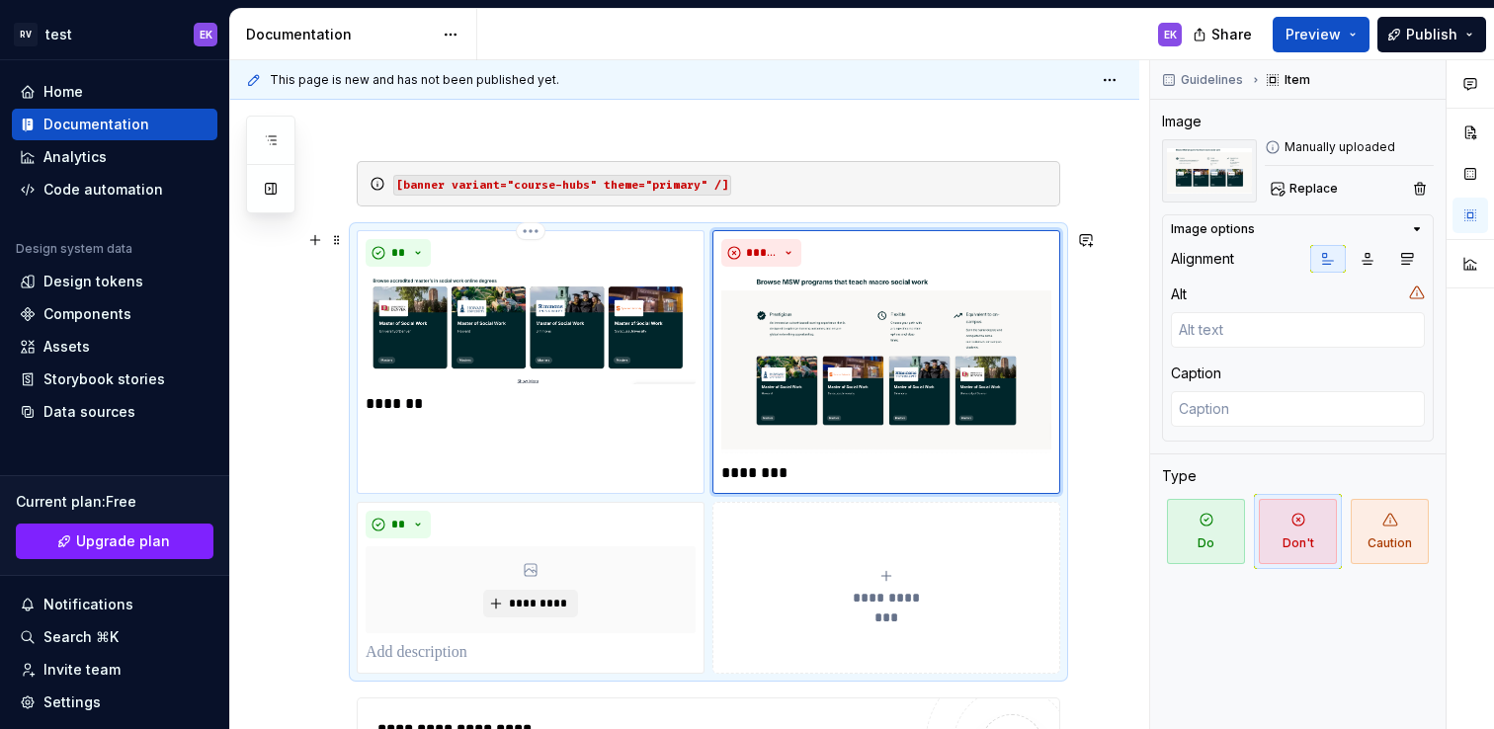
click at [642, 414] on p "*******" at bounding box center [531, 404] width 330 height 24
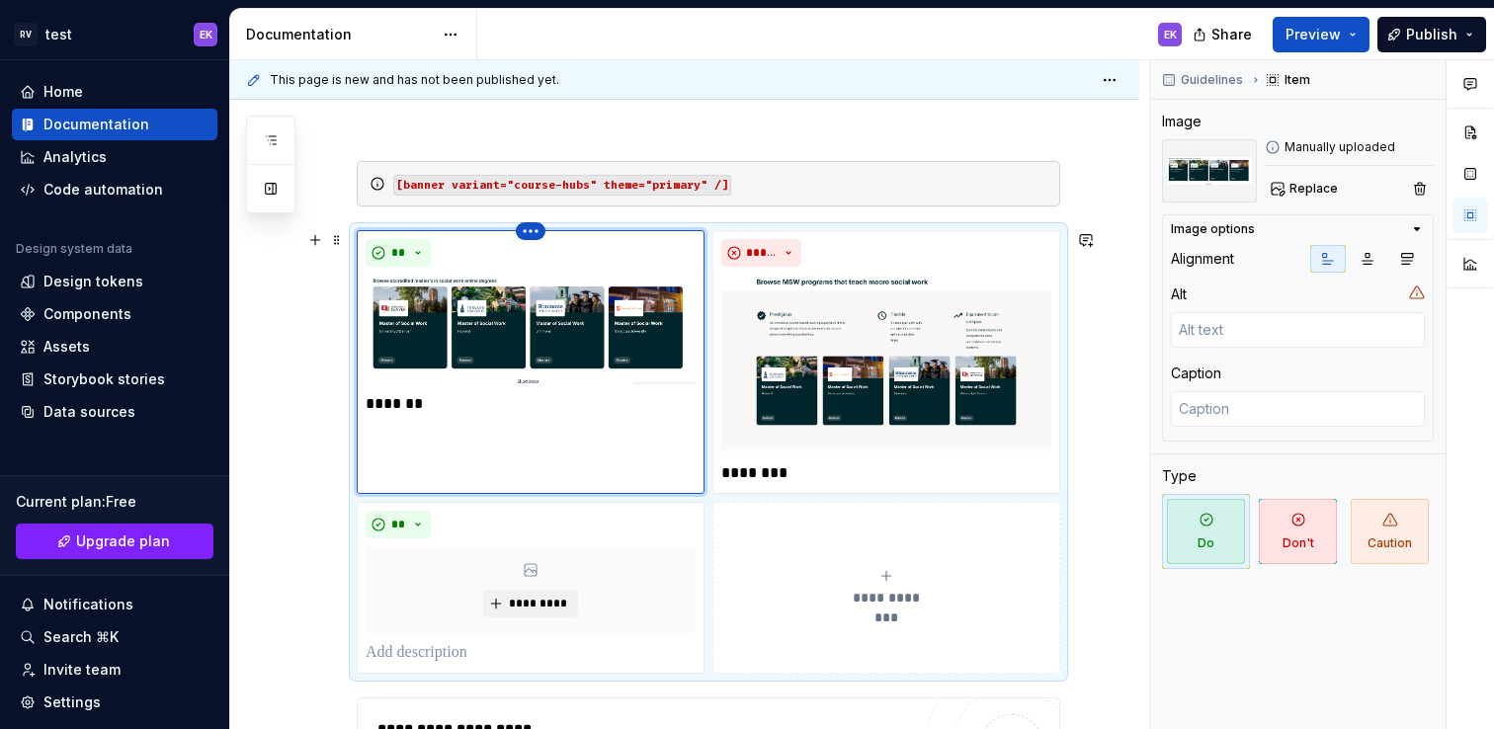
click at [530, 229] on html "RV test EK Home Documentation Analytics Code automation Design system data Desi…" at bounding box center [747, 364] width 1494 height 729
click at [586, 442] on html "RV test EK Home Documentation Analytics Code automation Design system data Desi…" at bounding box center [747, 364] width 1494 height 729
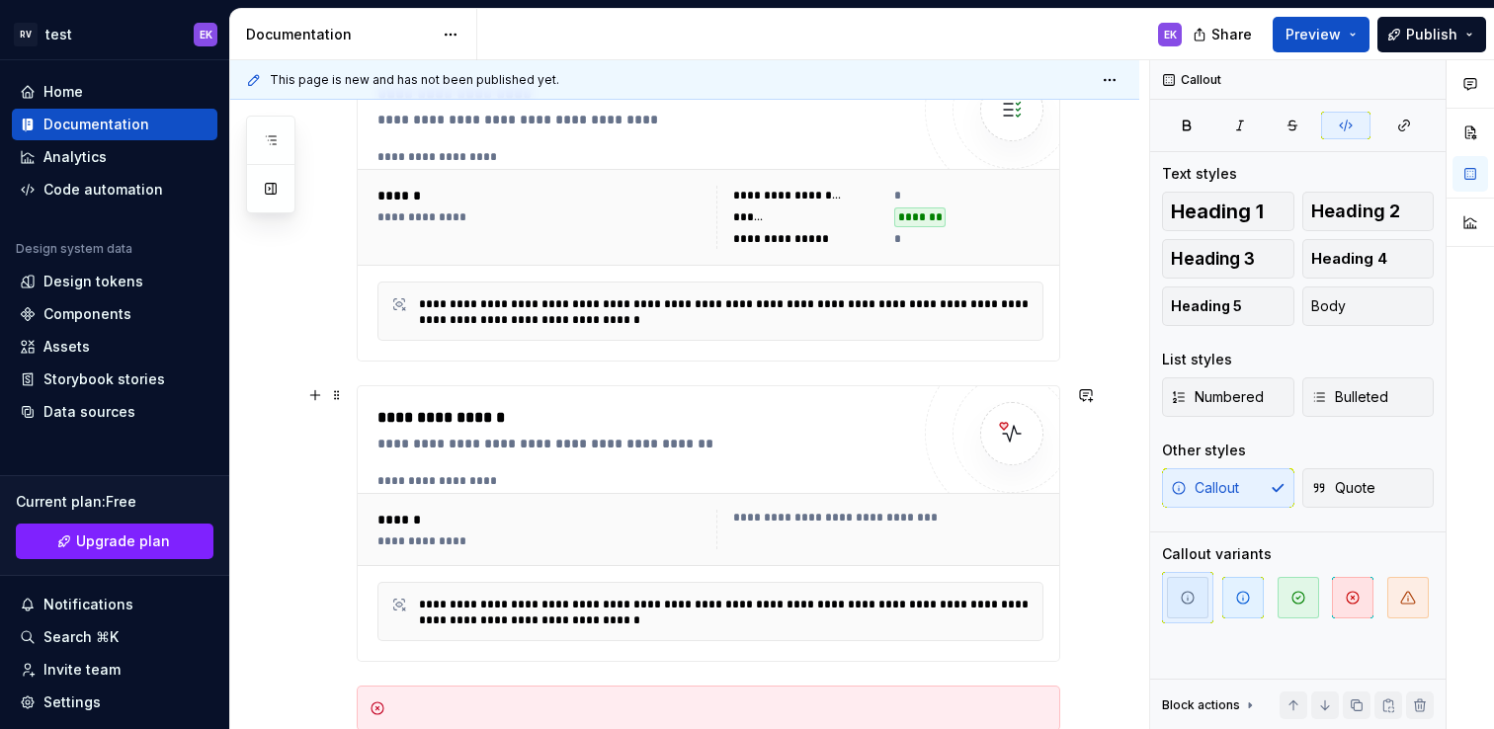
scroll to position [0, 0]
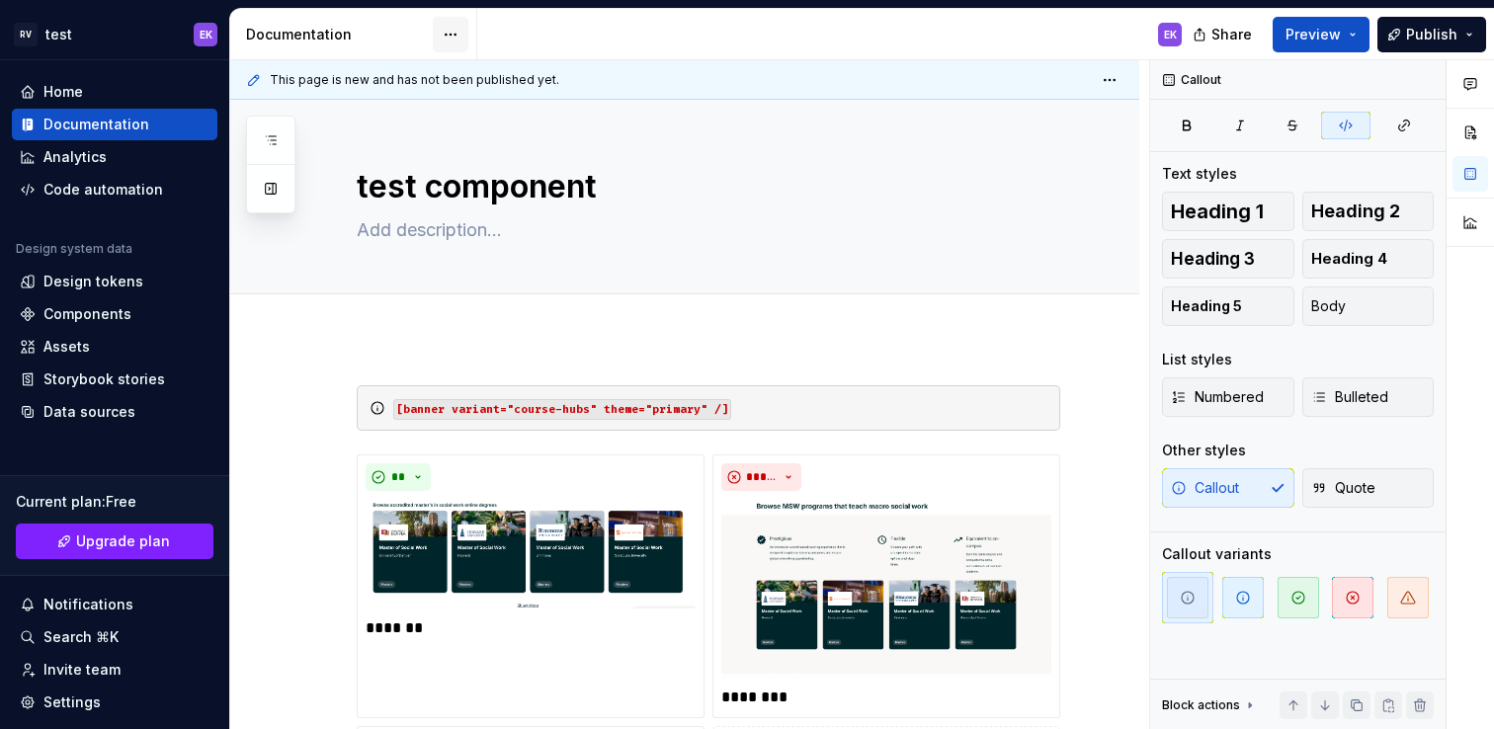
click at [452, 40] on html "RV test EK Home Documentation Analytics Code automation Design system data Desi…" at bounding box center [747, 364] width 1494 height 729
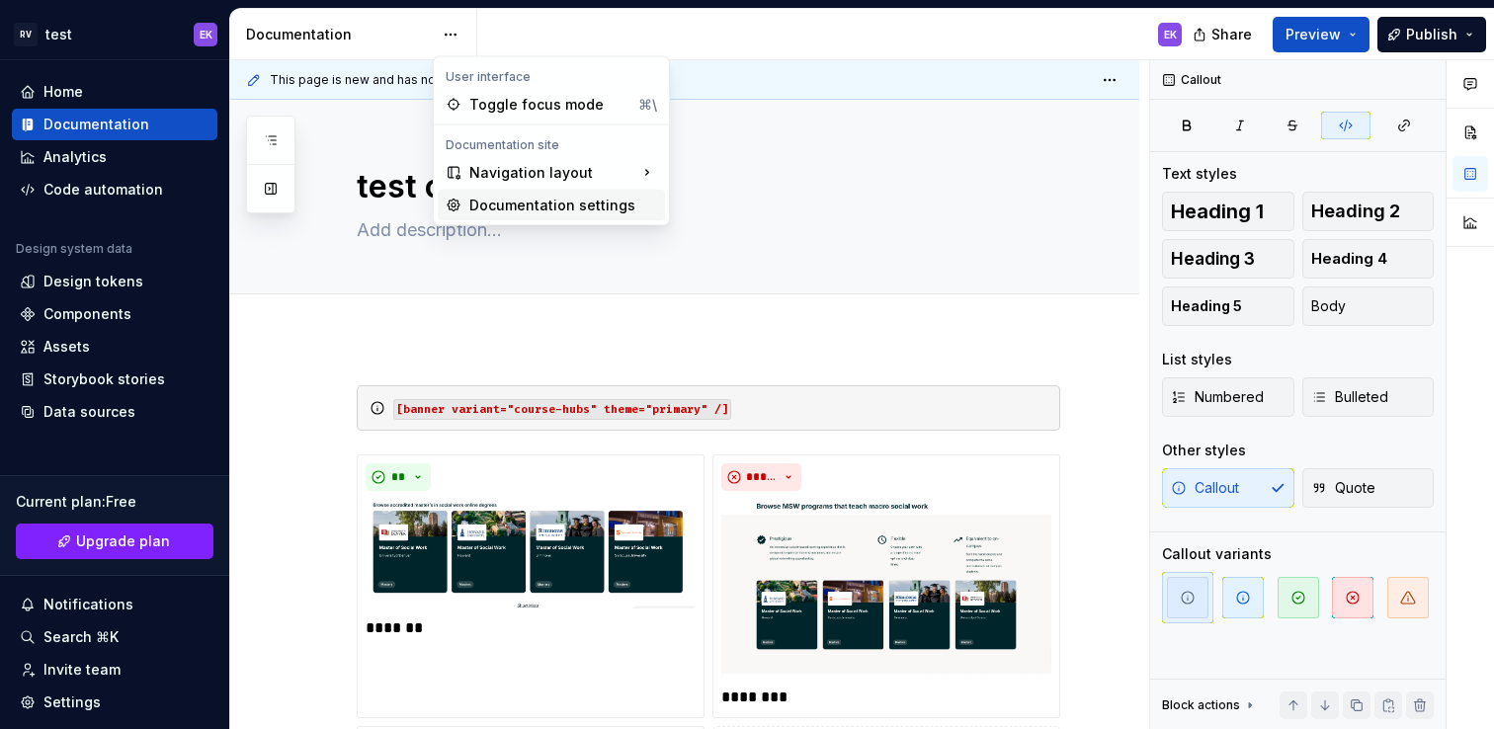
click at [601, 212] on div "Documentation settings" at bounding box center [563, 206] width 188 height 20
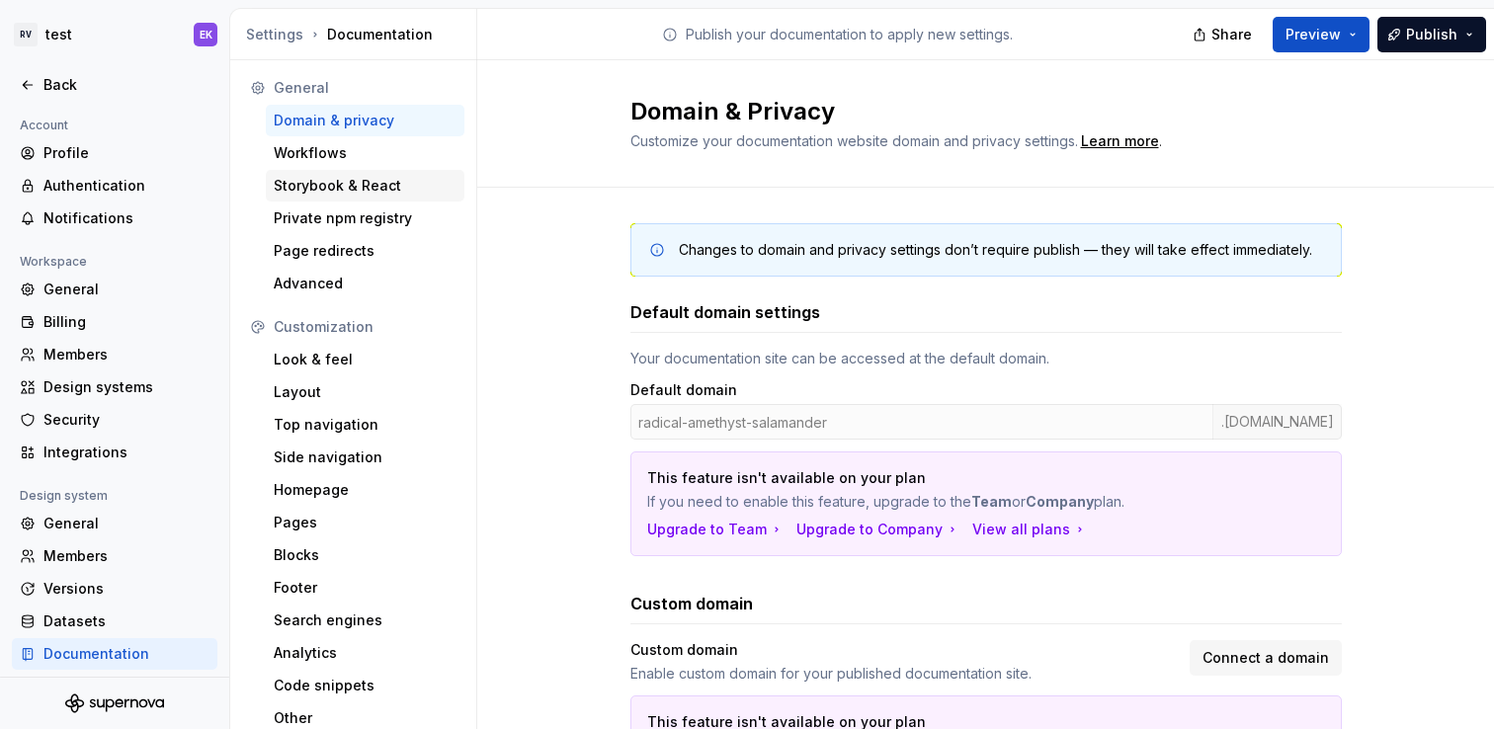
click at [375, 189] on div "Storybook & React" at bounding box center [365, 186] width 183 height 20
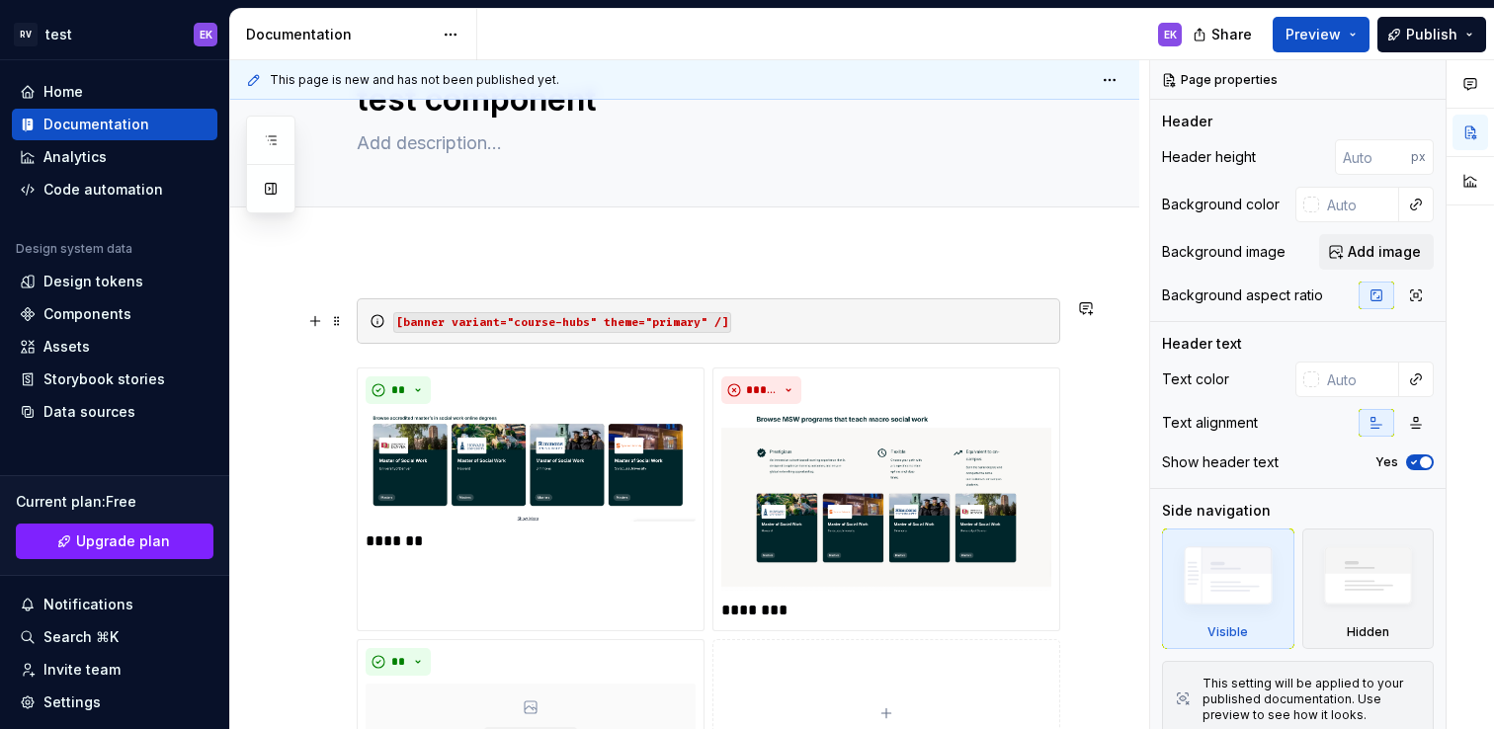
scroll to position [102, 0]
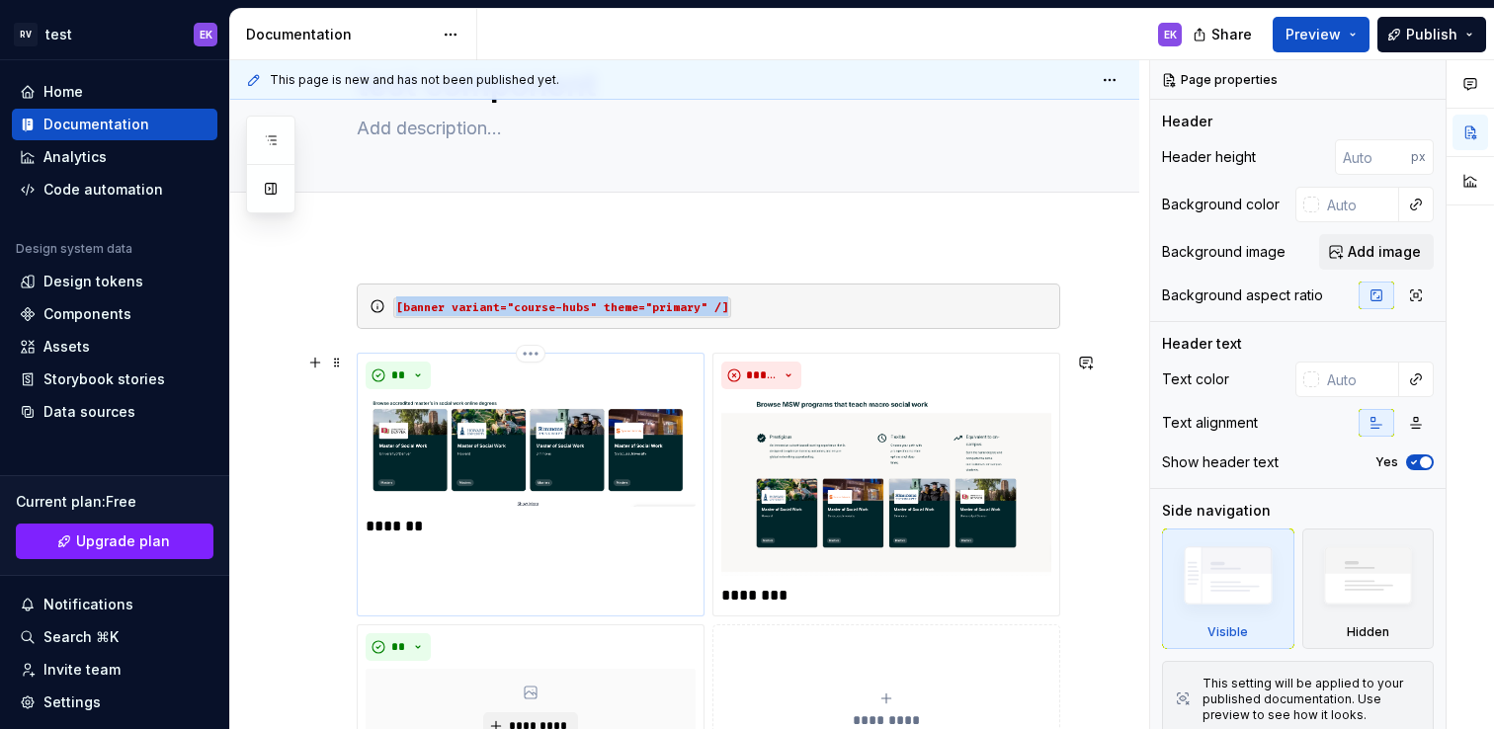
click at [552, 575] on div "** *******" at bounding box center [531, 485] width 348 height 264
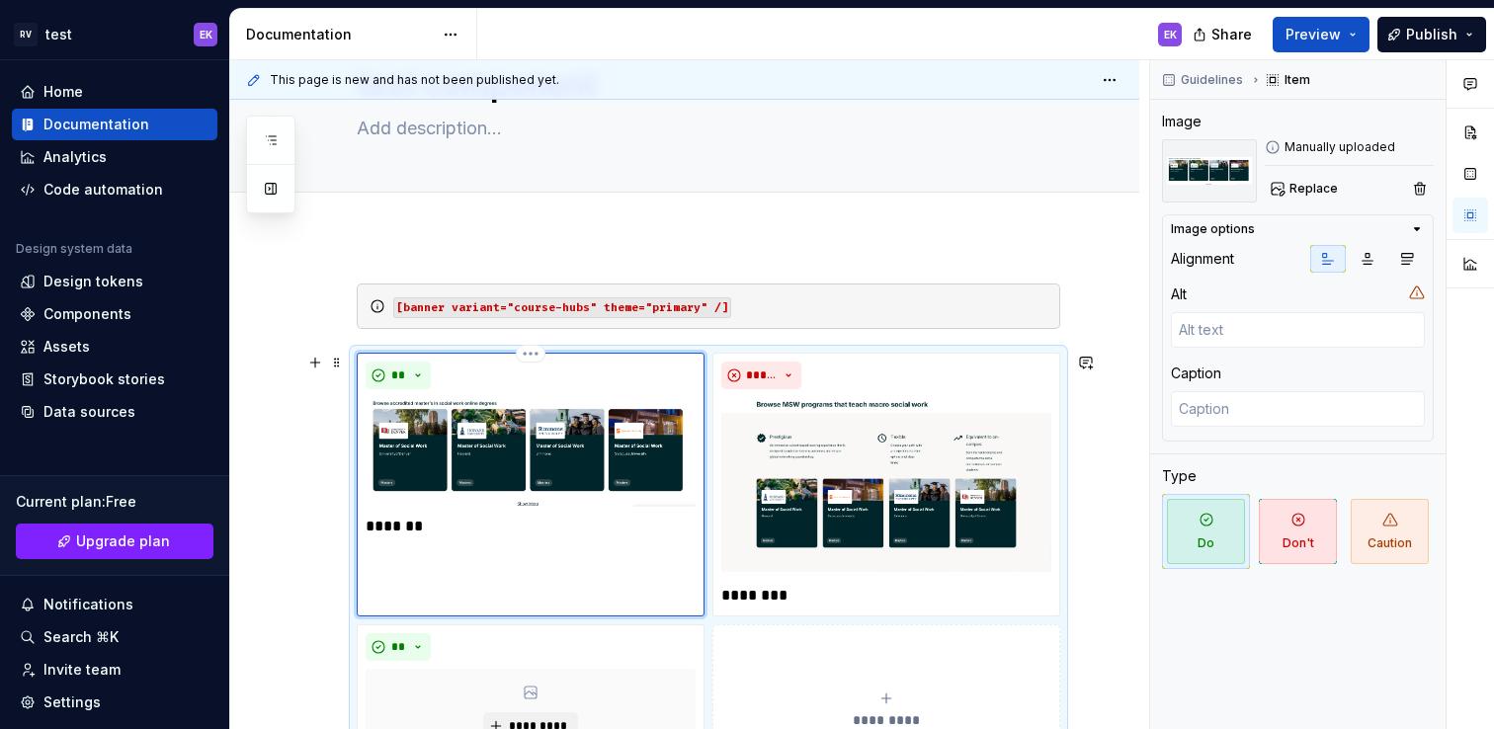
click at [376, 523] on p "*******" at bounding box center [531, 527] width 330 height 24
click at [494, 529] on p "*******" at bounding box center [531, 527] width 330 height 24
click at [368, 526] on p "*******" at bounding box center [531, 527] width 330 height 24
click at [1122, 234] on div "Add tab" at bounding box center [684, 214] width 909 height 43
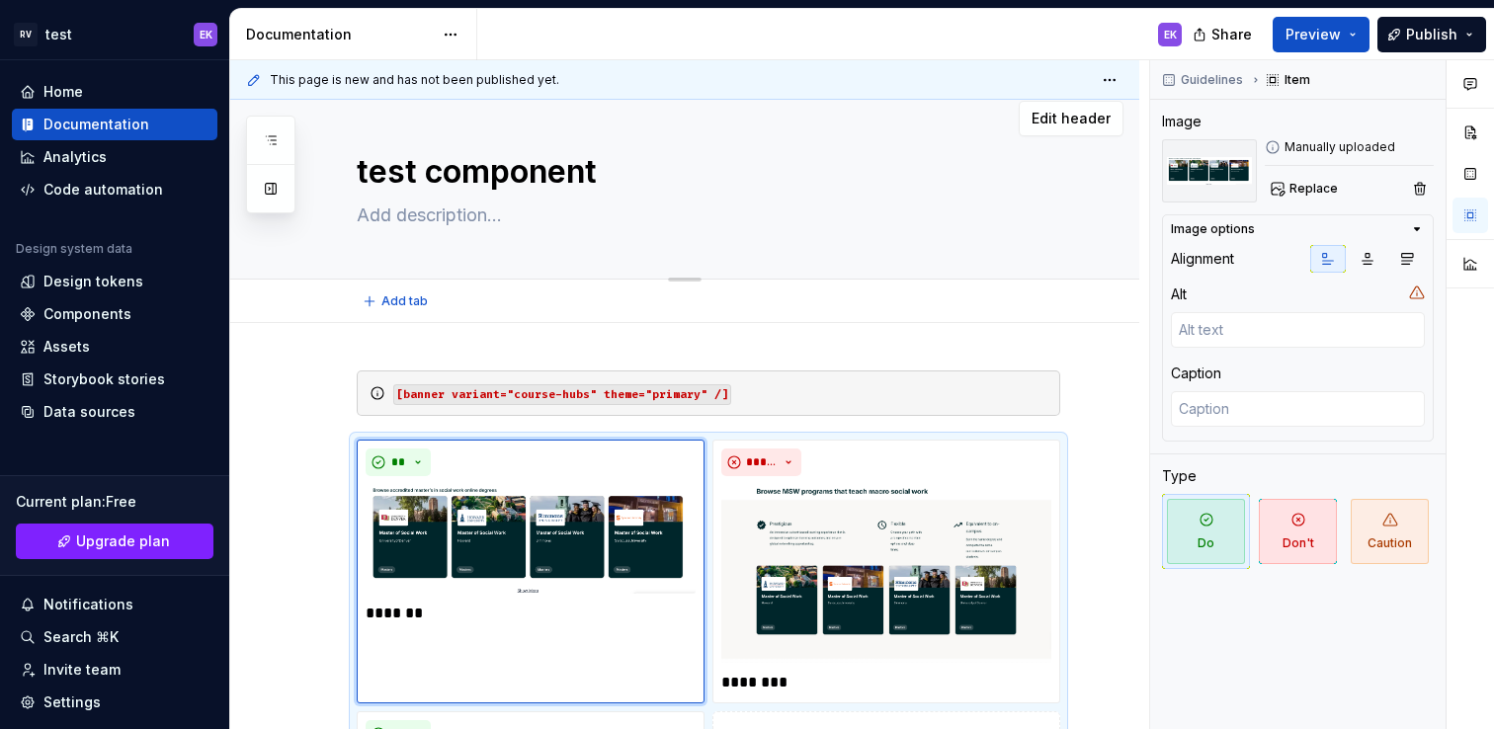
scroll to position [0, 0]
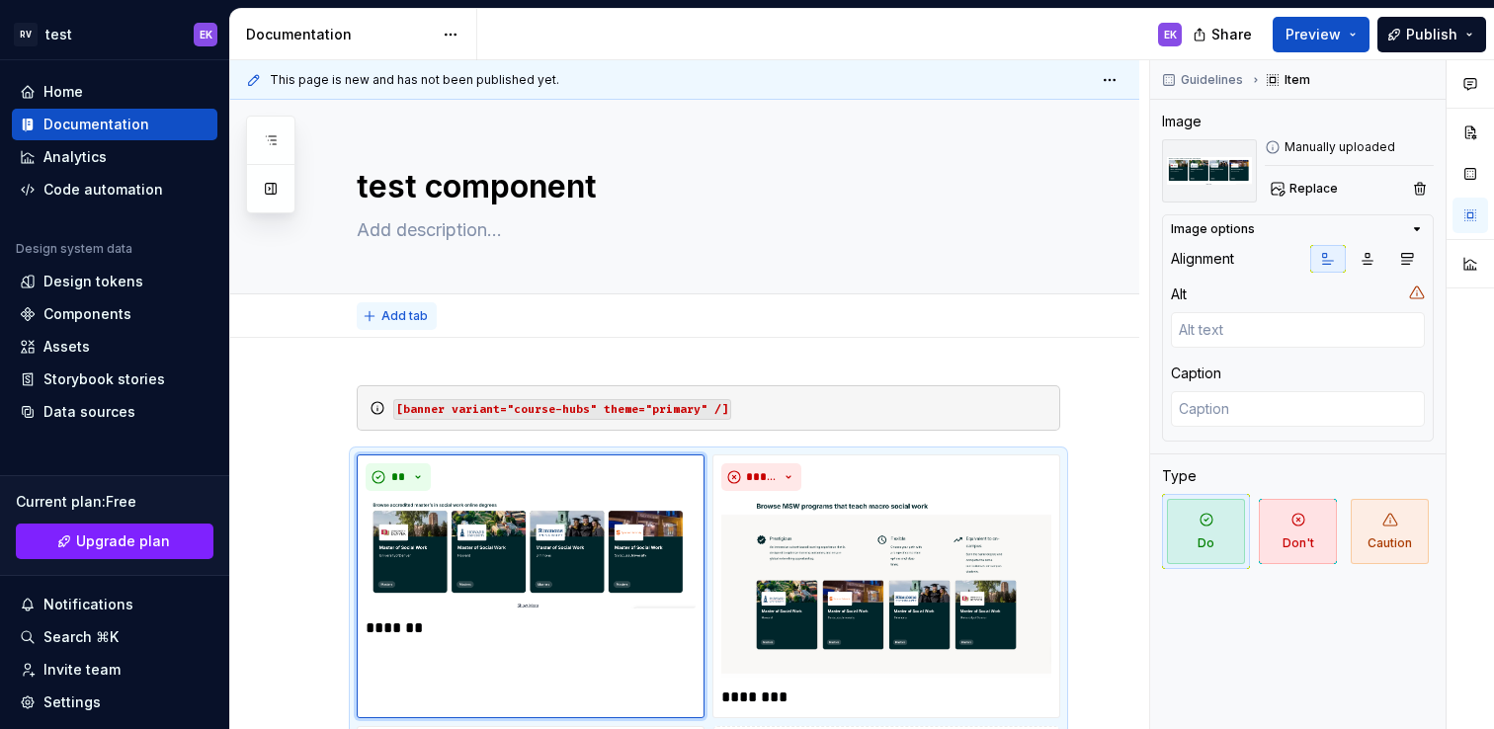
click at [395, 311] on span "Add tab" at bounding box center [404, 316] width 46 height 16
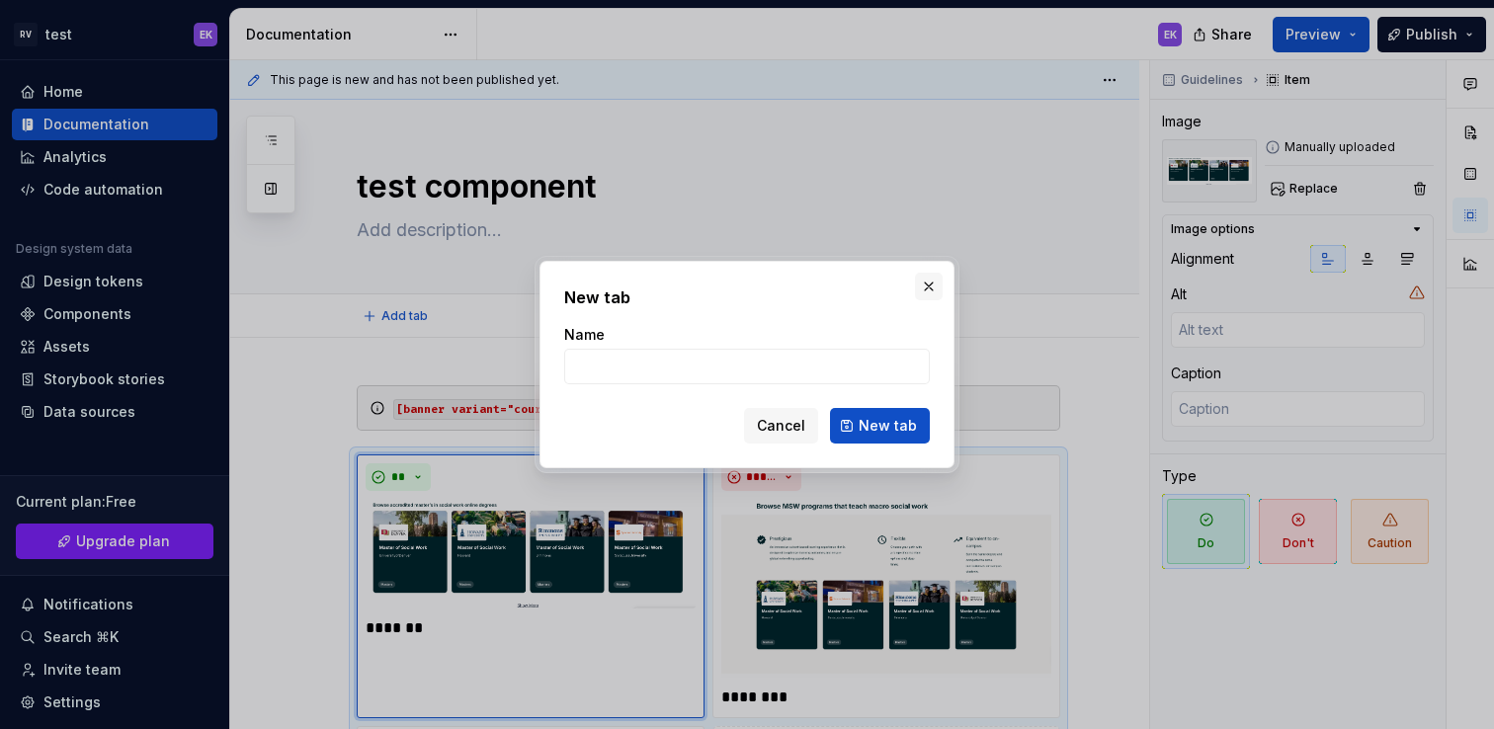
click at [927, 295] on button "button" at bounding box center [929, 287] width 28 height 28
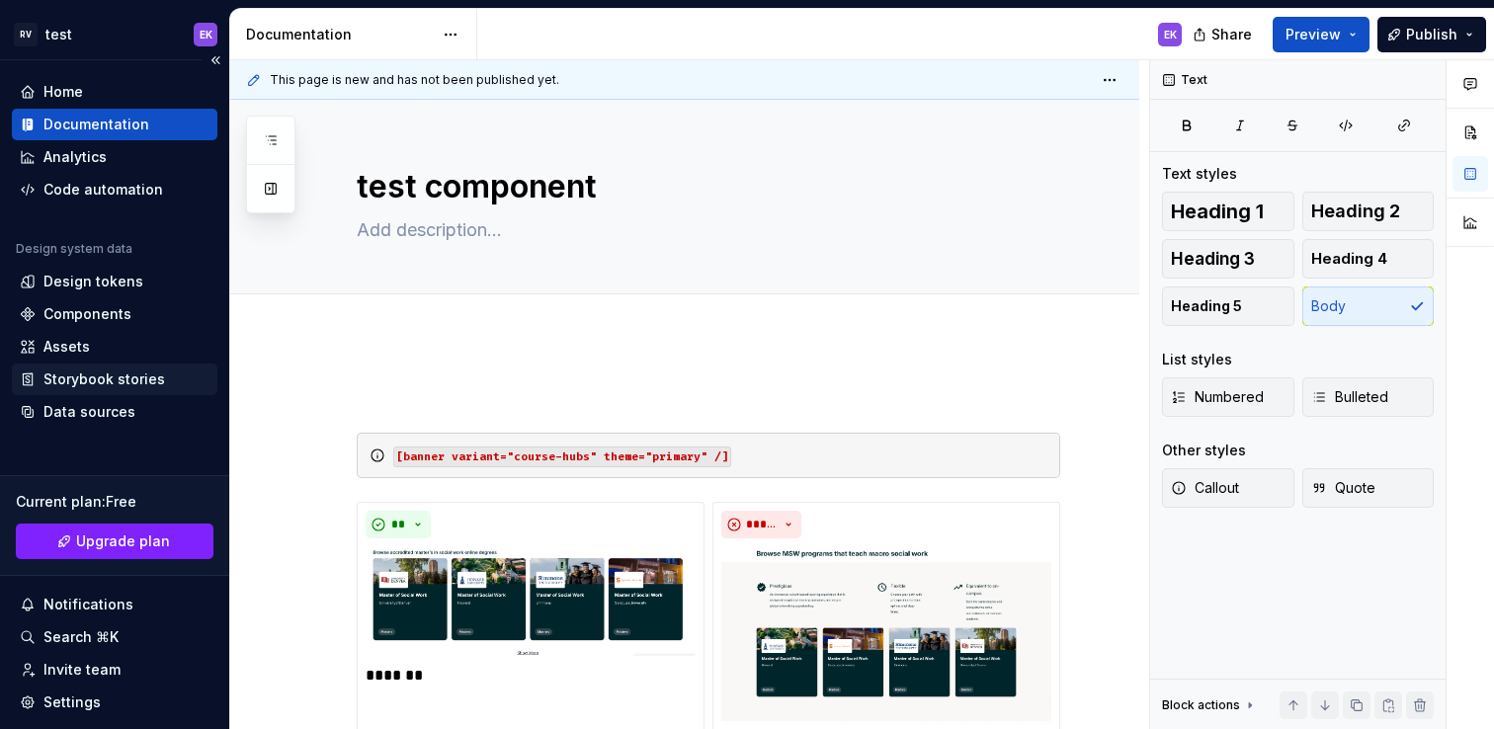
click at [117, 375] on div "Storybook stories" at bounding box center [104, 380] width 122 height 20
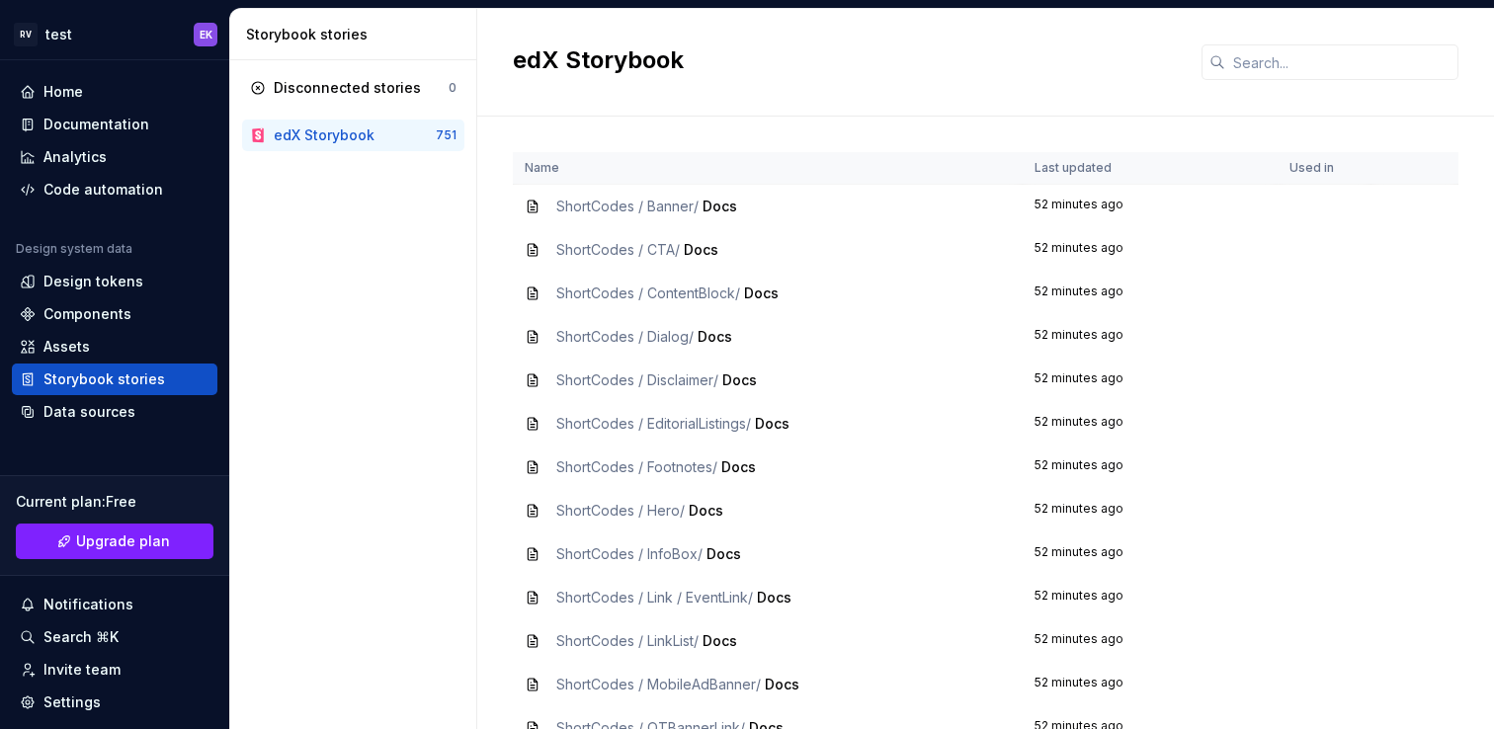
click at [532, 207] on icon at bounding box center [532, 207] width 9 height 12
click at [96, 337] on div "Assets" at bounding box center [115, 347] width 190 height 20
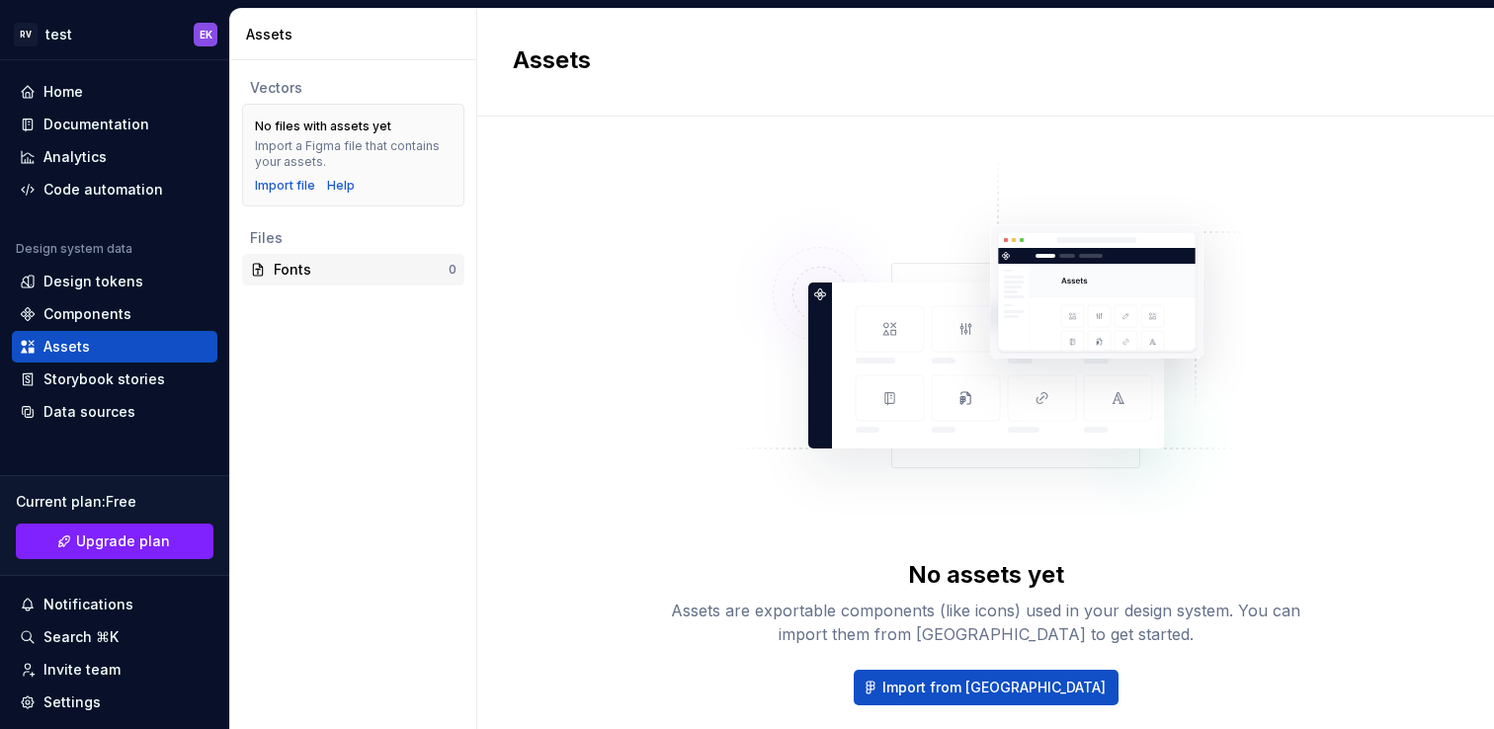
click at [297, 279] on div "Fonts" at bounding box center [361, 270] width 175 height 20
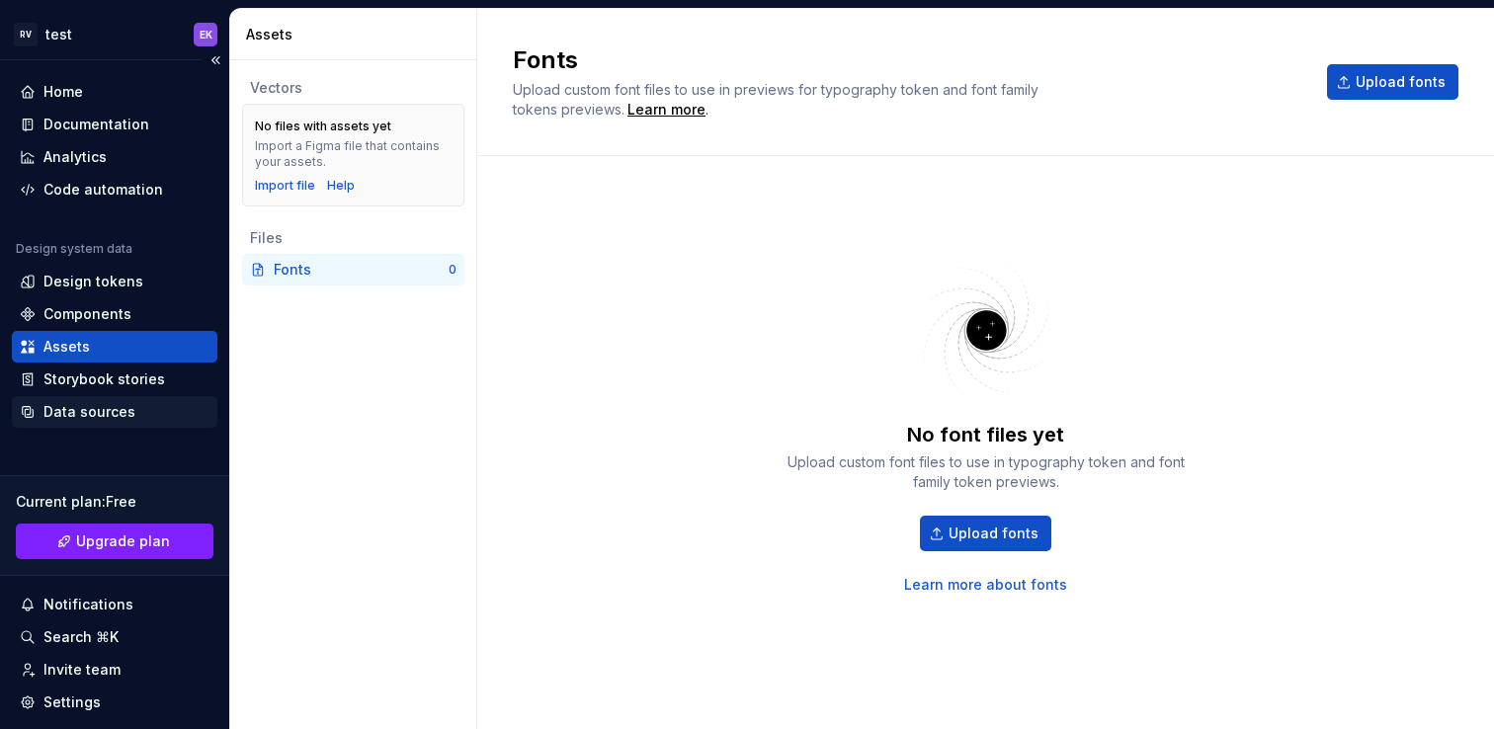
click at [103, 422] on div "Data sources" at bounding box center [115, 412] width 206 height 32
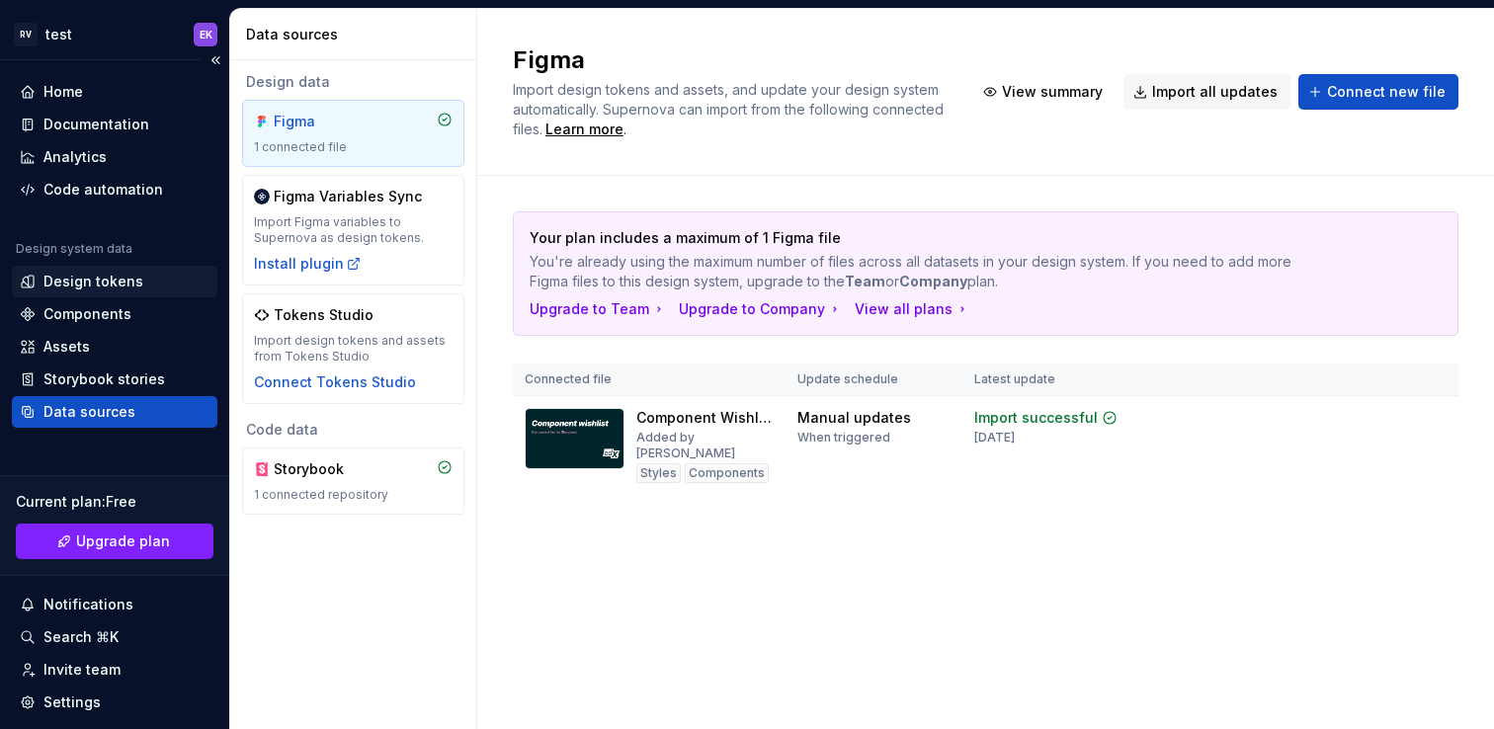
click at [85, 282] on div "Design tokens" at bounding box center [93, 282] width 100 height 20
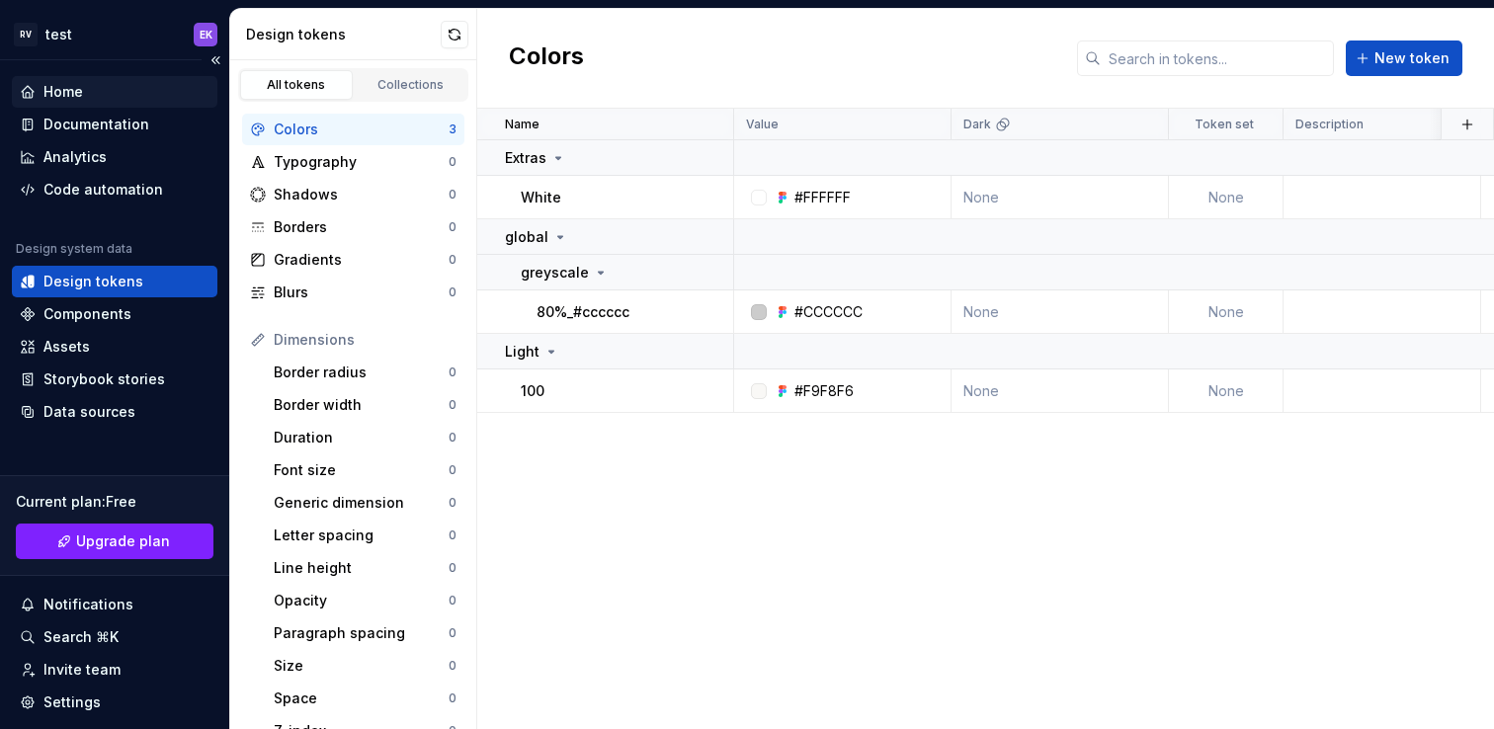
click at [76, 100] on div "Home" at bounding box center [63, 92] width 40 height 20
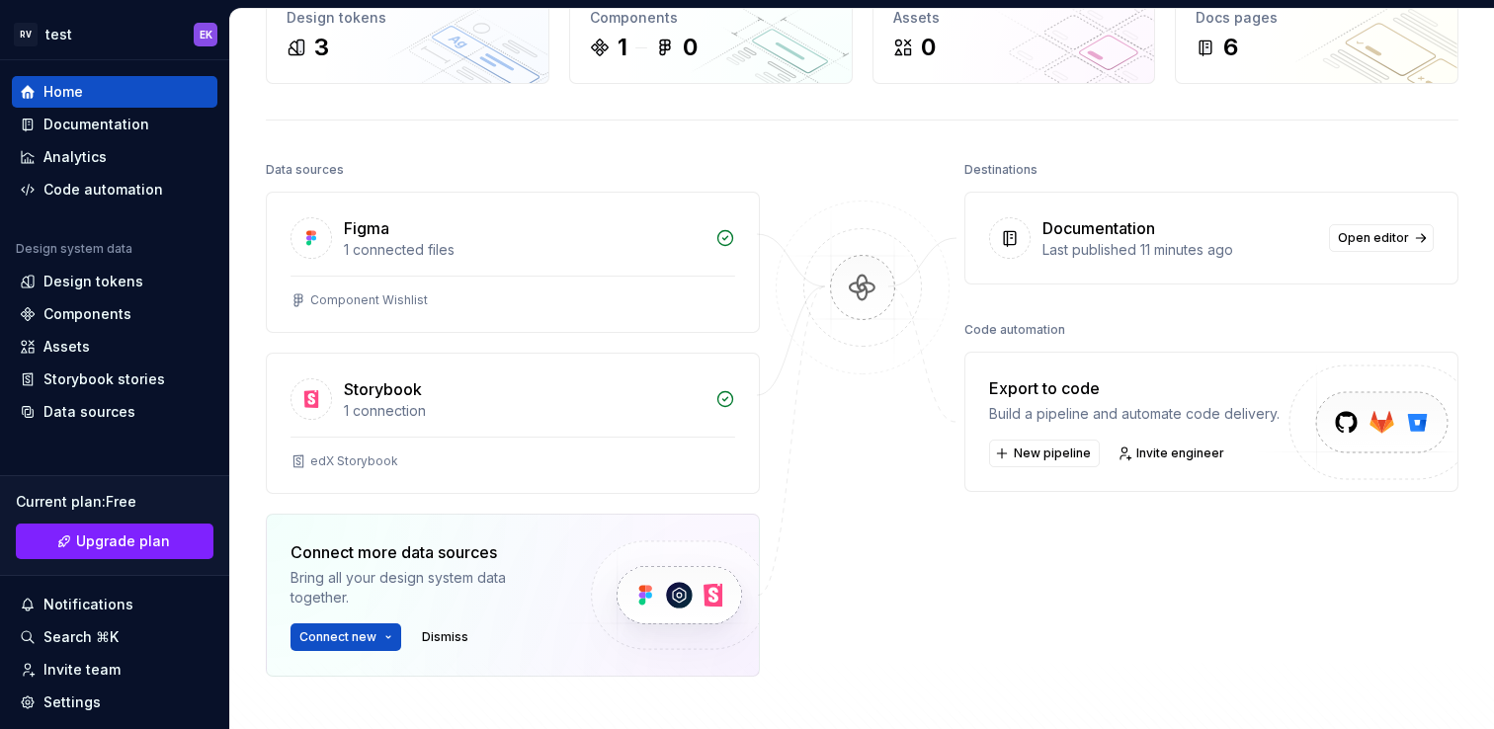
scroll to position [148, 0]
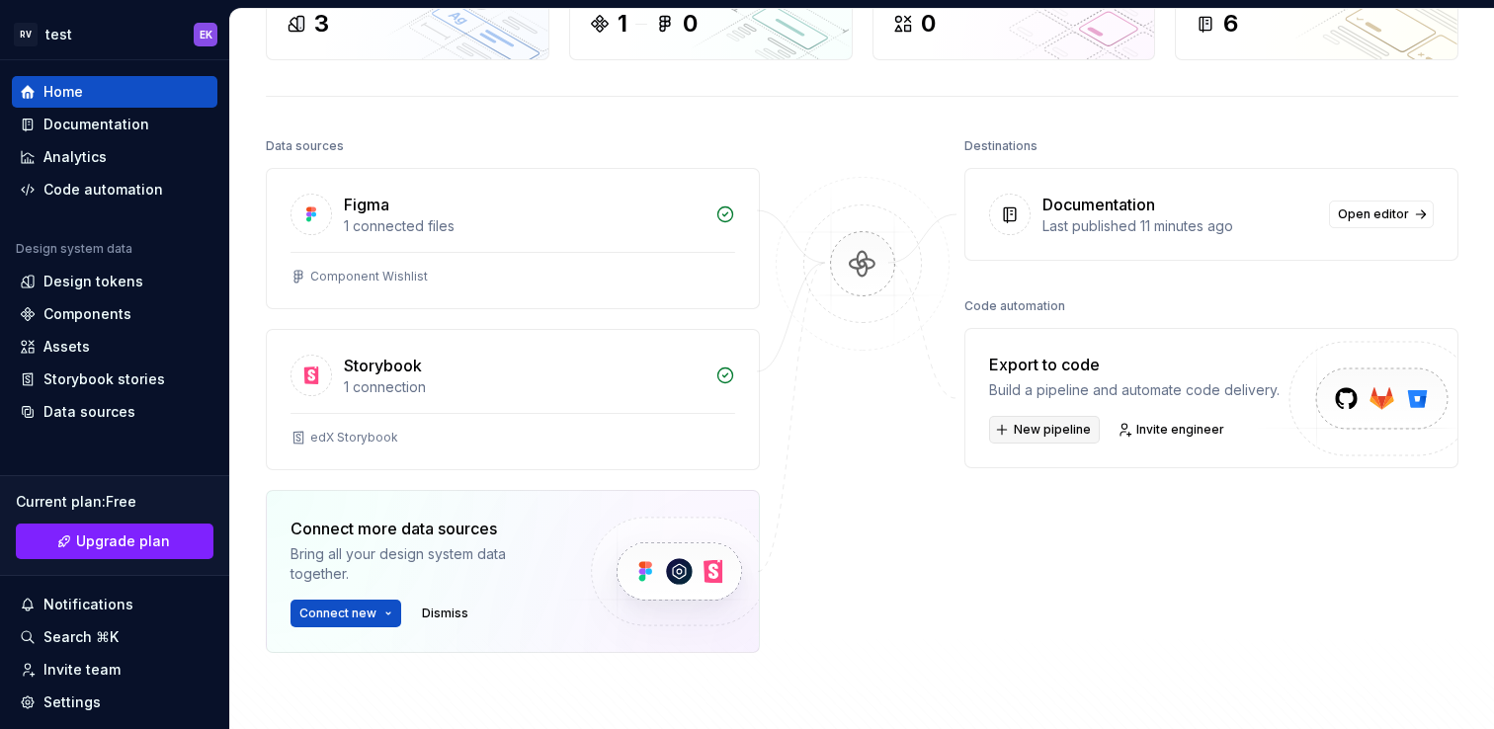
click at [1033, 438] on button "New pipeline" at bounding box center [1044, 430] width 111 height 28
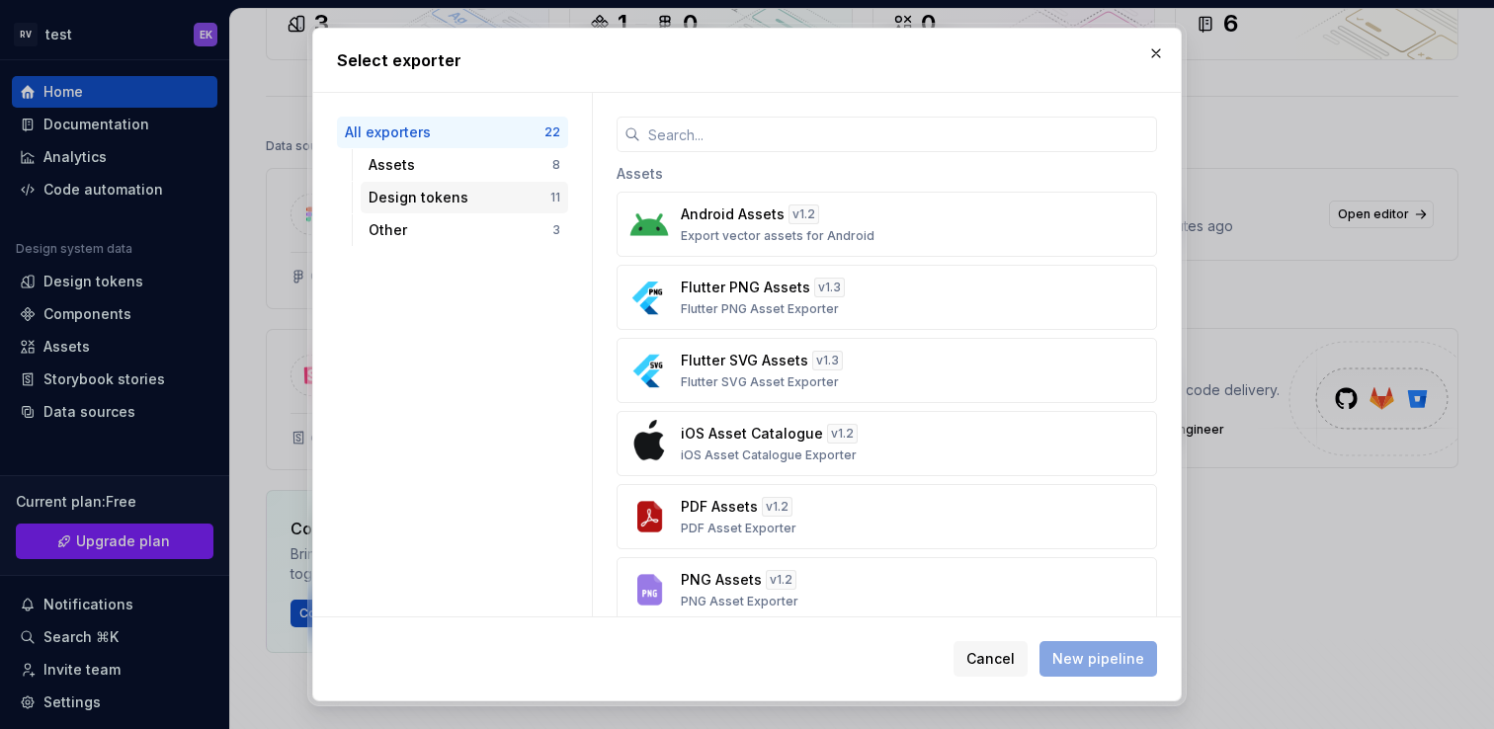
click at [499, 202] on div "Design tokens" at bounding box center [460, 198] width 182 height 20
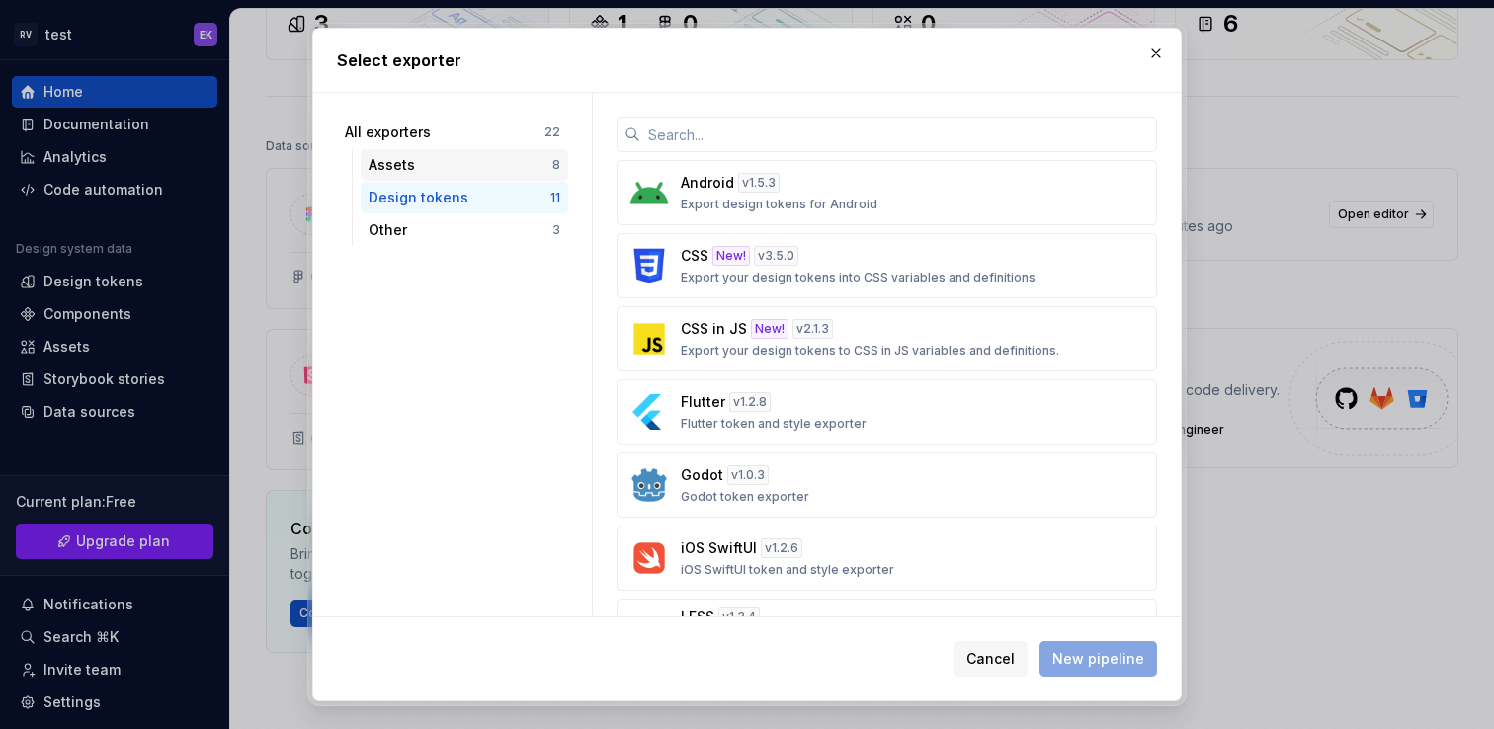
click at [502, 157] on div "Assets" at bounding box center [461, 165] width 184 height 20
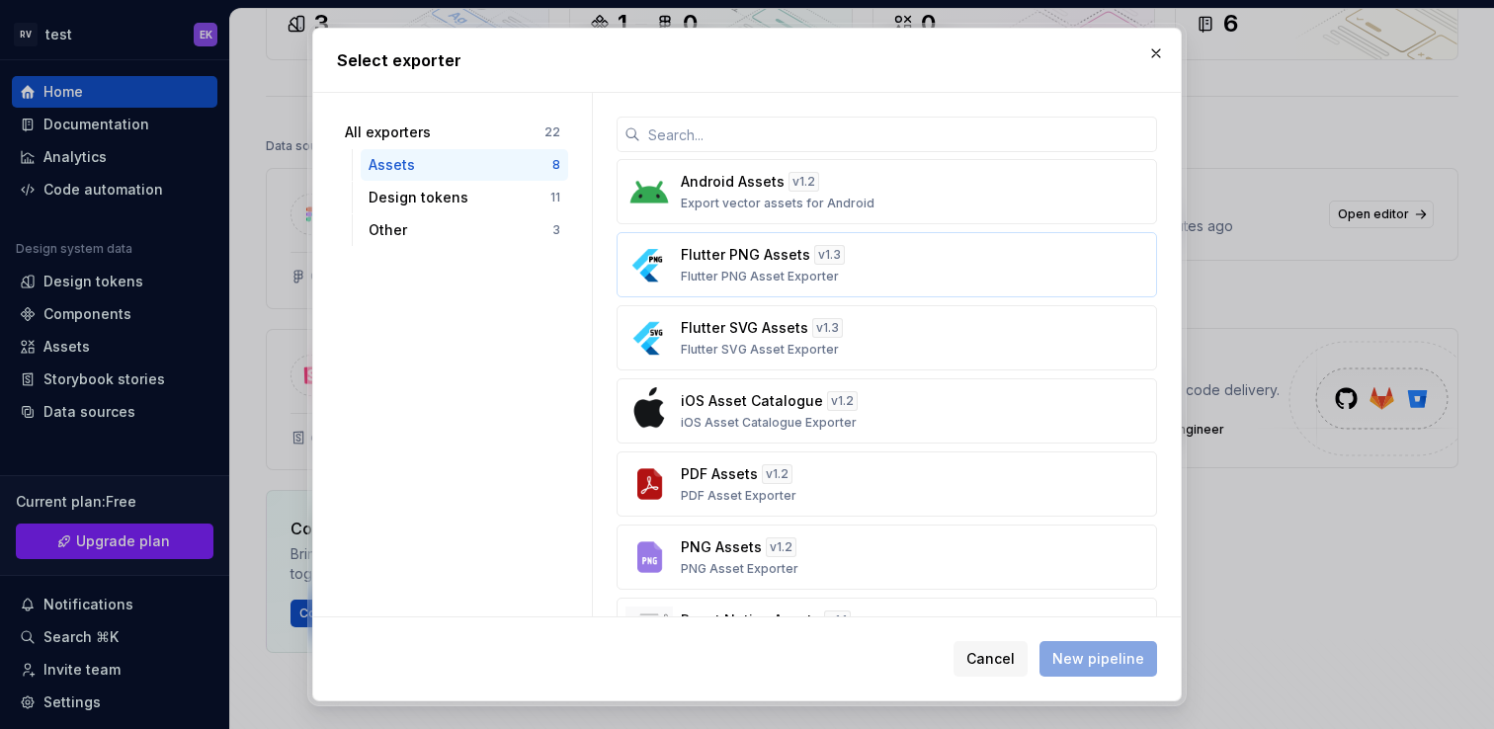
scroll to position [0, 0]
click at [430, 206] on div "Design tokens" at bounding box center [460, 198] width 182 height 20
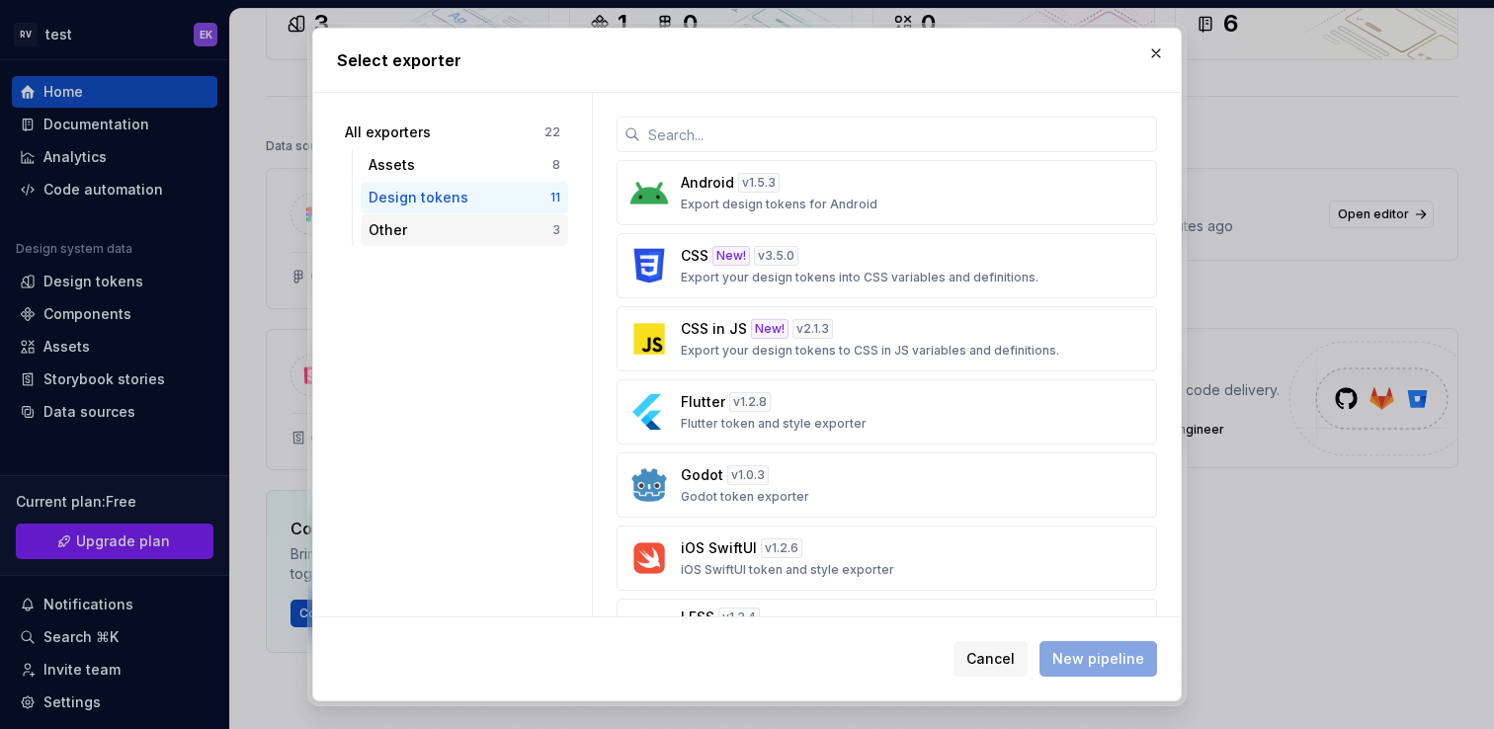
click at [440, 220] on div "Other" at bounding box center [461, 230] width 184 height 20
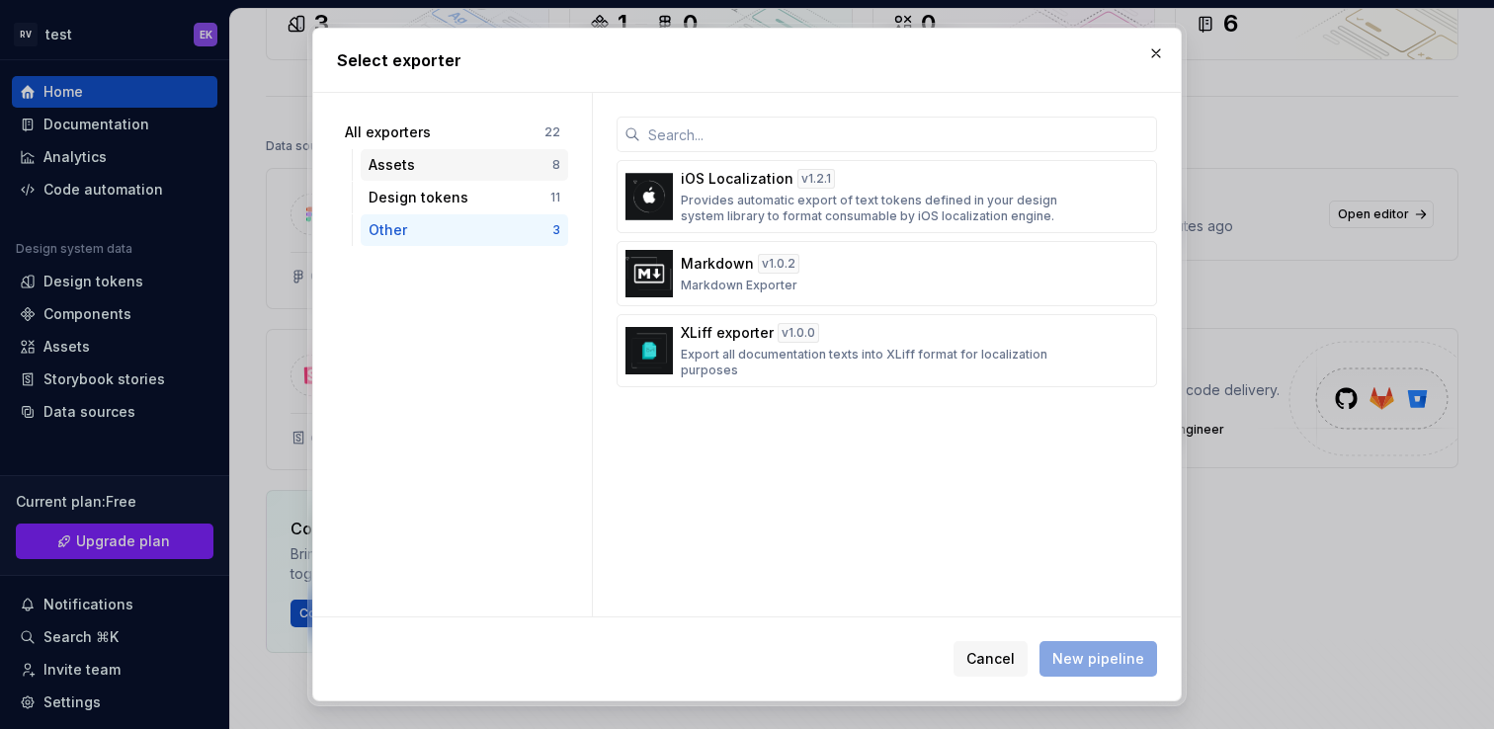
click at [456, 162] on div "Assets" at bounding box center [461, 165] width 184 height 20
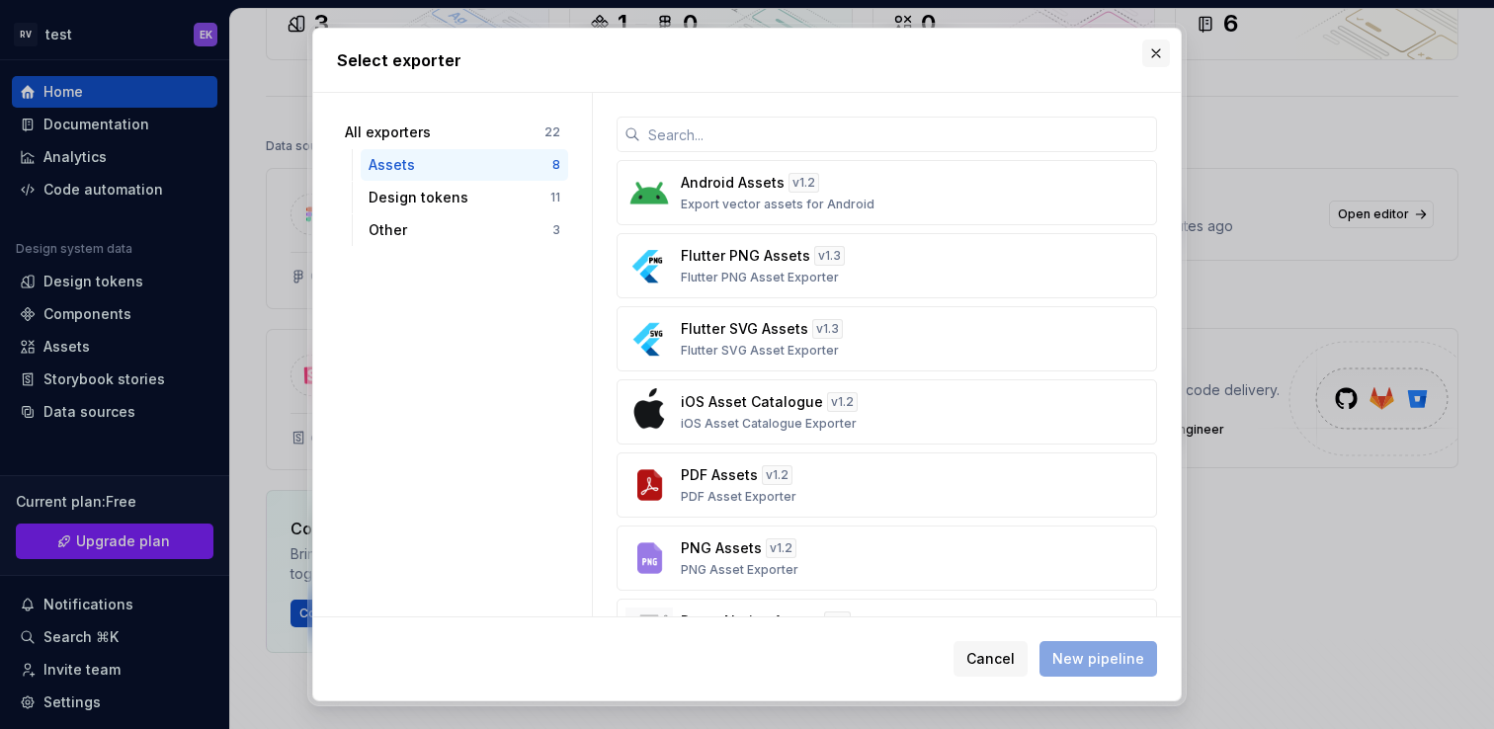
click at [1160, 56] on button "button" at bounding box center [1156, 54] width 28 height 28
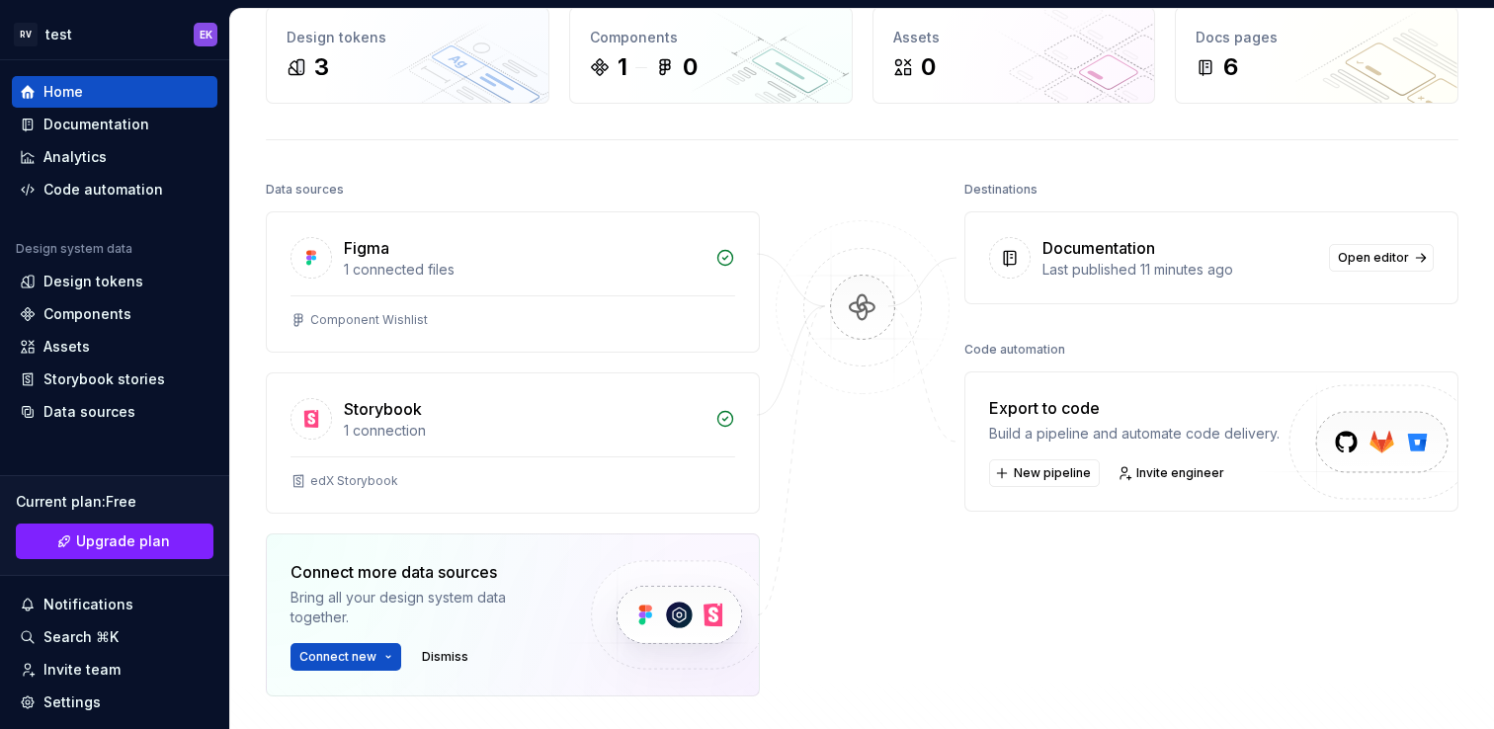
scroll to position [455, 0]
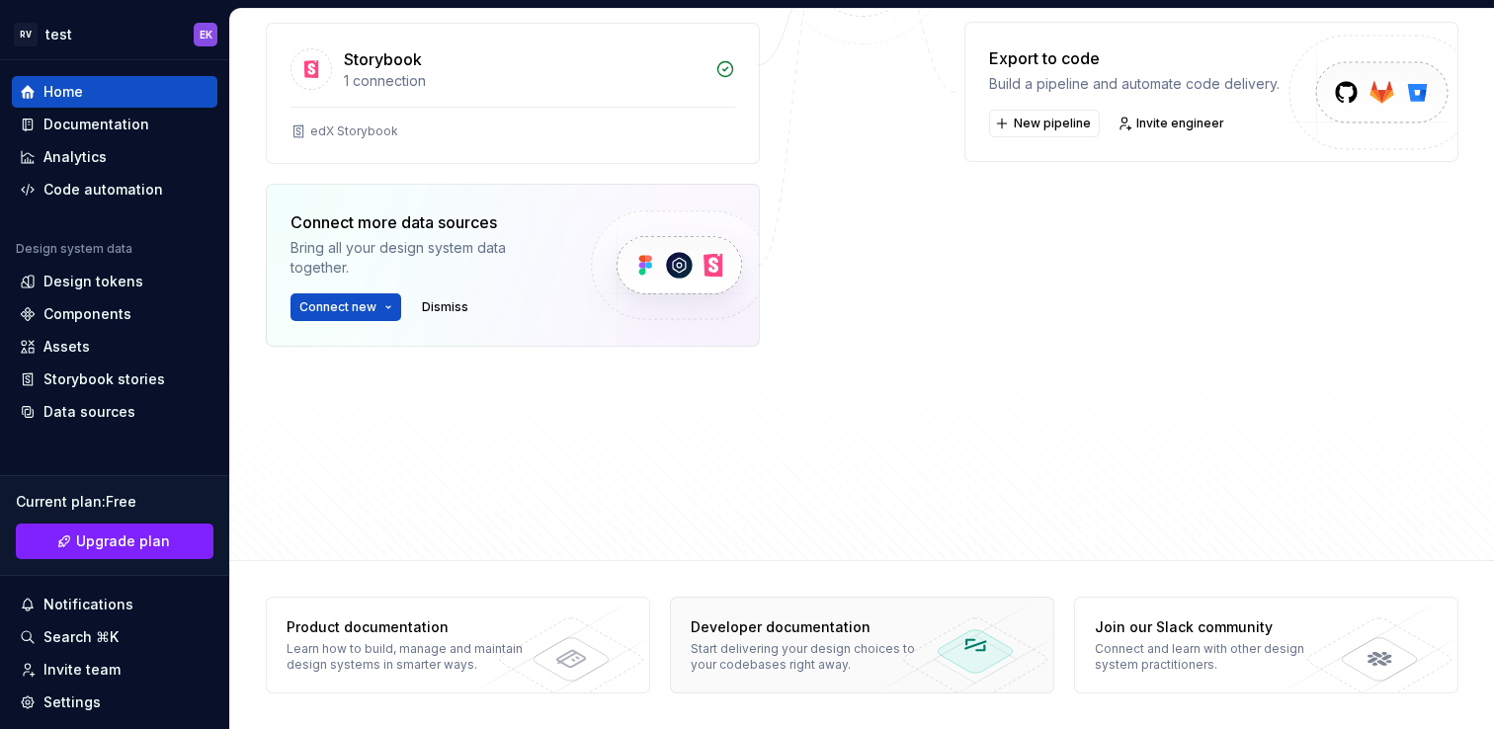
click at [846, 614] on div "Developer documentation Start delivering your design choices to your codebases …" at bounding box center [814, 645] width 287 height 95
click at [1073, 381] on div "Destinations Documentation Last published 12 minutes ago Open editor Code autom…" at bounding box center [1211, 136] width 494 height 620
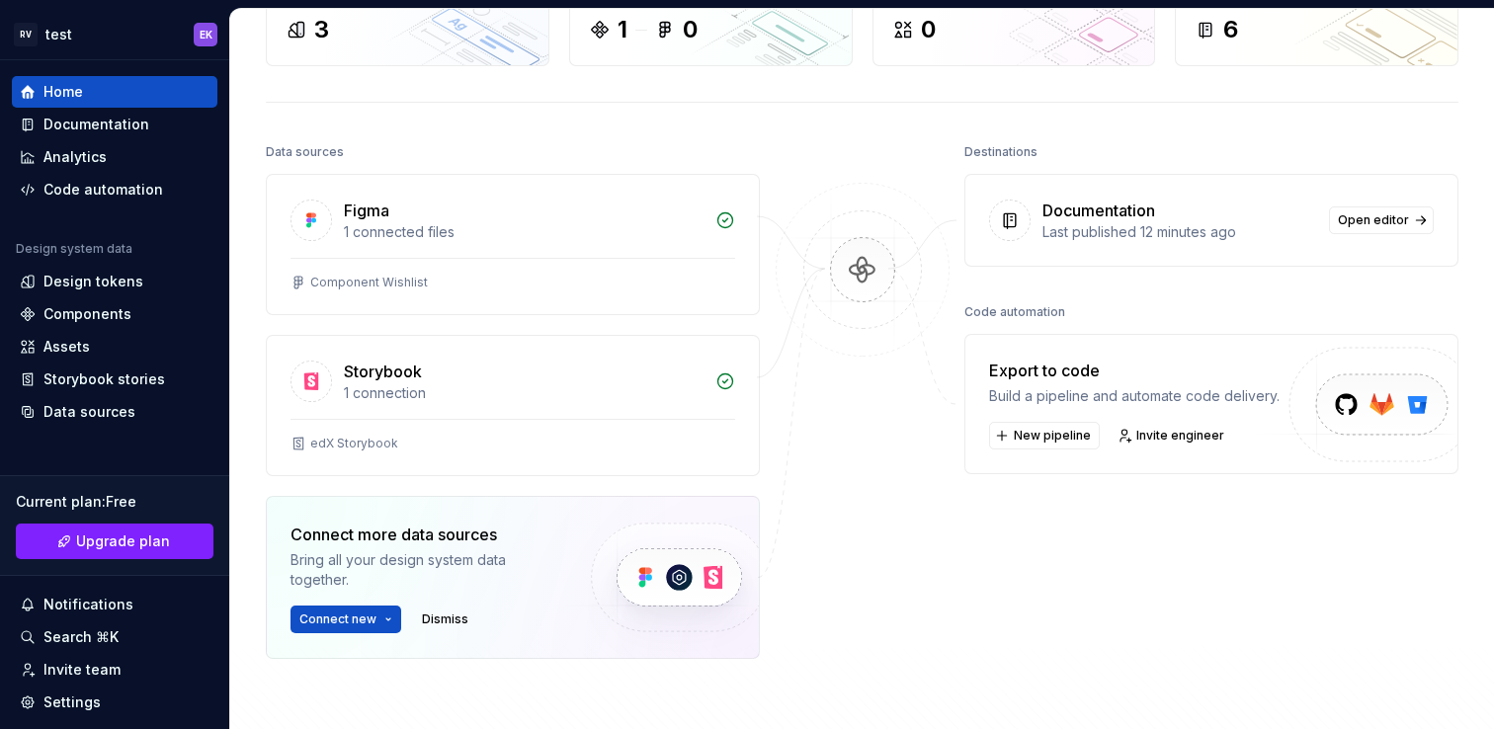
scroll to position [0, 0]
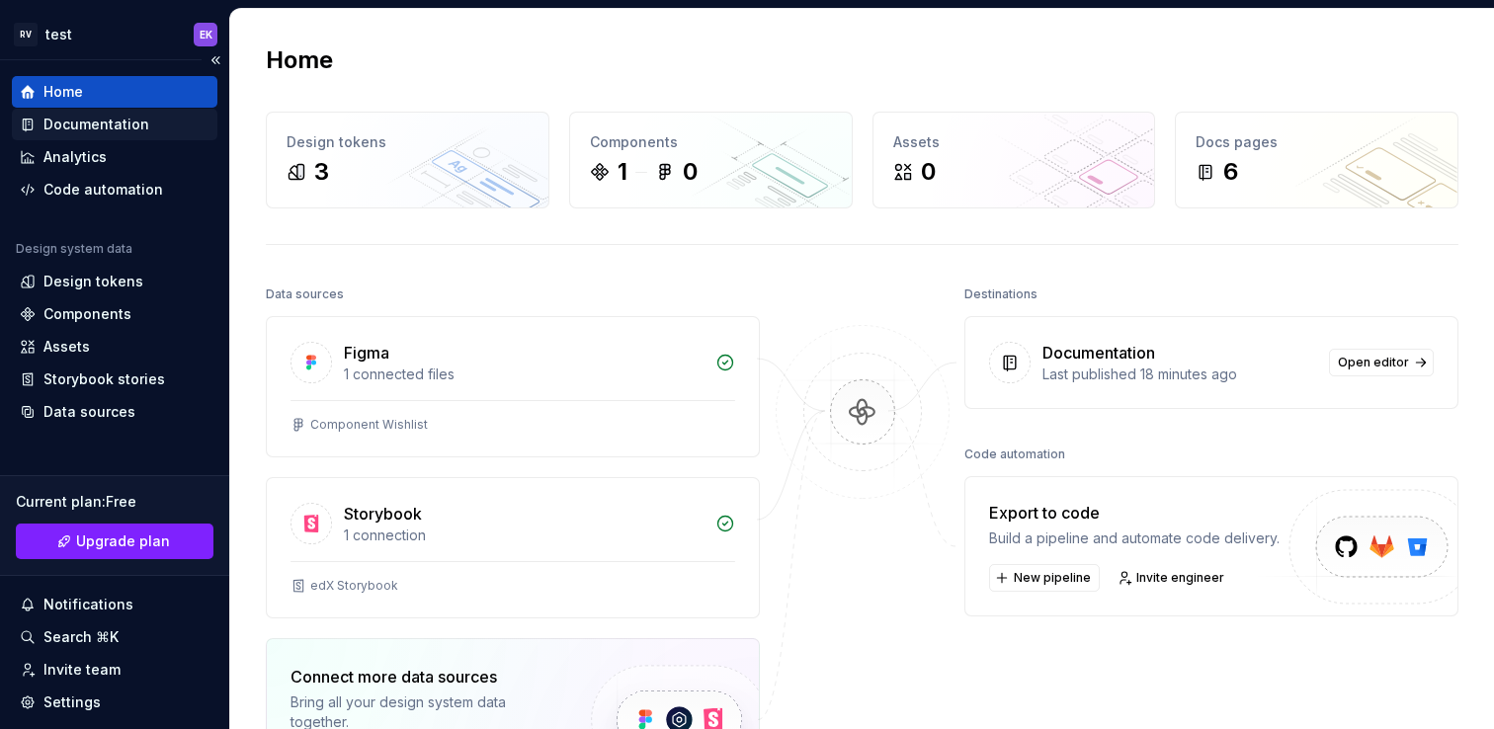
click at [112, 115] on div "Documentation" at bounding box center [96, 125] width 106 height 20
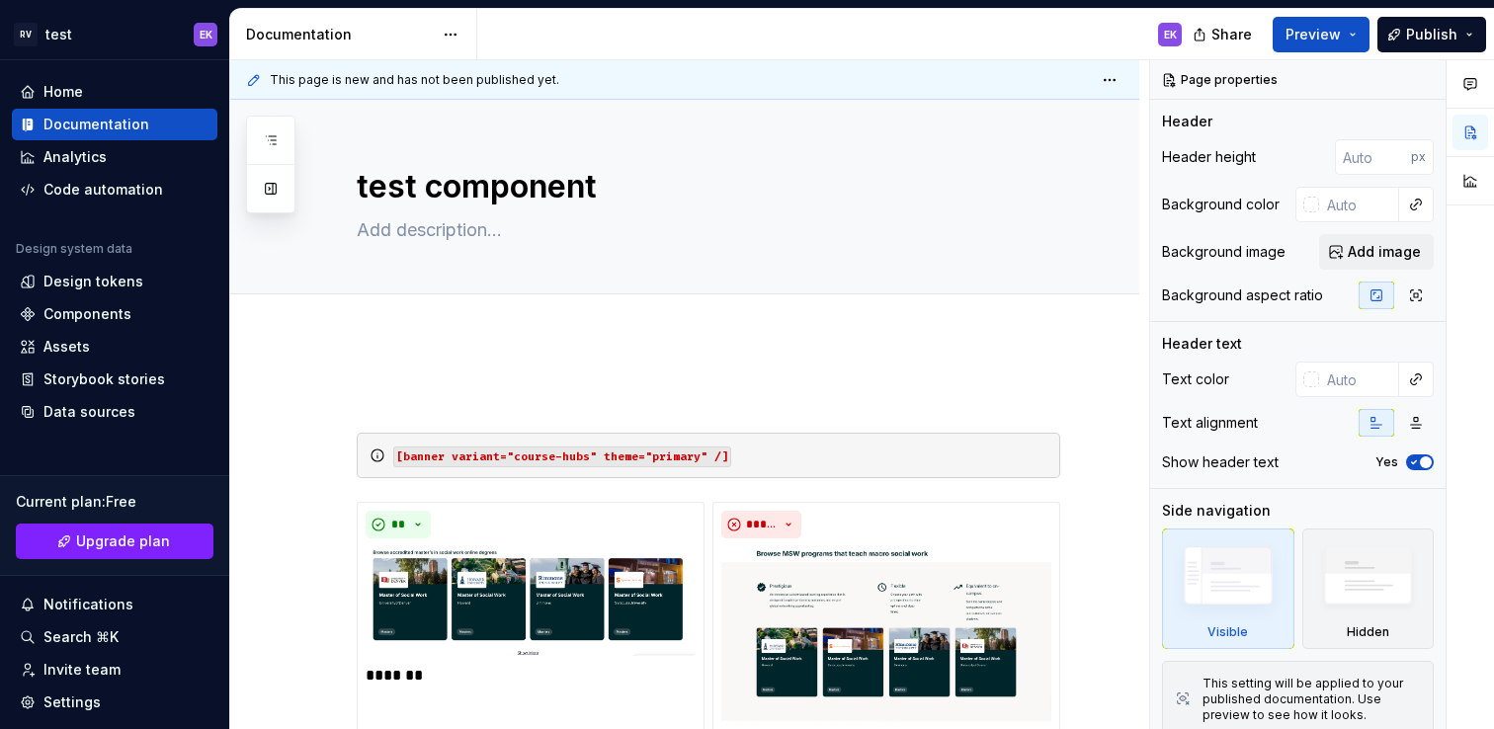
type textarea "*"
